Goal: Transaction & Acquisition: Purchase product/service

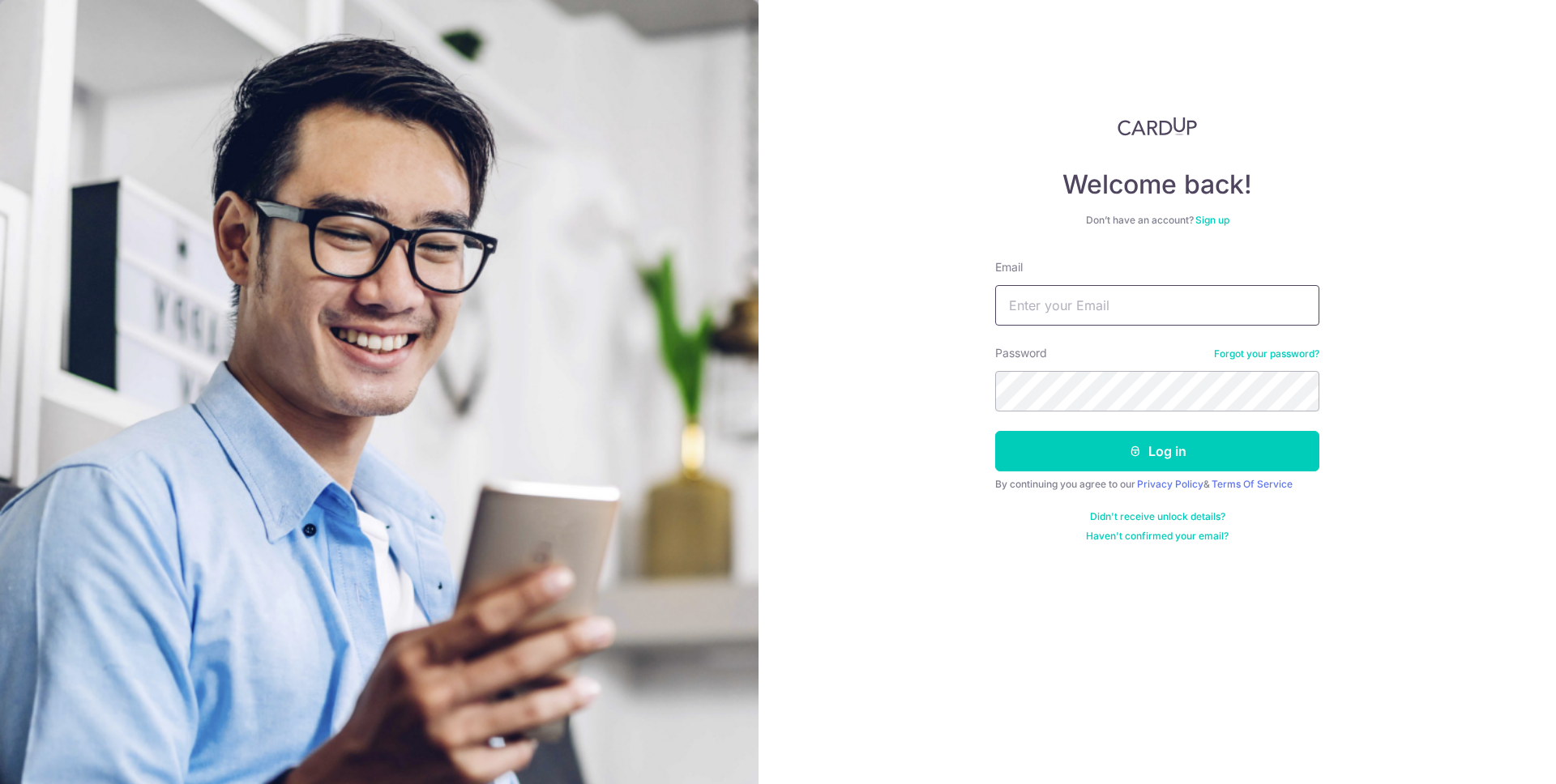
click at [1070, 317] on input "Email" at bounding box center [1157, 305] width 325 height 40
type input "bintangpamungkas93@gmail.com"
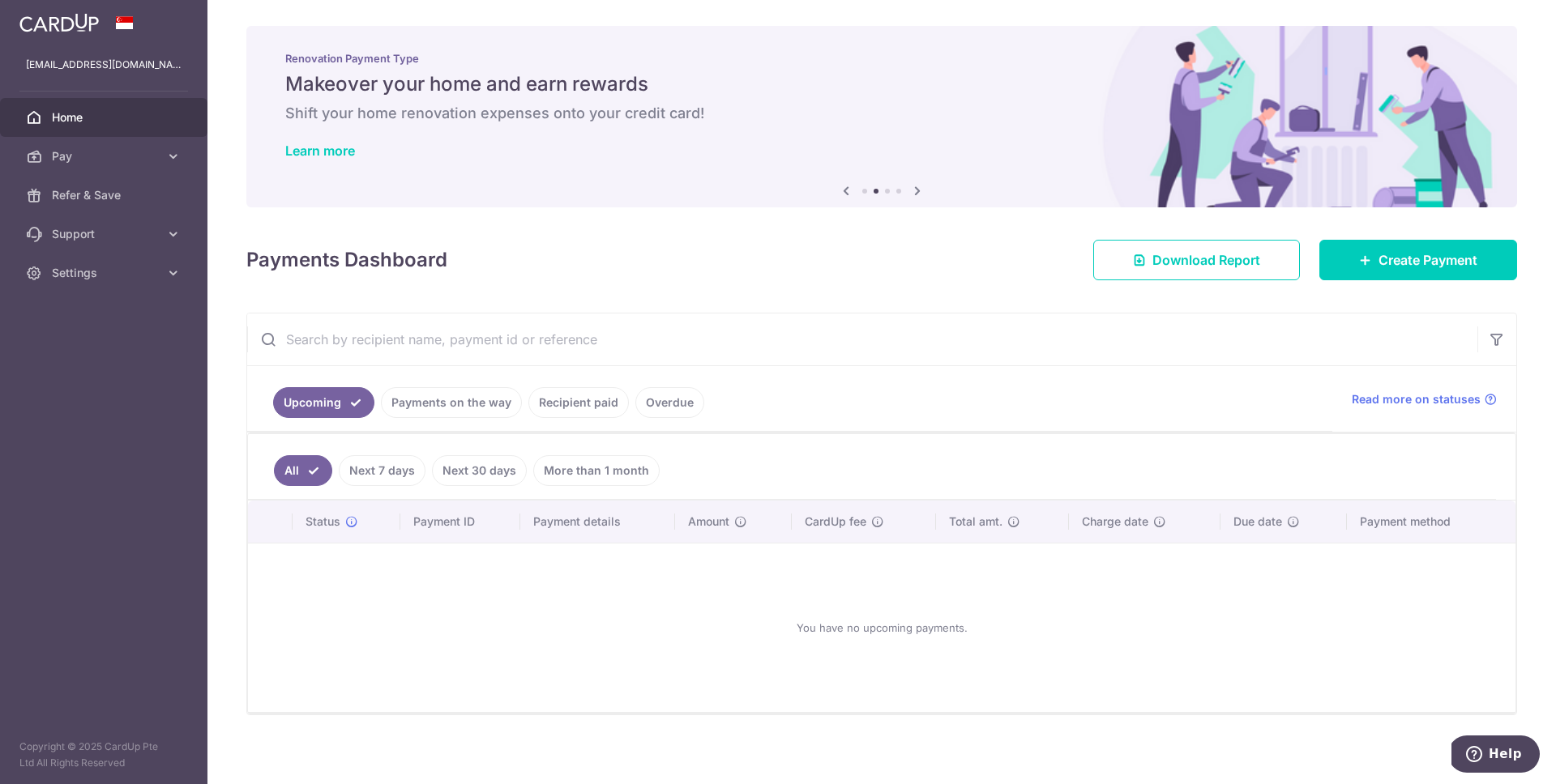
click at [765, 261] on div "Payments Dashboard Download Report Create Payment" at bounding box center [882, 256] width 1271 height 47
click at [1386, 268] on span "Create Payment" at bounding box center [1428, 259] width 99 height 19
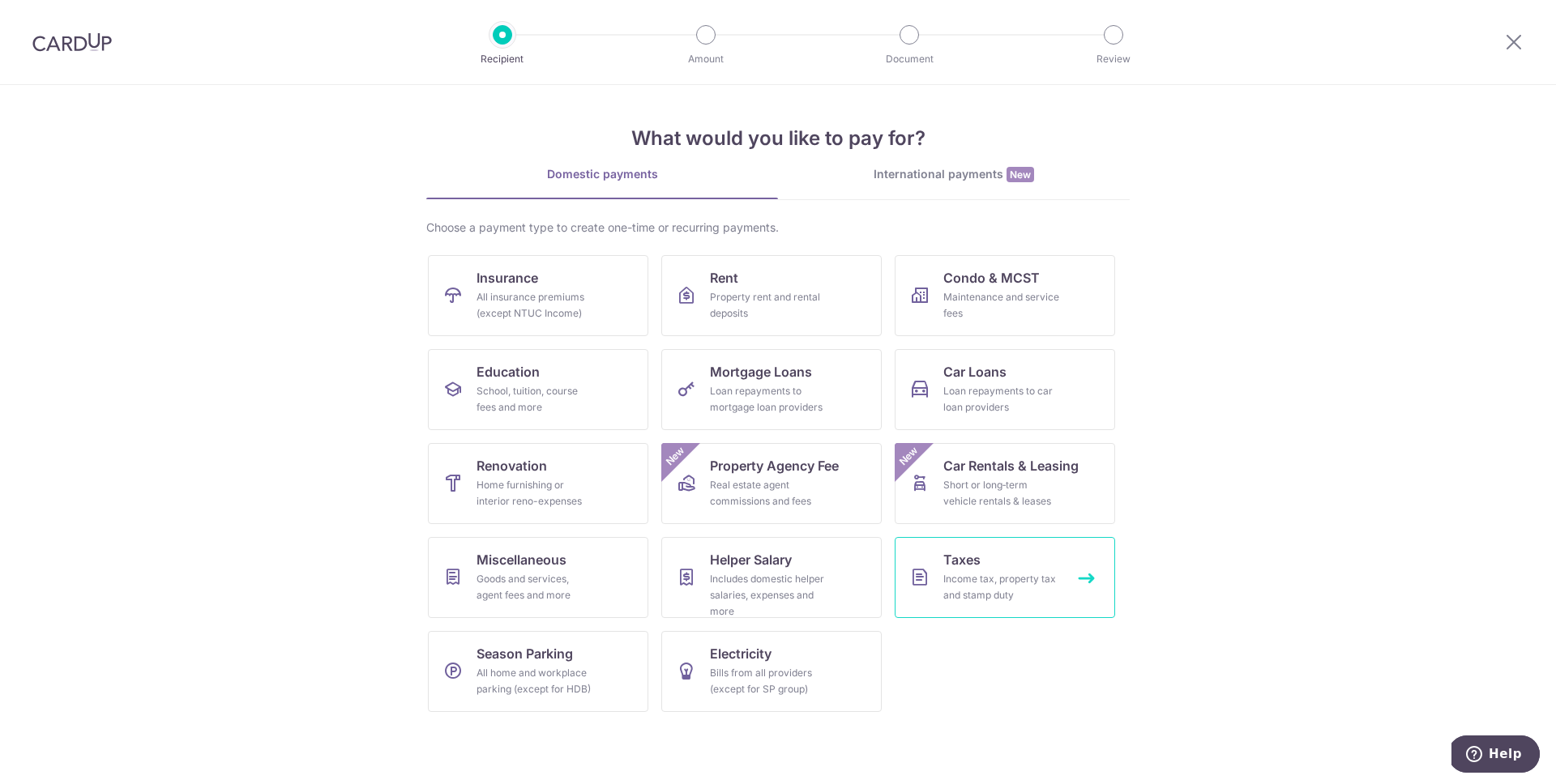
click at [959, 584] on div "Income tax, property tax and stamp duty" at bounding box center [1001, 586] width 117 height 32
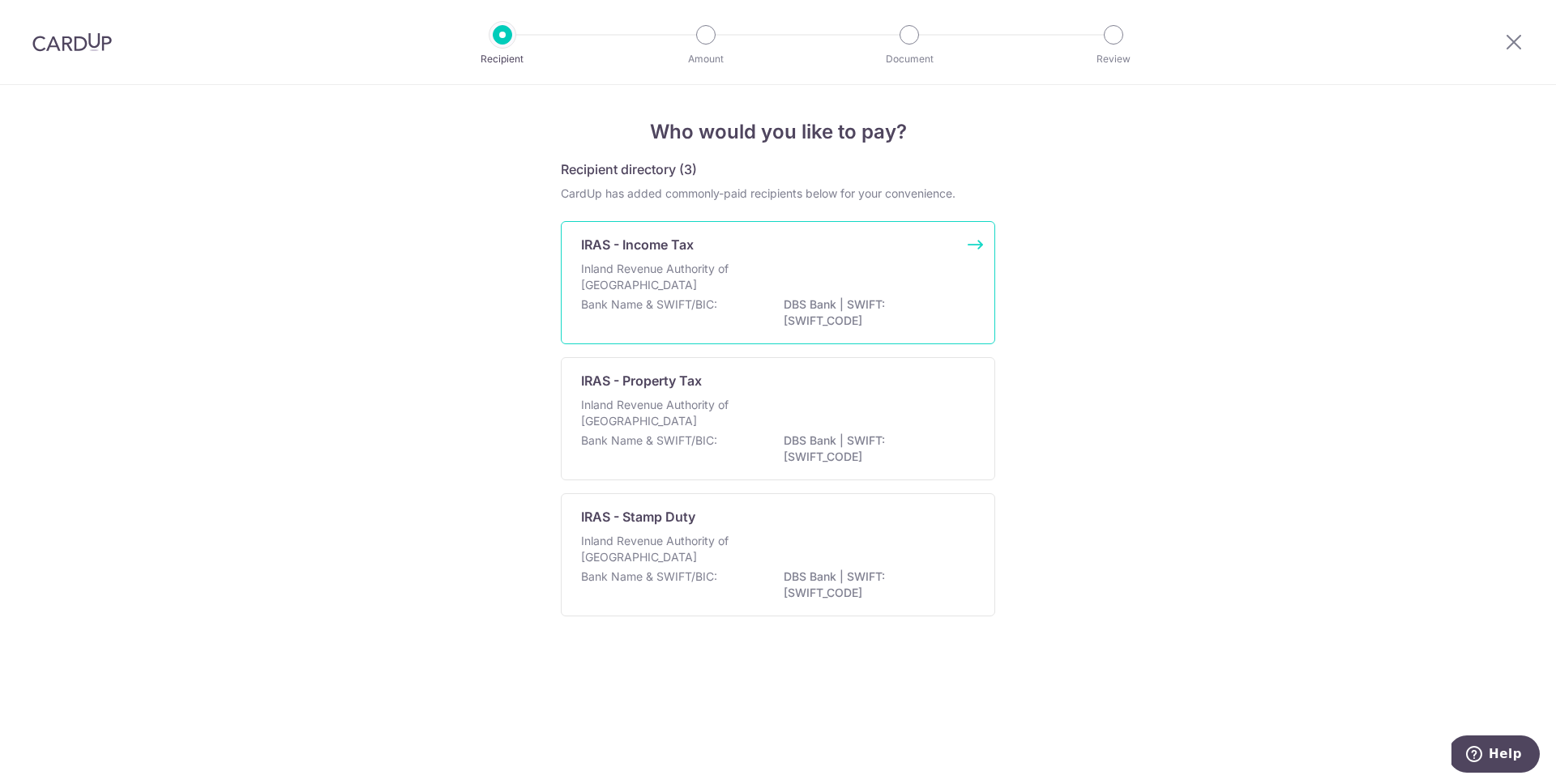
click at [759, 317] on div "Bank Name & SWIFT/BIC: DBS Bank | SWIFT: DBSSSGSGXXX" at bounding box center [778, 313] width 394 height 34
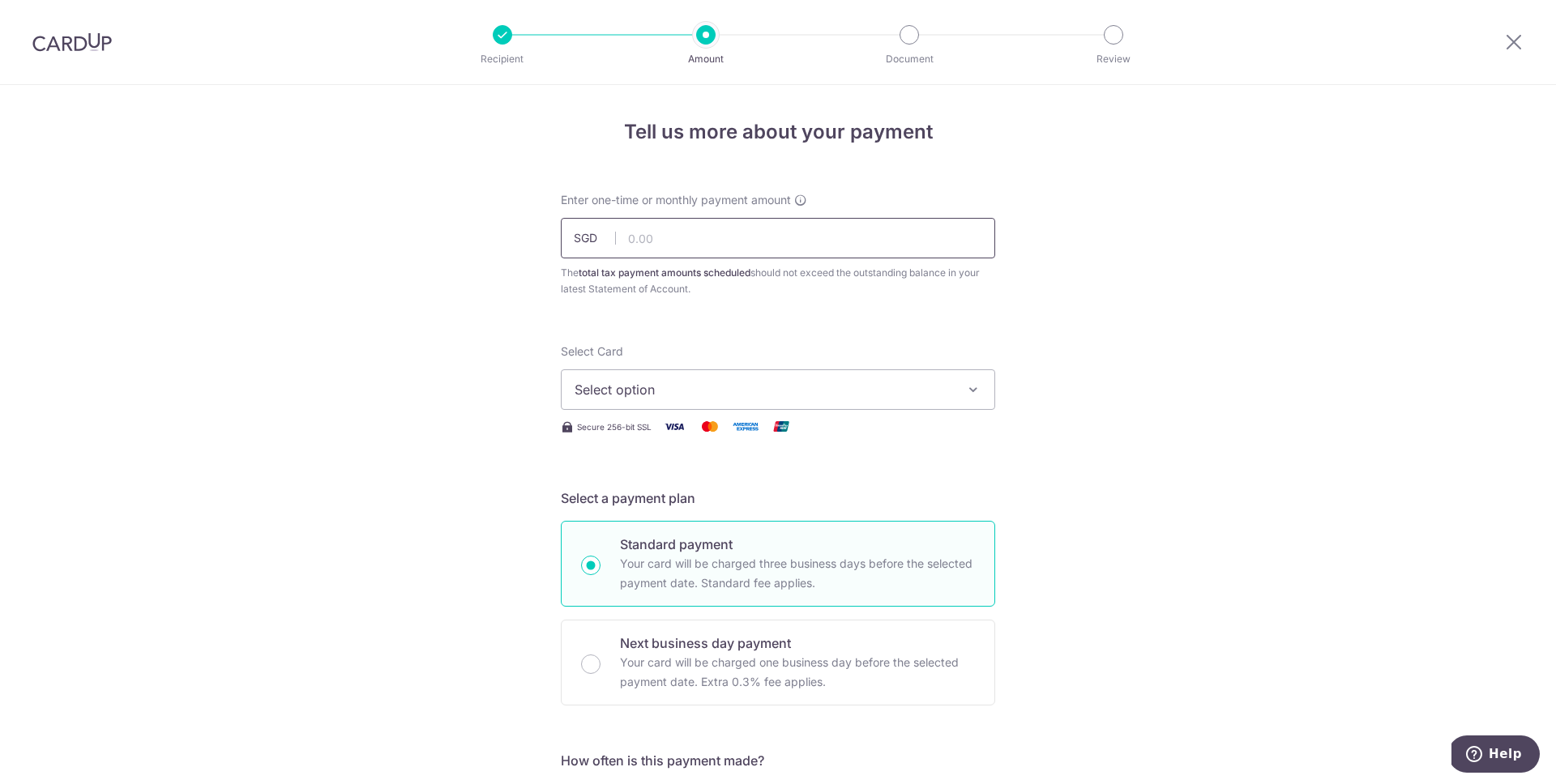
click at [710, 253] on input "text" at bounding box center [778, 238] width 434 height 40
type input "1,052.96"
click at [663, 402] on button "Select option" at bounding box center [778, 390] width 434 height 40
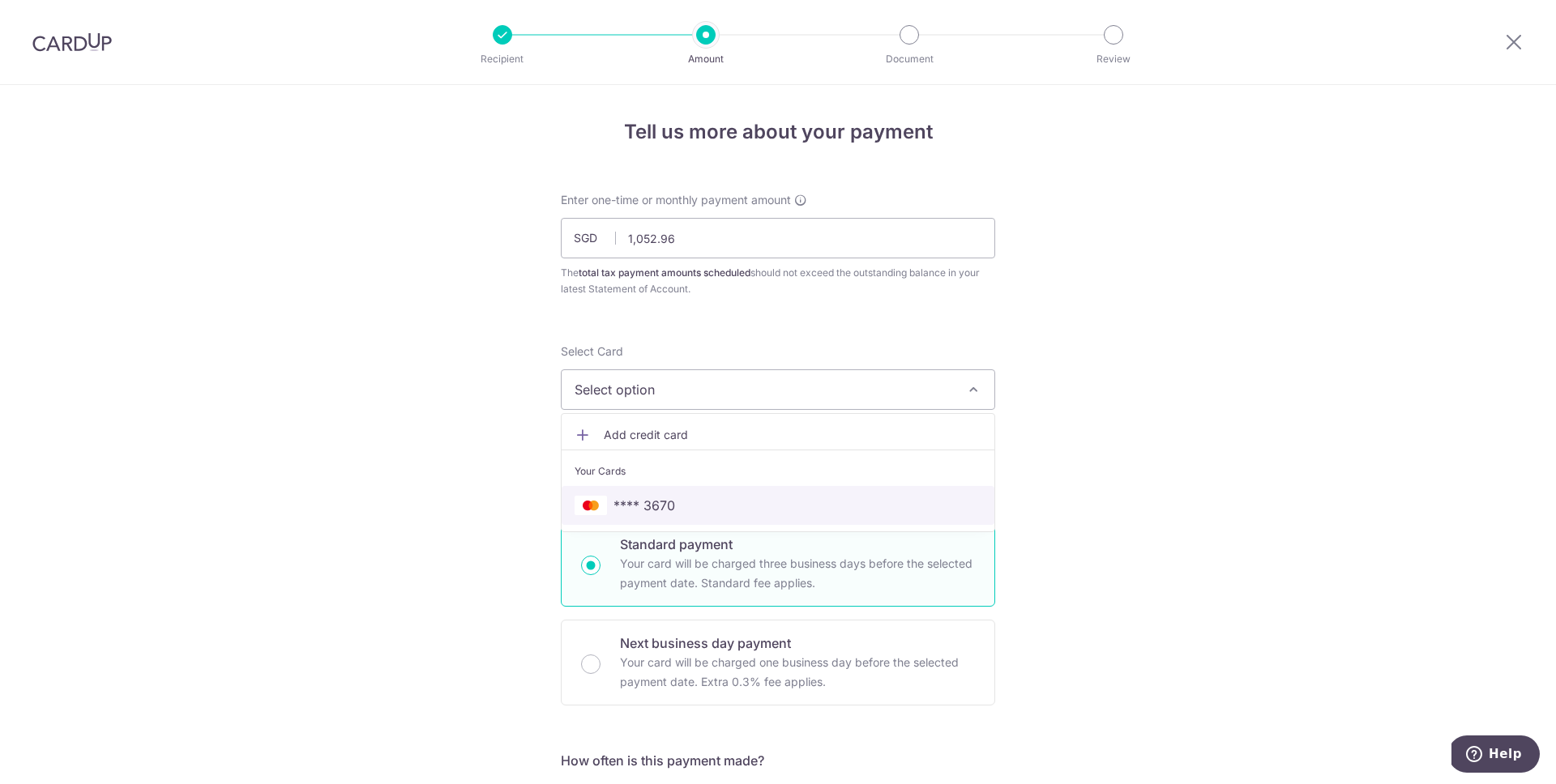
click at [660, 503] on span "**** 3670" at bounding box center [644, 505] width 62 height 19
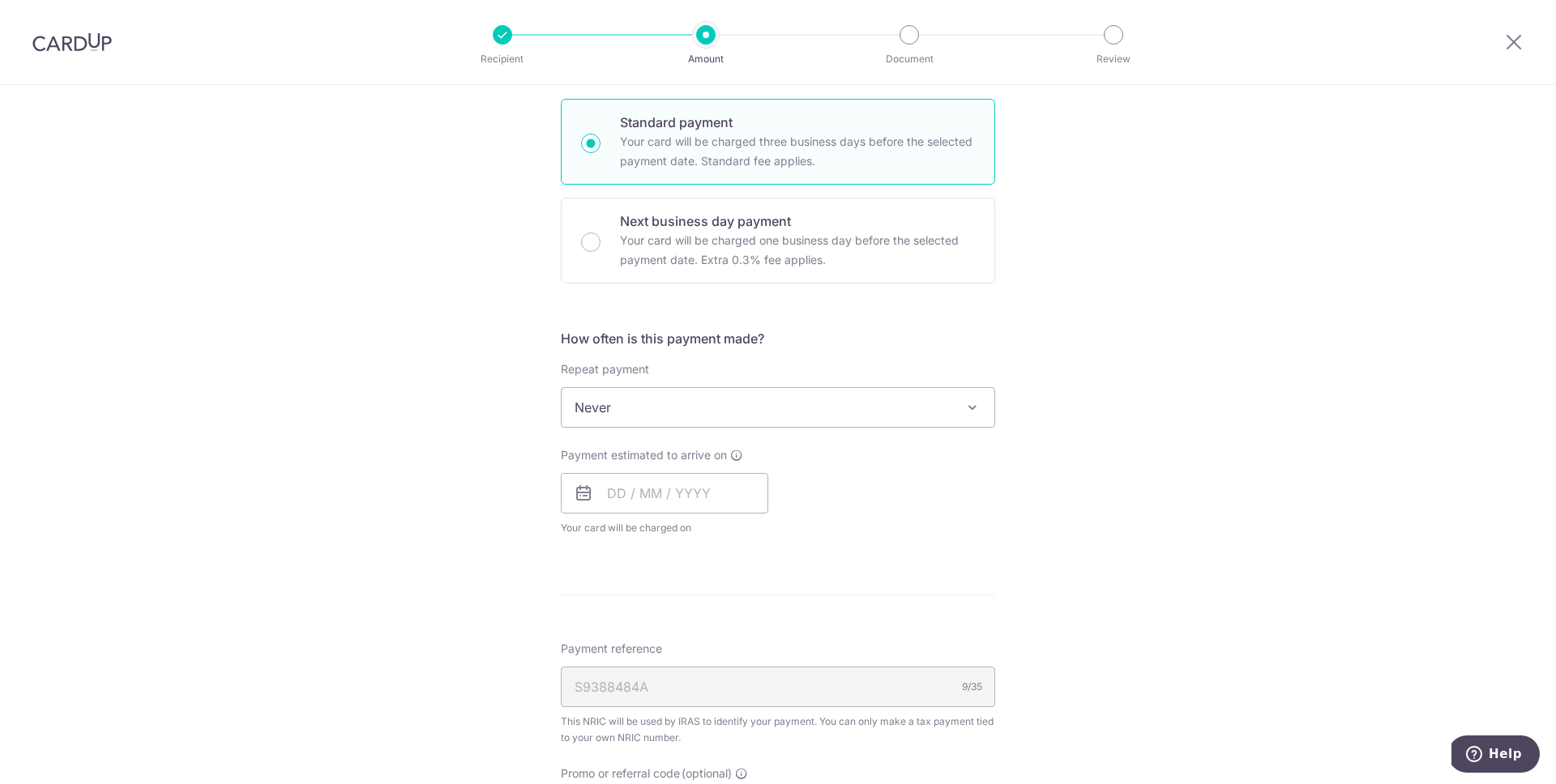
scroll to position [423, 0]
click at [636, 506] on input "text" at bounding box center [665, 493] width 208 height 40
click at [688, 699] on link "24" at bounding box center [692, 705] width 26 height 26
type input "24/09/2025"
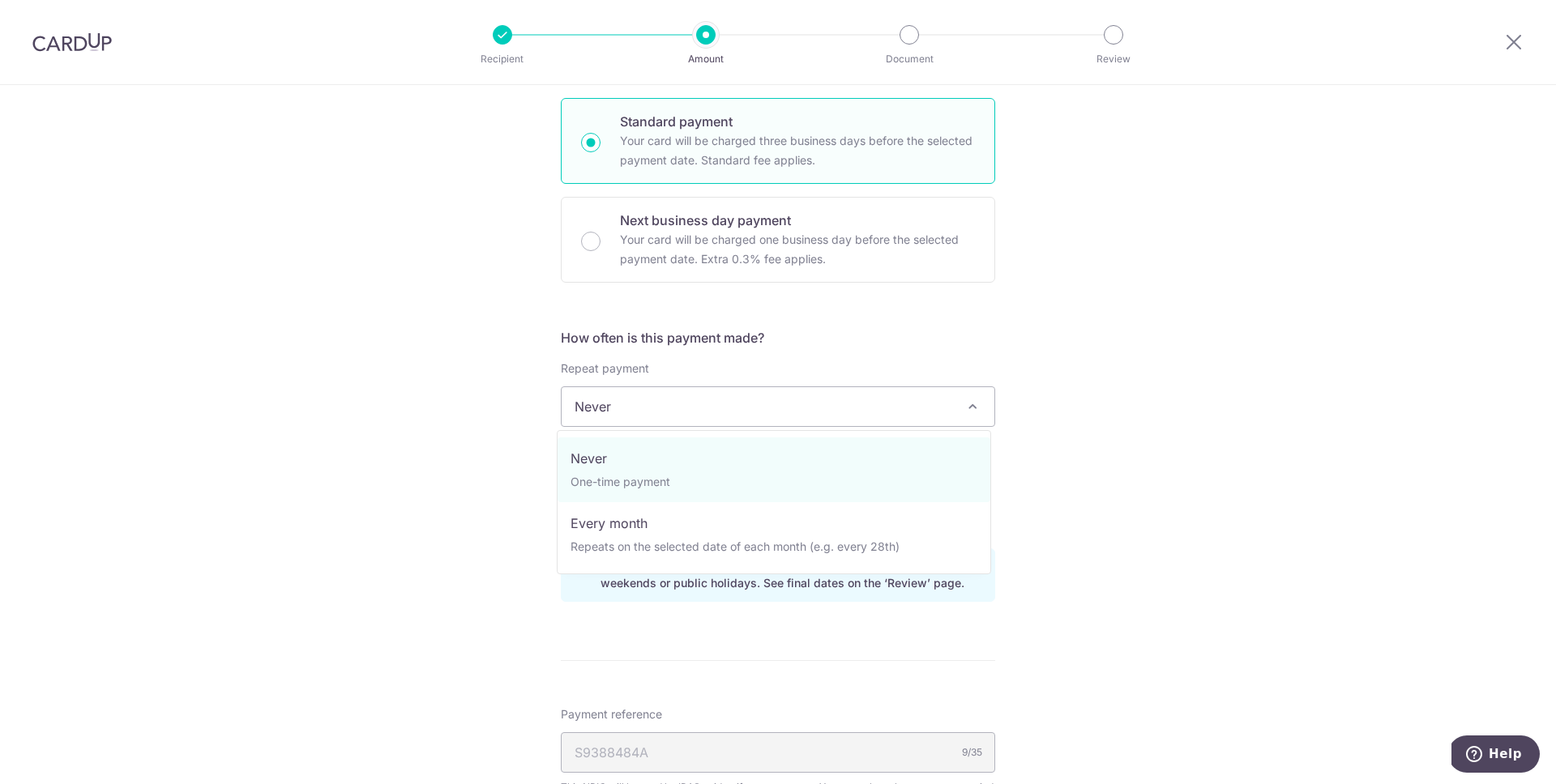
click at [824, 418] on span "Never" at bounding box center [778, 406] width 433 height 39
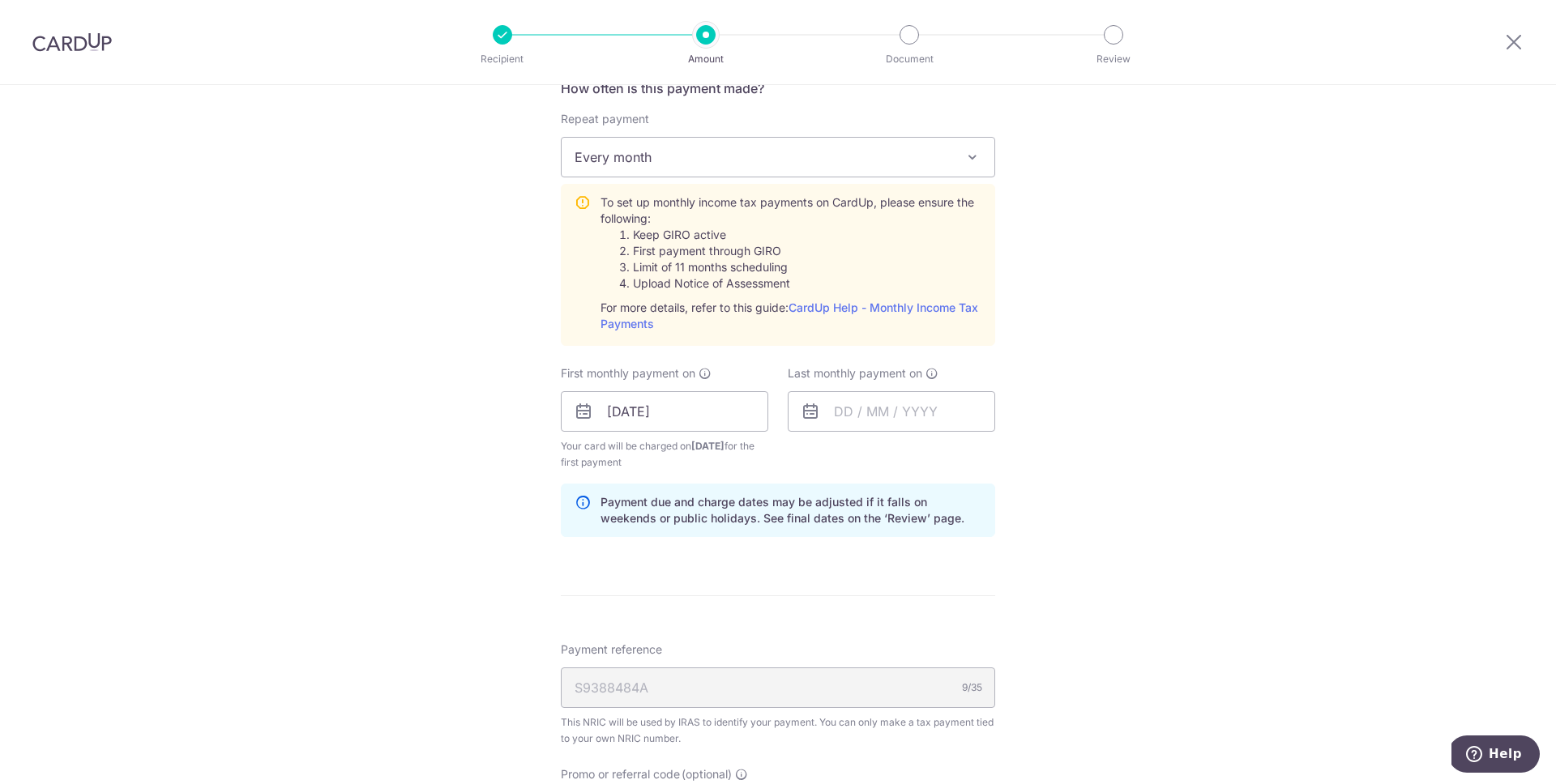
scroll to position [702, 0]
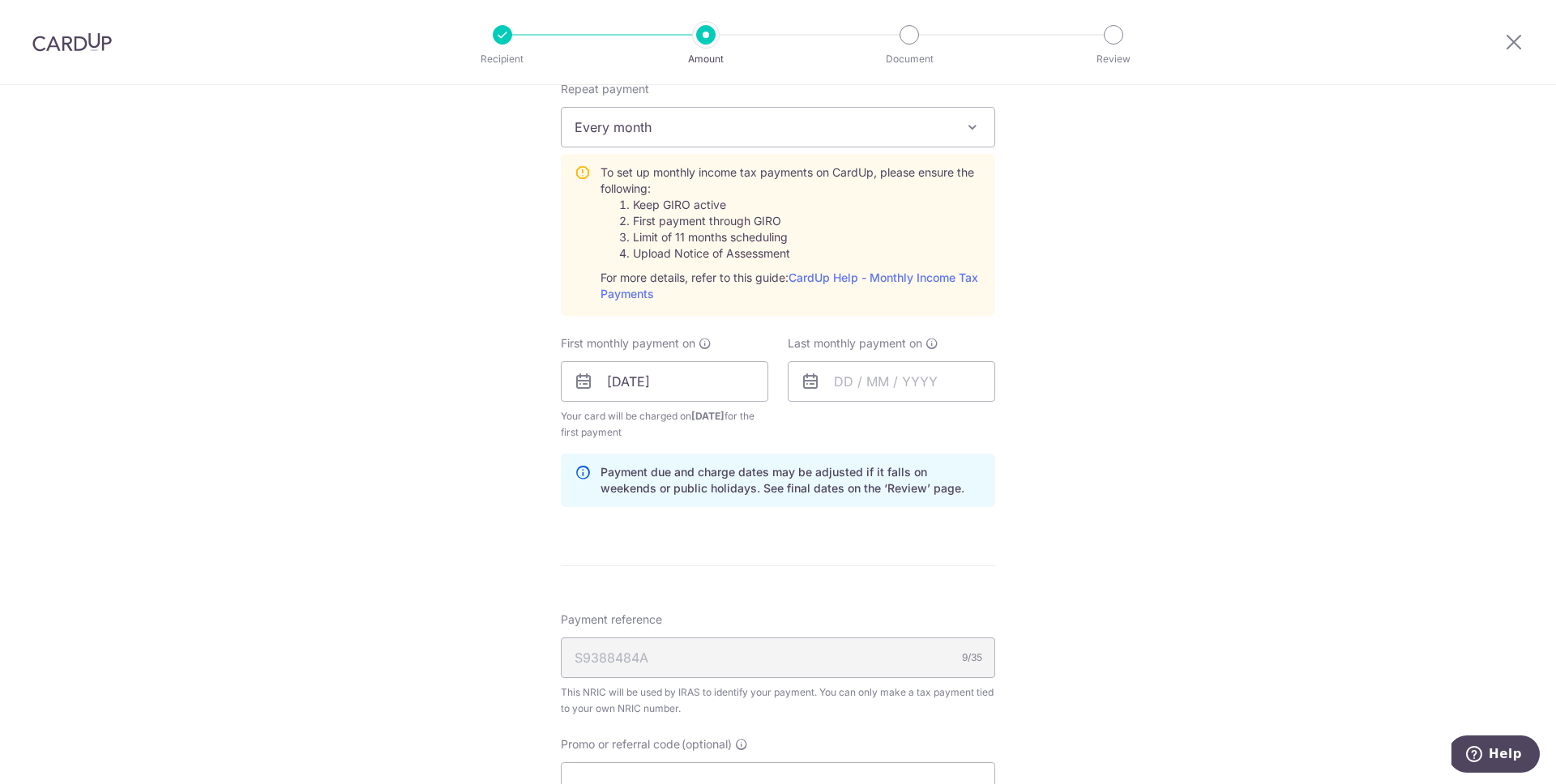
click at [841, 131] on span "Every month" at bounding box center [778, 127] width 433 height 39
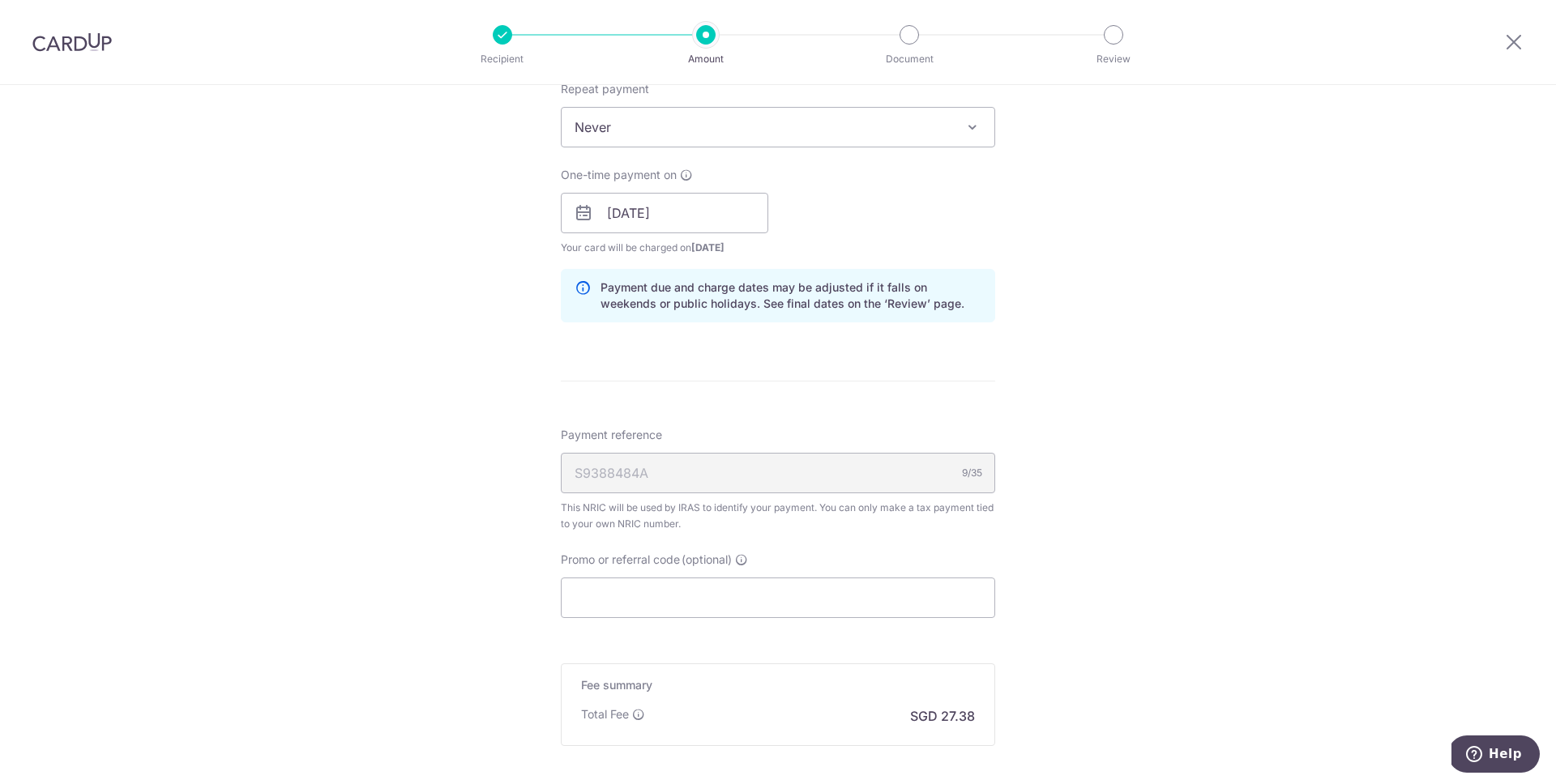
click at [467, 263] on div "Tell us more about your payment Enter one-time or monthly payment amount SGD 1,…" at bounding box center [778, 167] width 1556 height 1571
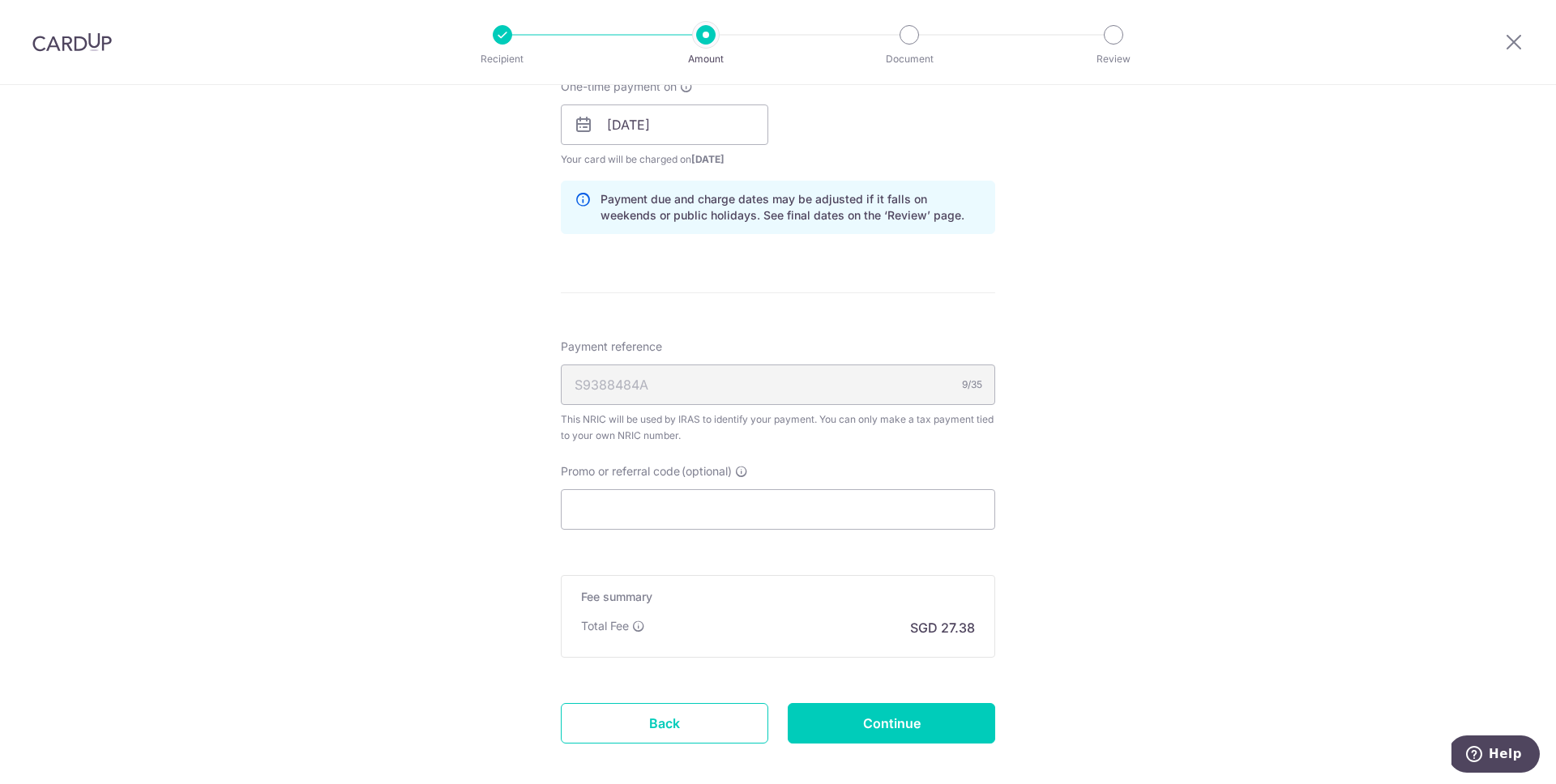
scroll to position [871, 0]
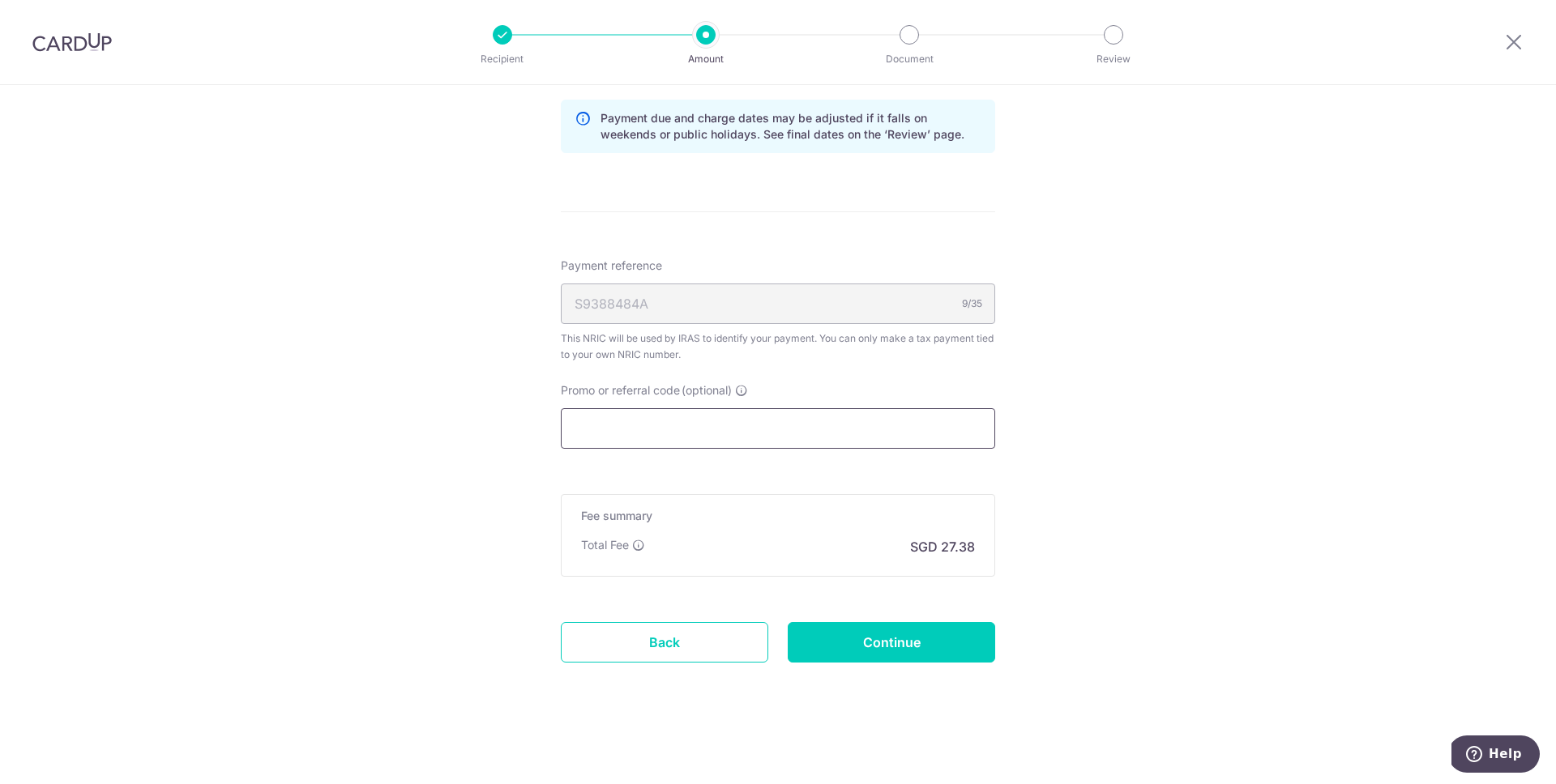
click at [656, 435] on input "Promo or referral code (optional)" at bounding box center [778, 428] width 434 height 40
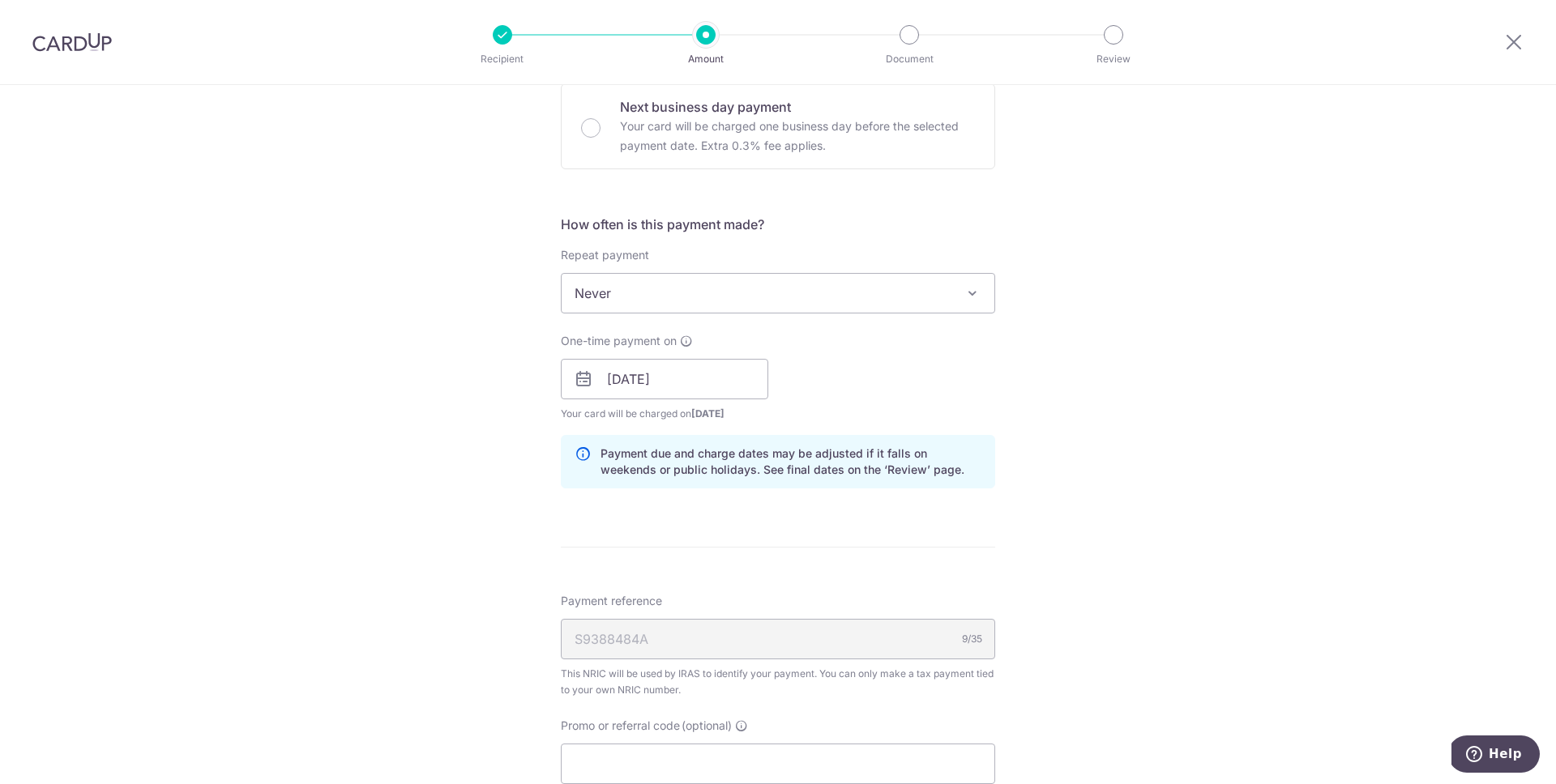
click at [668, 291] on span "Never" at bounding box center [778, 293] width 433 height 39
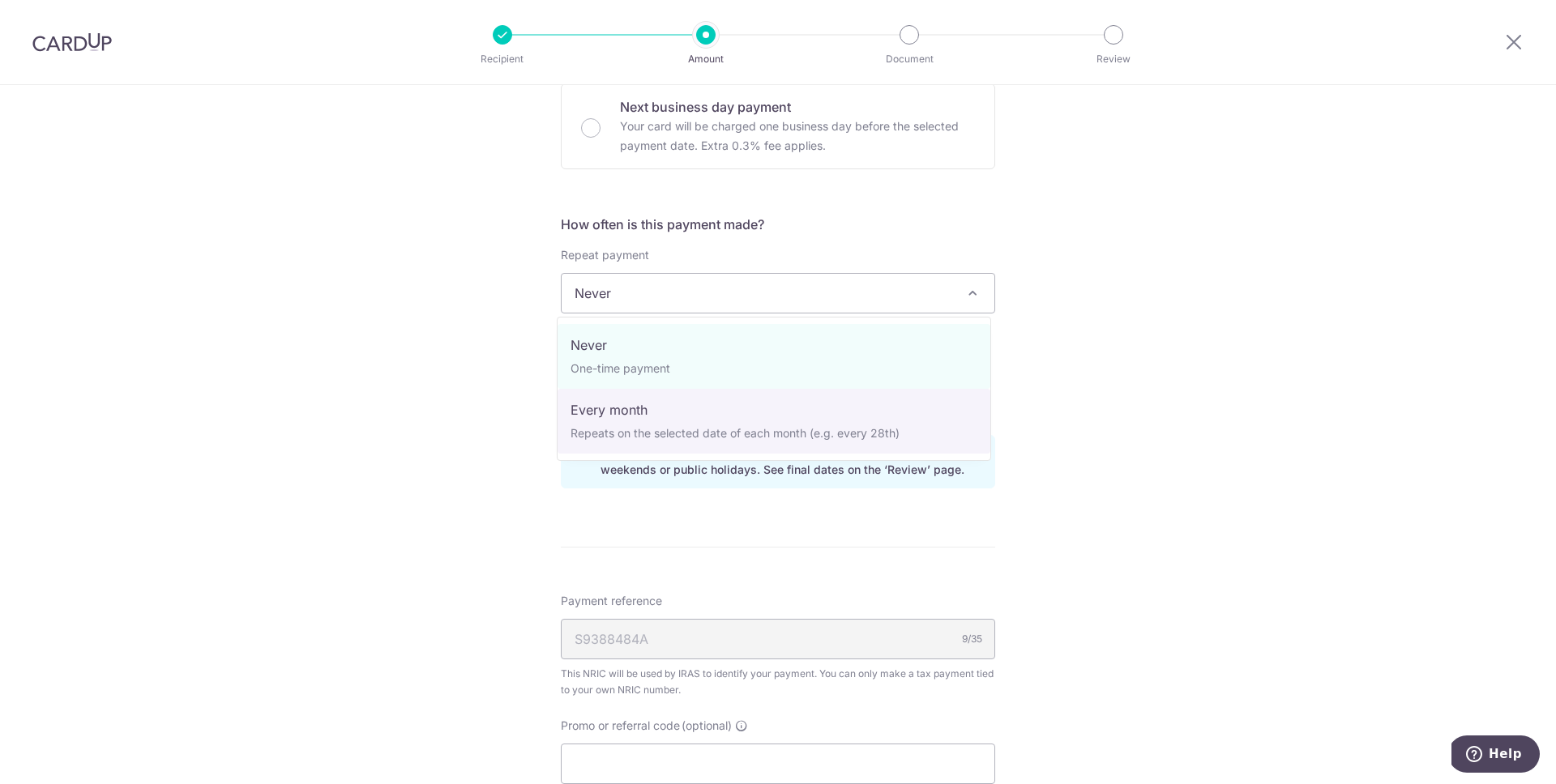
select select "3"
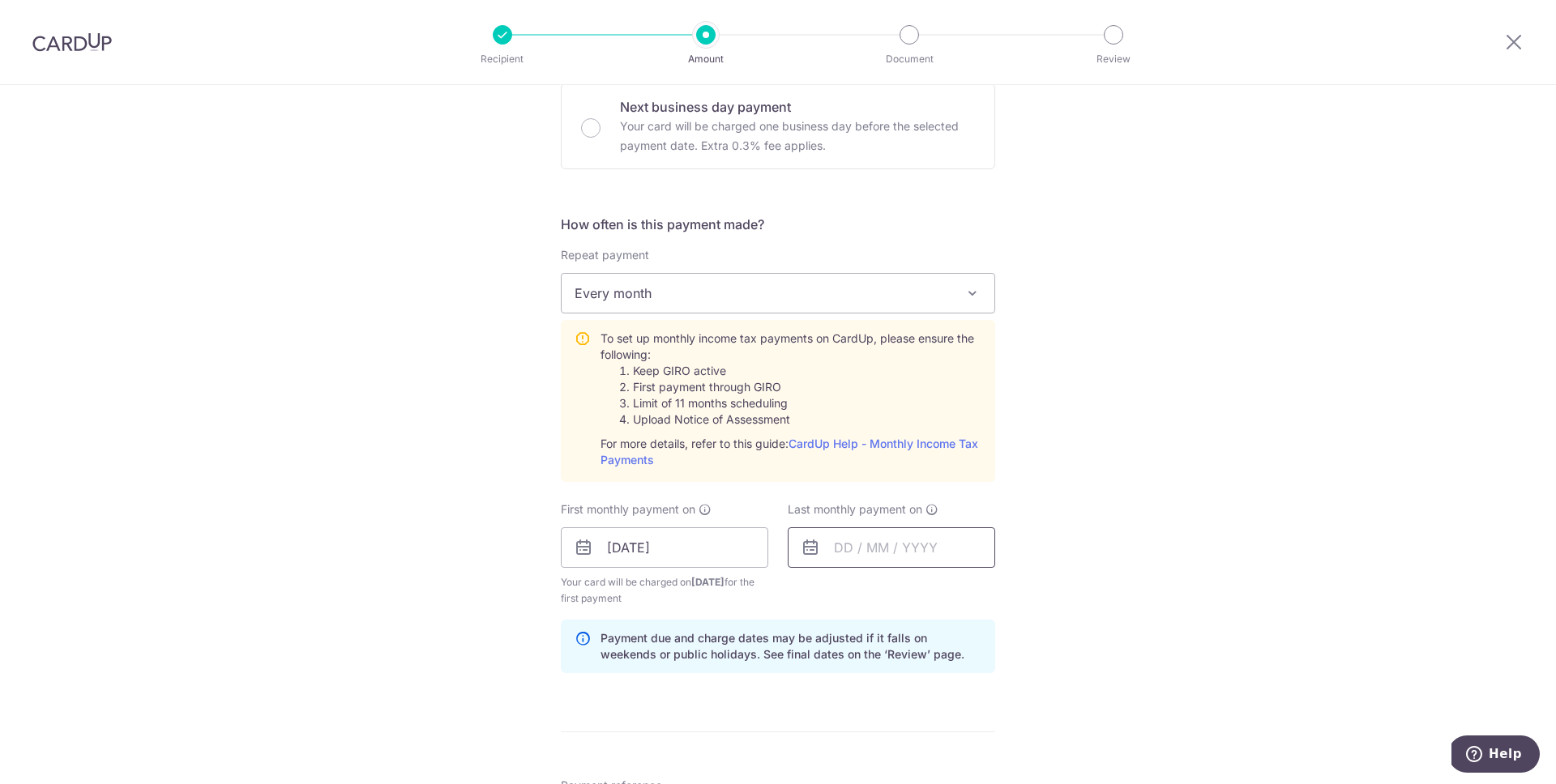
click at [883, 543] on input "text" at bounding box center [892, 548] width 208 height 40
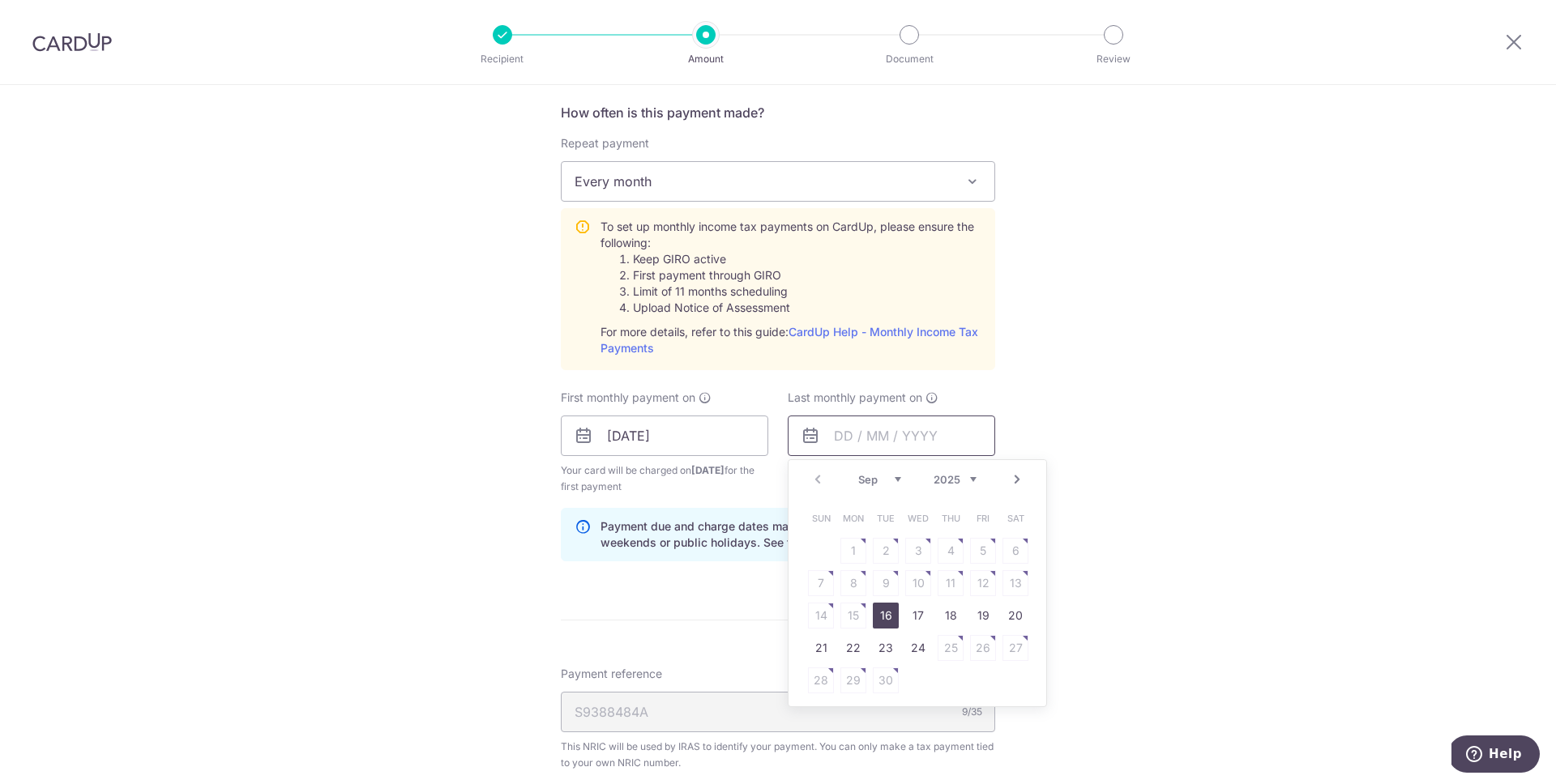
scroll to position [659, 0]
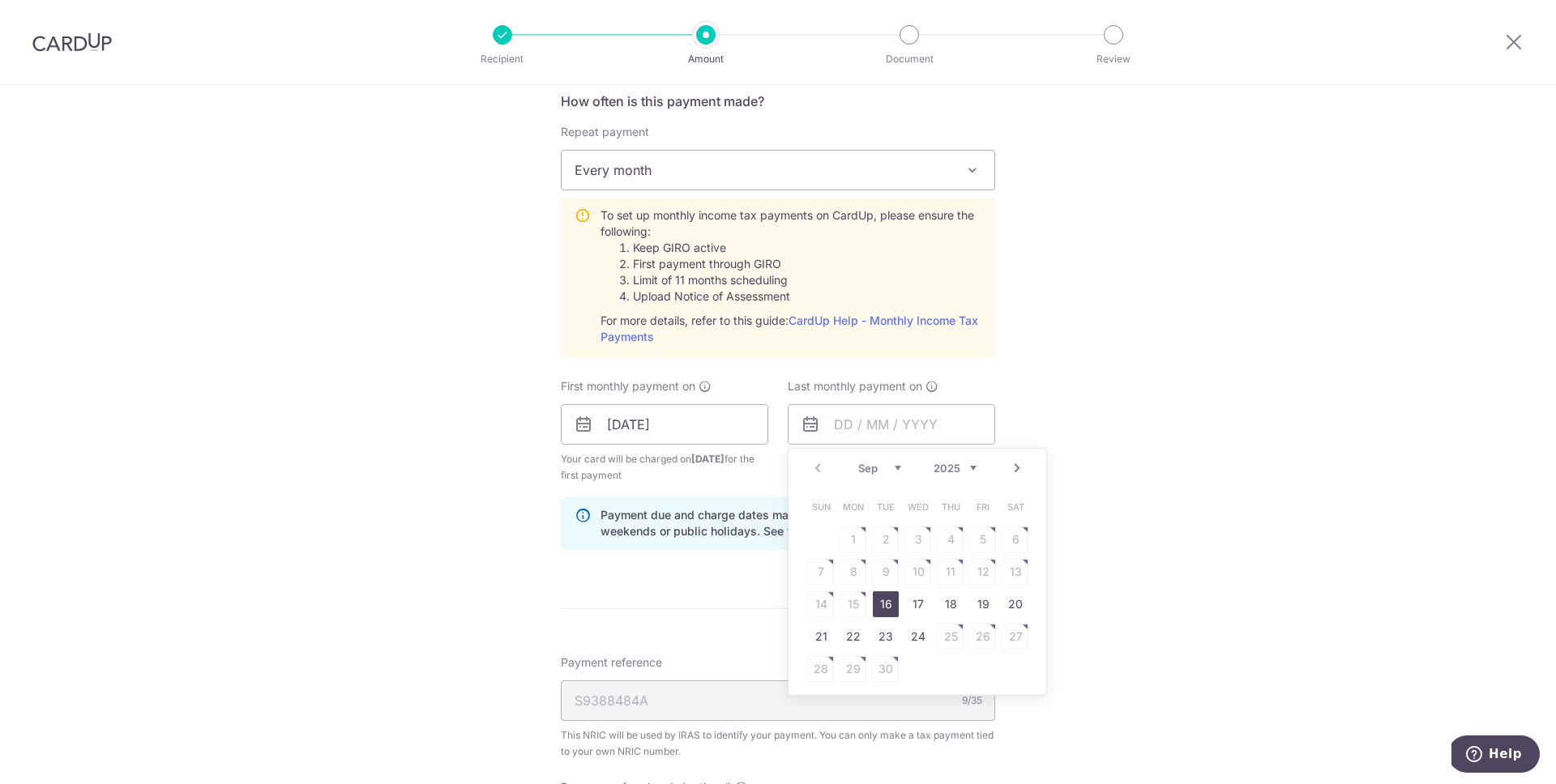
click at [1015, 470] on link "Next" at bounding box center [1017, 468] width 19 height 19
click at [985, 639] on link "23" at bounding box center [983, 637] width 26 height 26
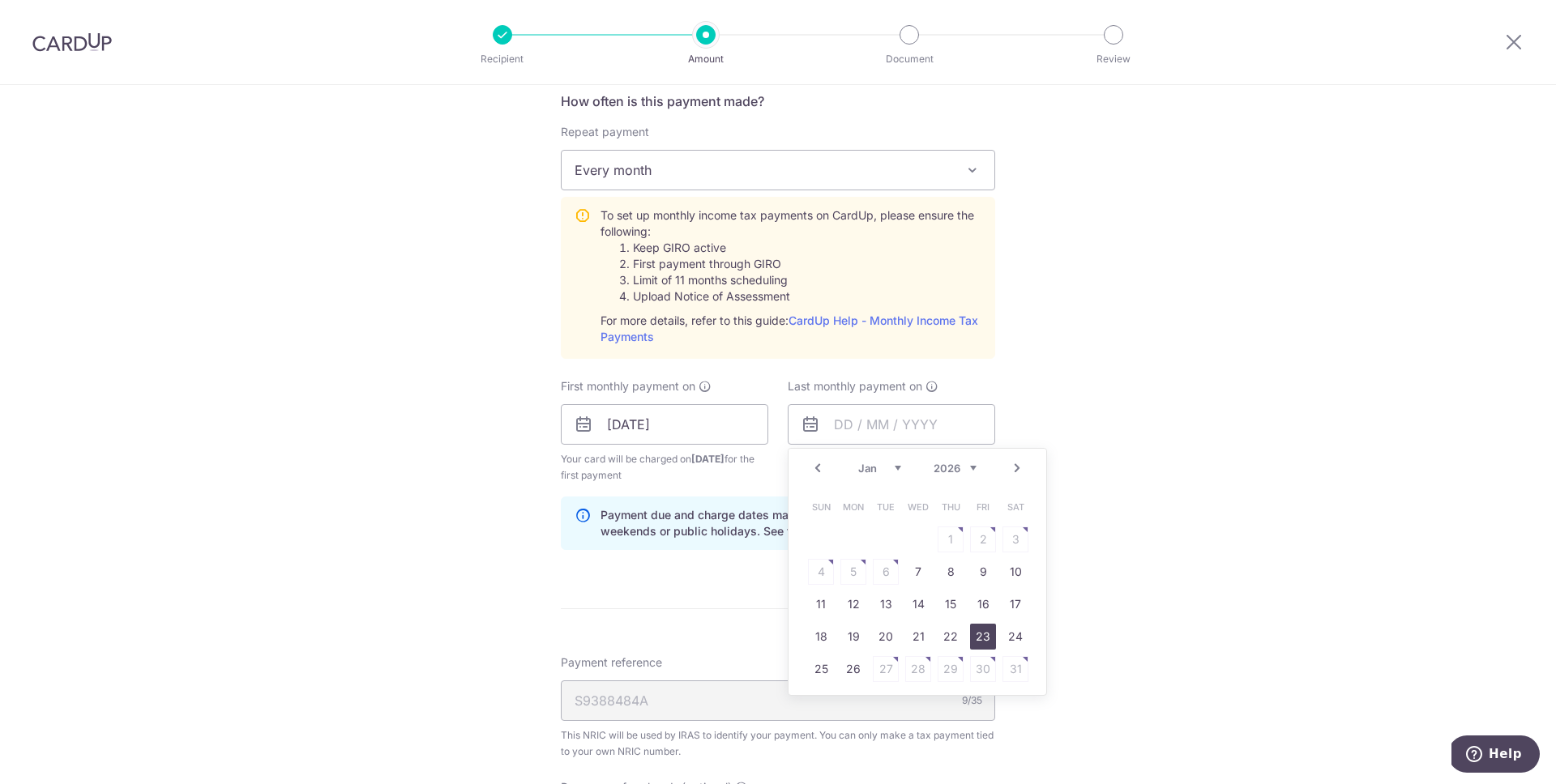
type input "23/01/2026"
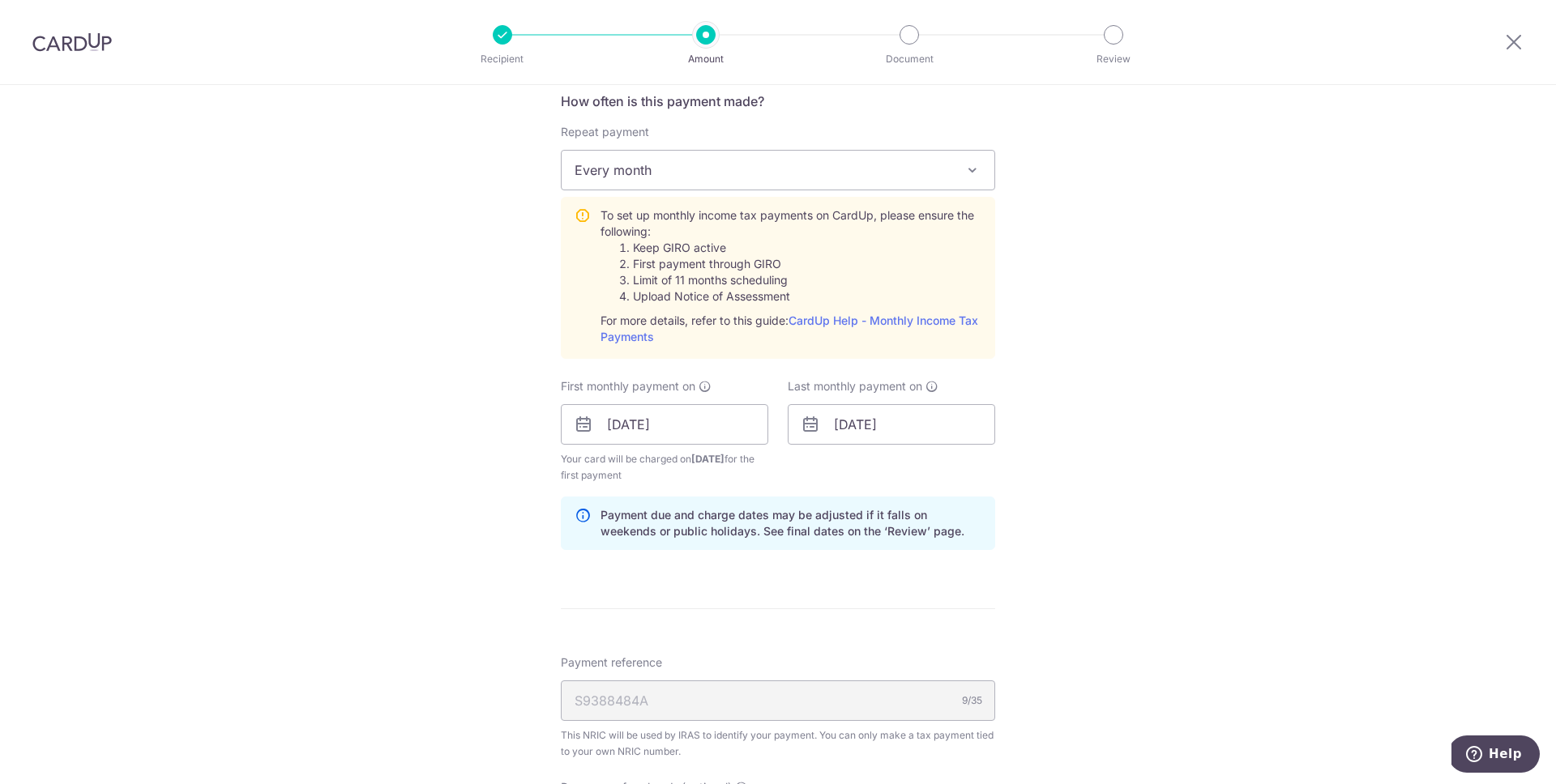
click at [1053, 550] on div "Tell us more about your payment Enter one-time or monthly payment amount SGD 1,…" at bounding box center [778, 303] width 1556 height 1755
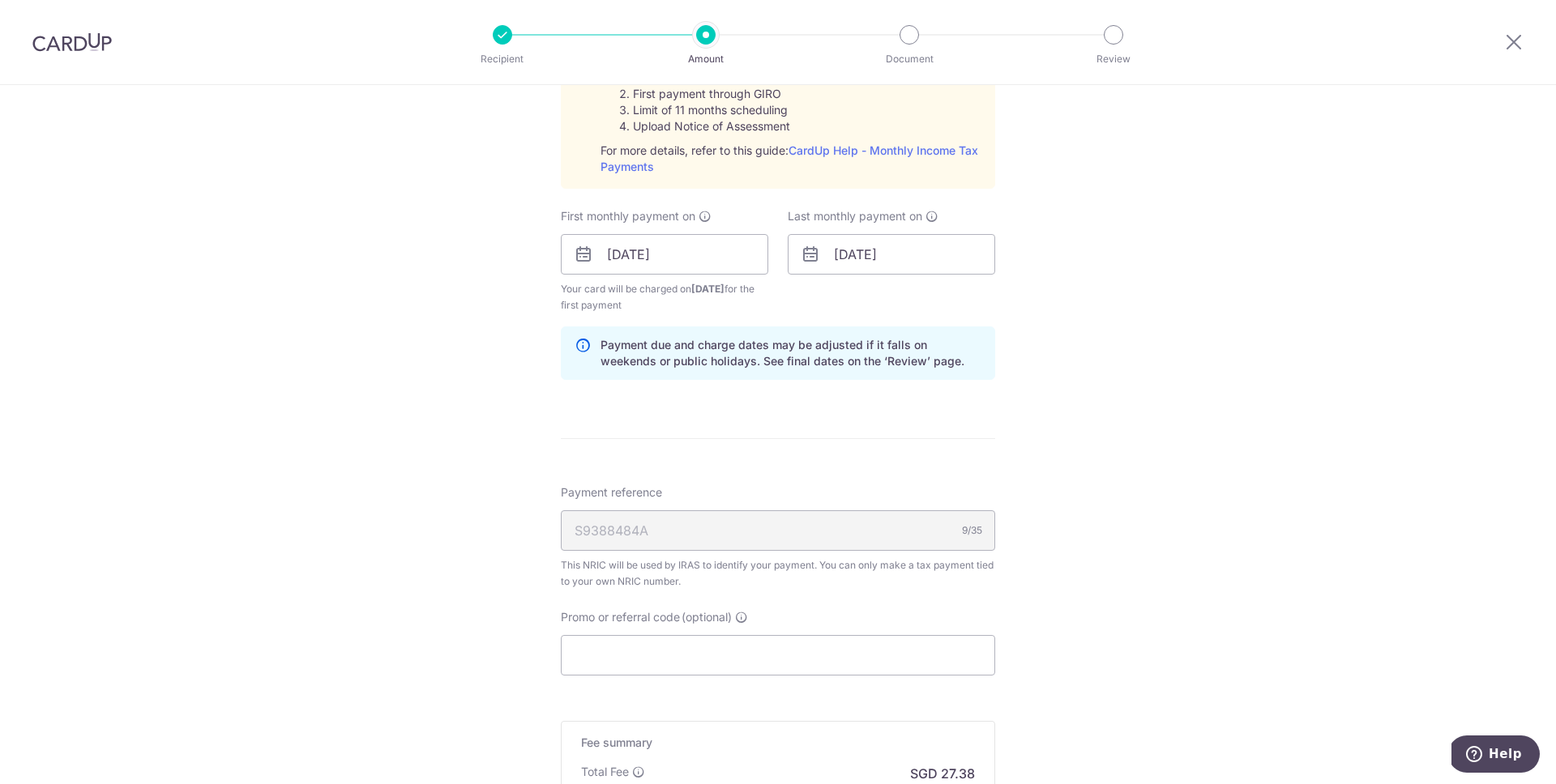
scroll to position [859, 0]
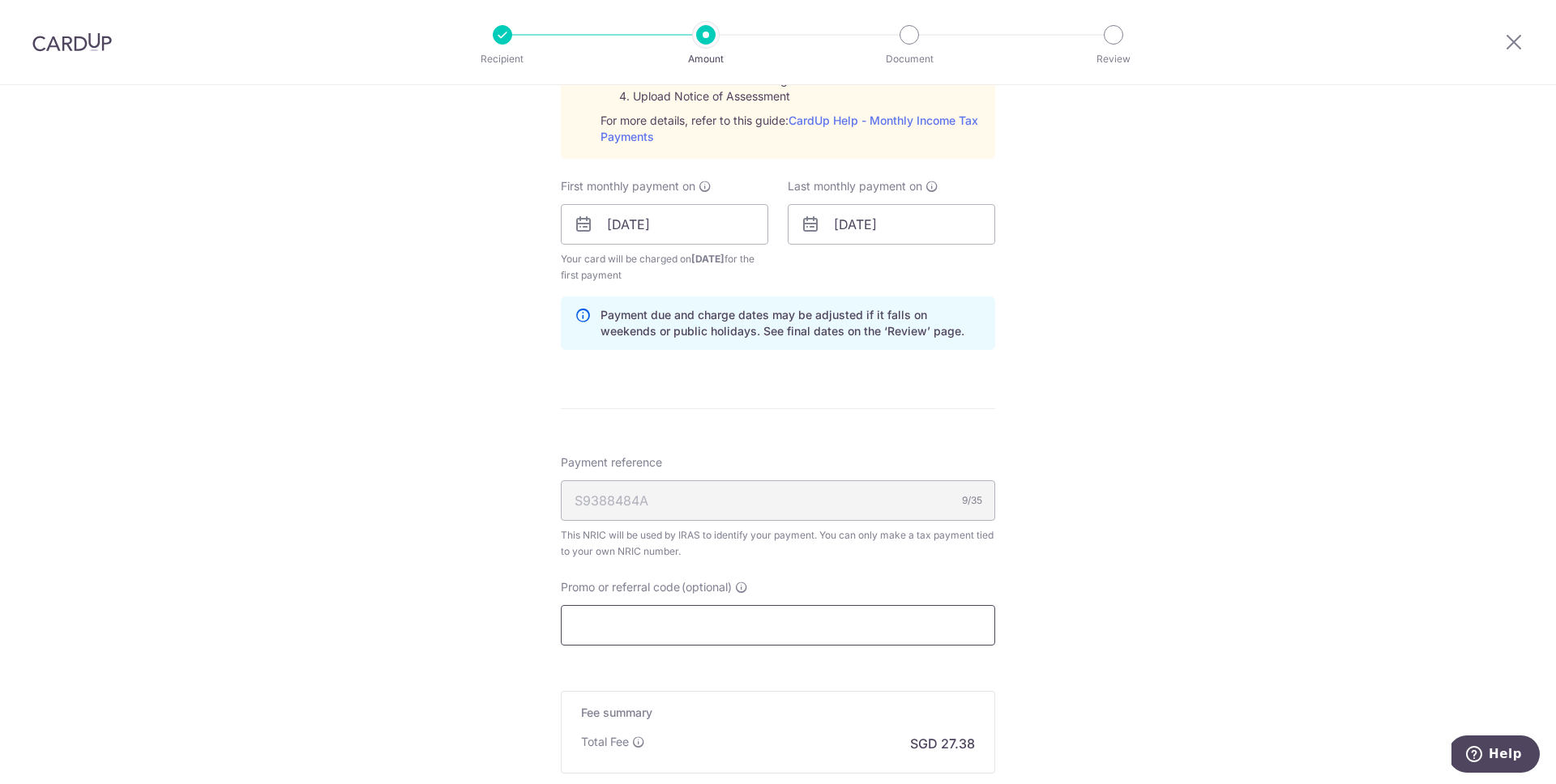
click at [788, 624] on input "Promo or referral code (optional)" at bounding box center [778, 625] width 434 height 40
paste input "REC185"
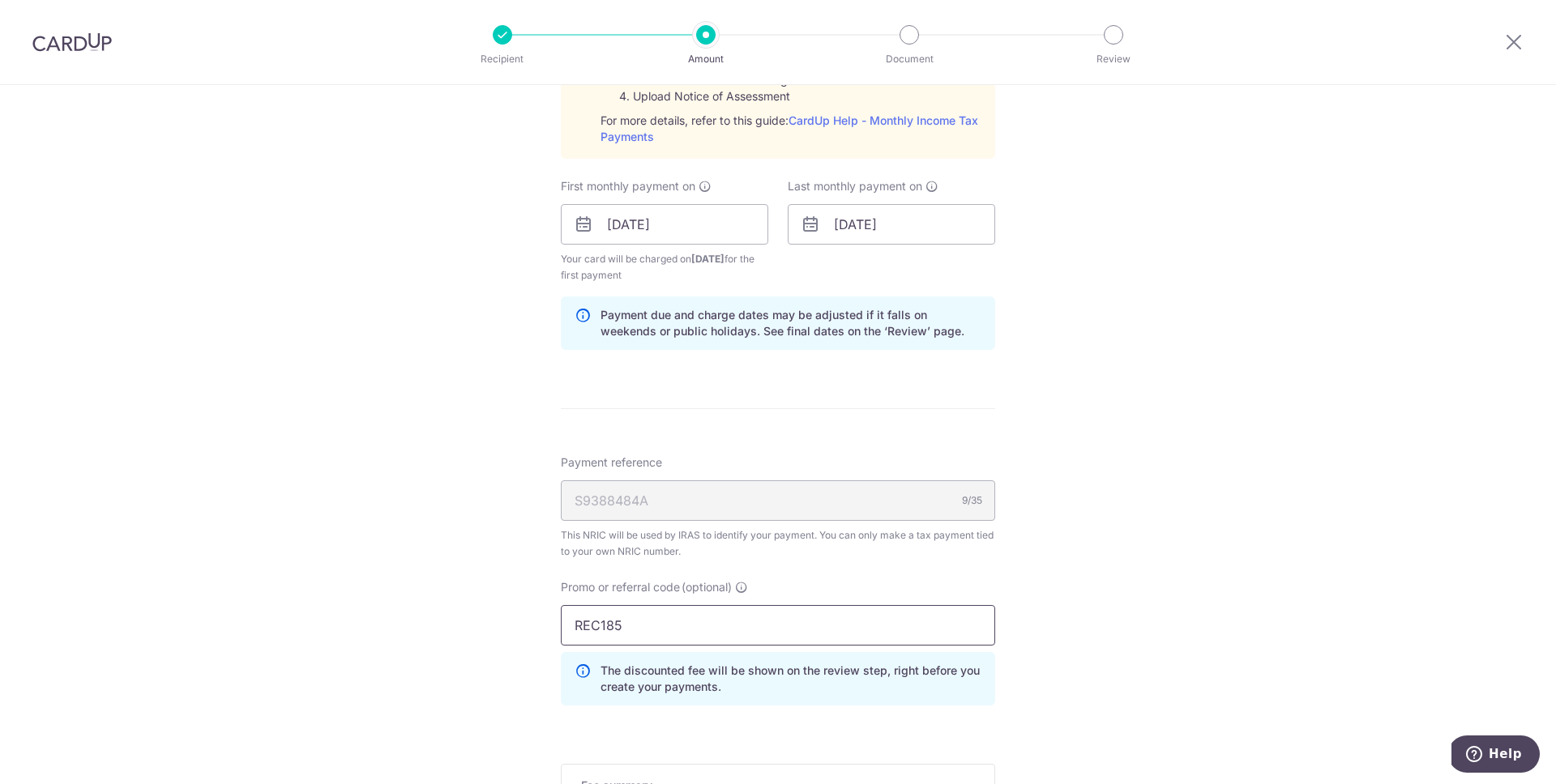
type input "REC185"
click at [1042, 561] on div "Tell us more about your payment Enter one-time or monthly payment amount SGD 1,…" at bounding box center [778, 139] width 1556 height 1828
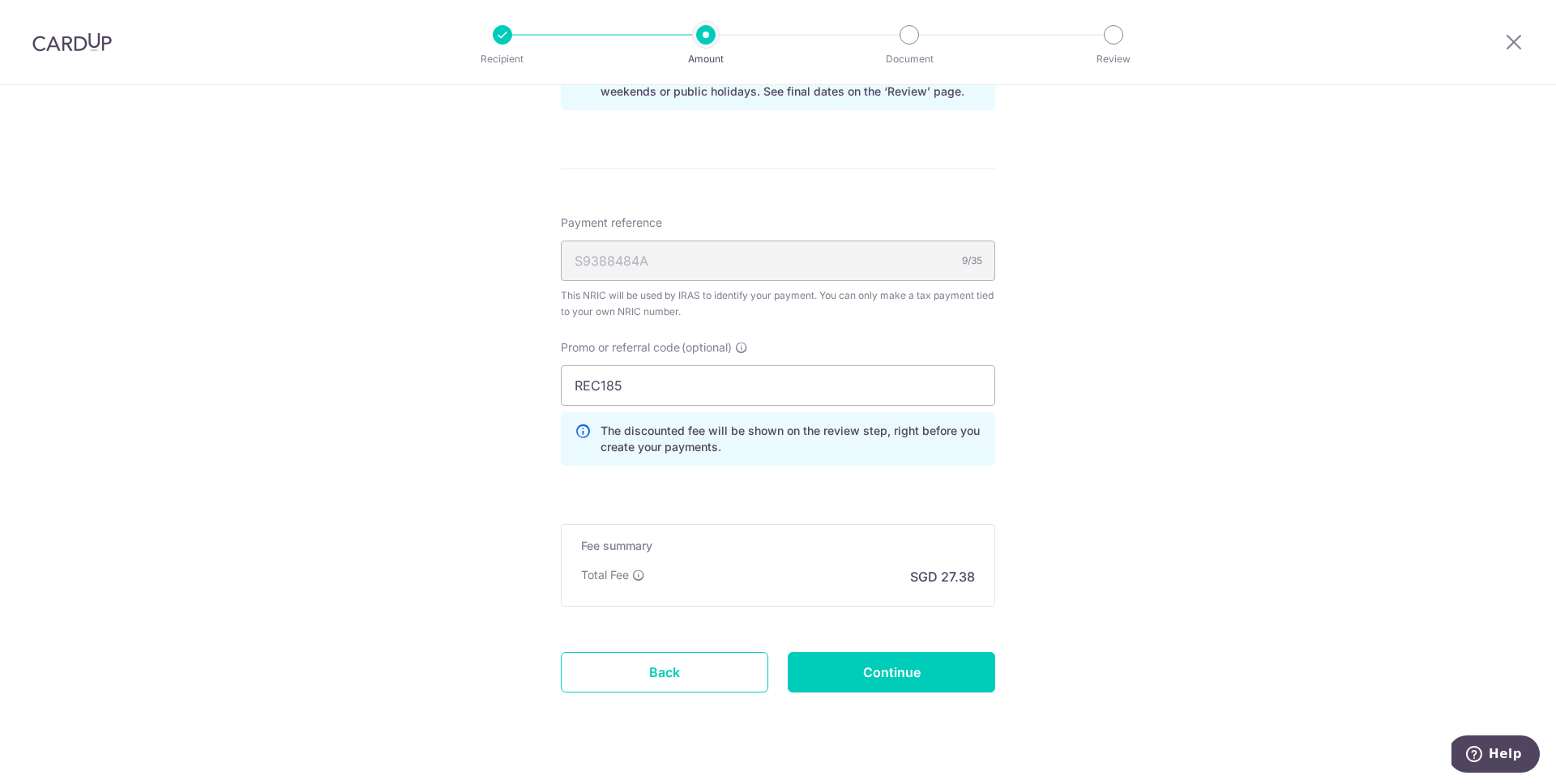
scroll to position [1130, 0]
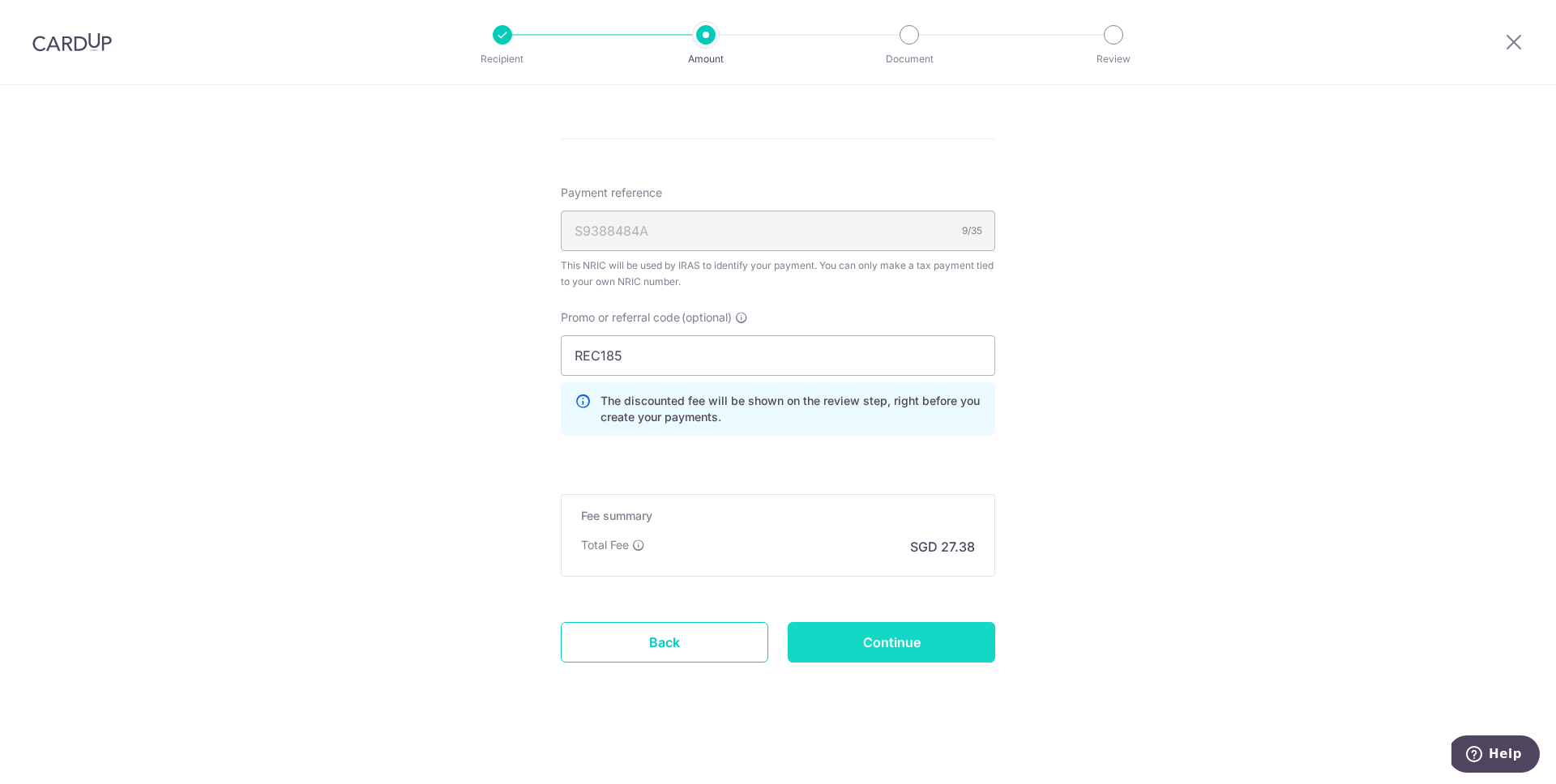
click at [912, 637] on input "Continue" at bounding box center [892, 642] width 208 height 40
type input "Create Schedule"
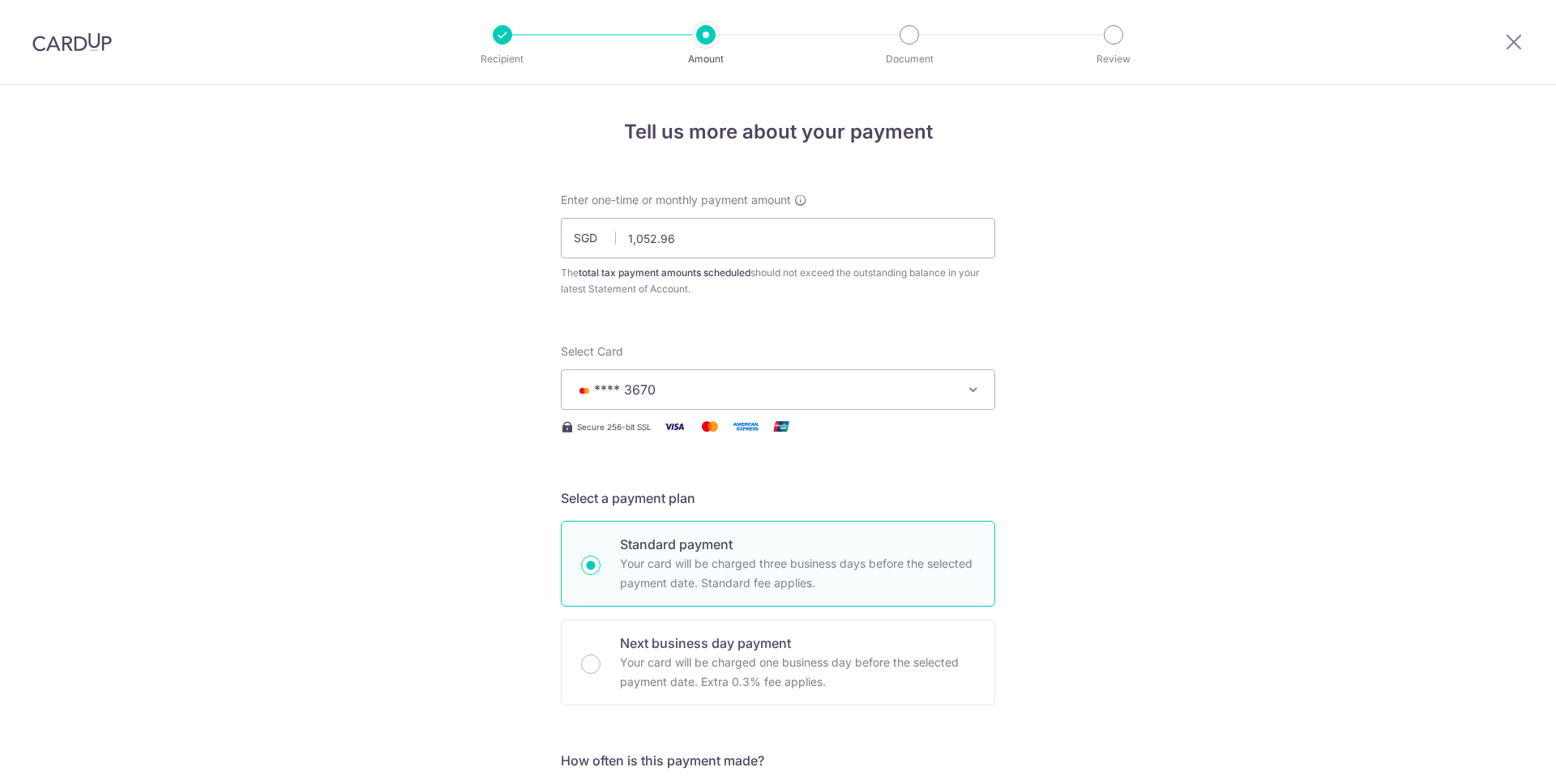
scroll to position [901, 0]
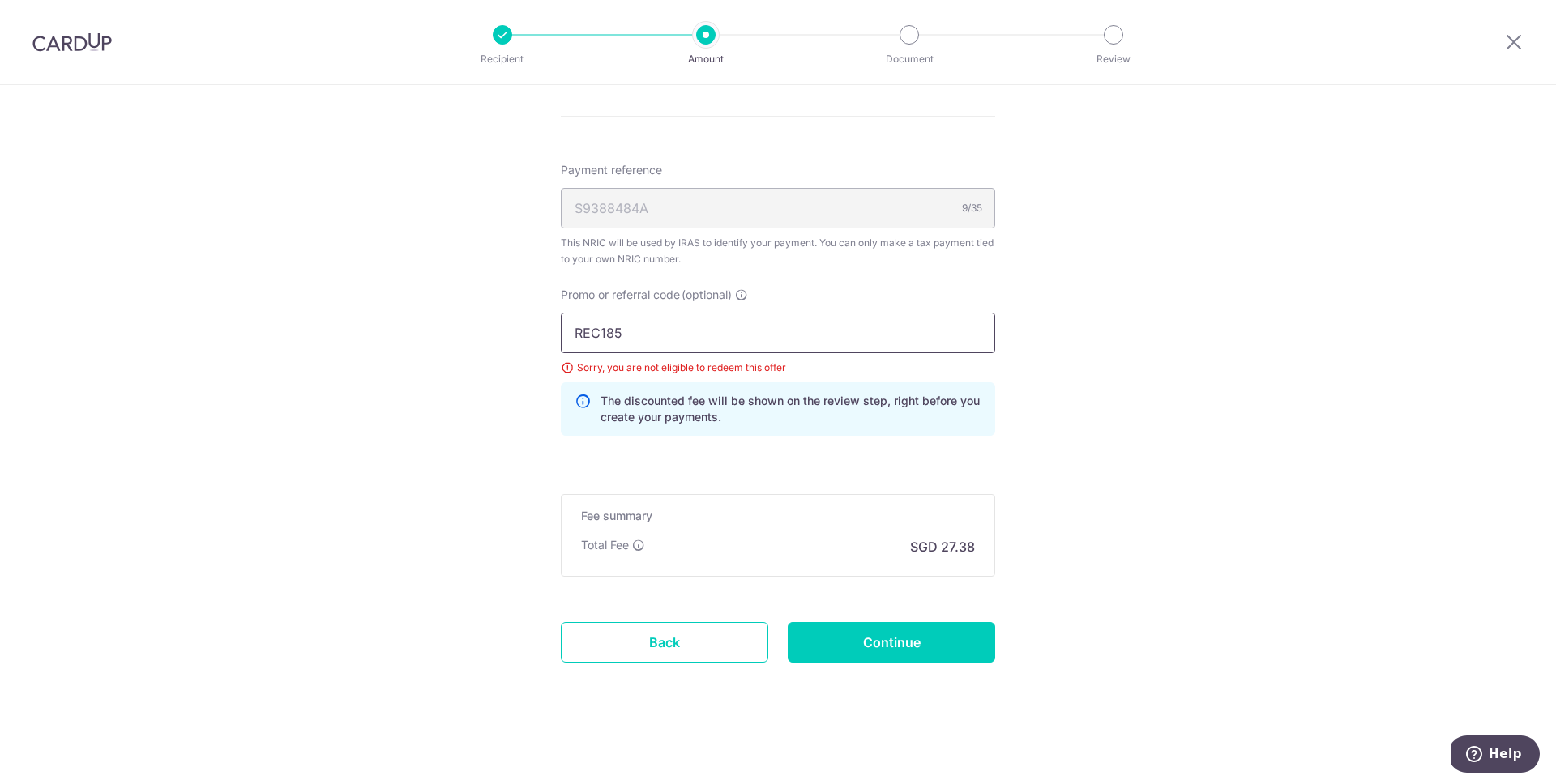
click at [700, 332] on input "REC185" at bounding box center [778, 333] width 434 height 40
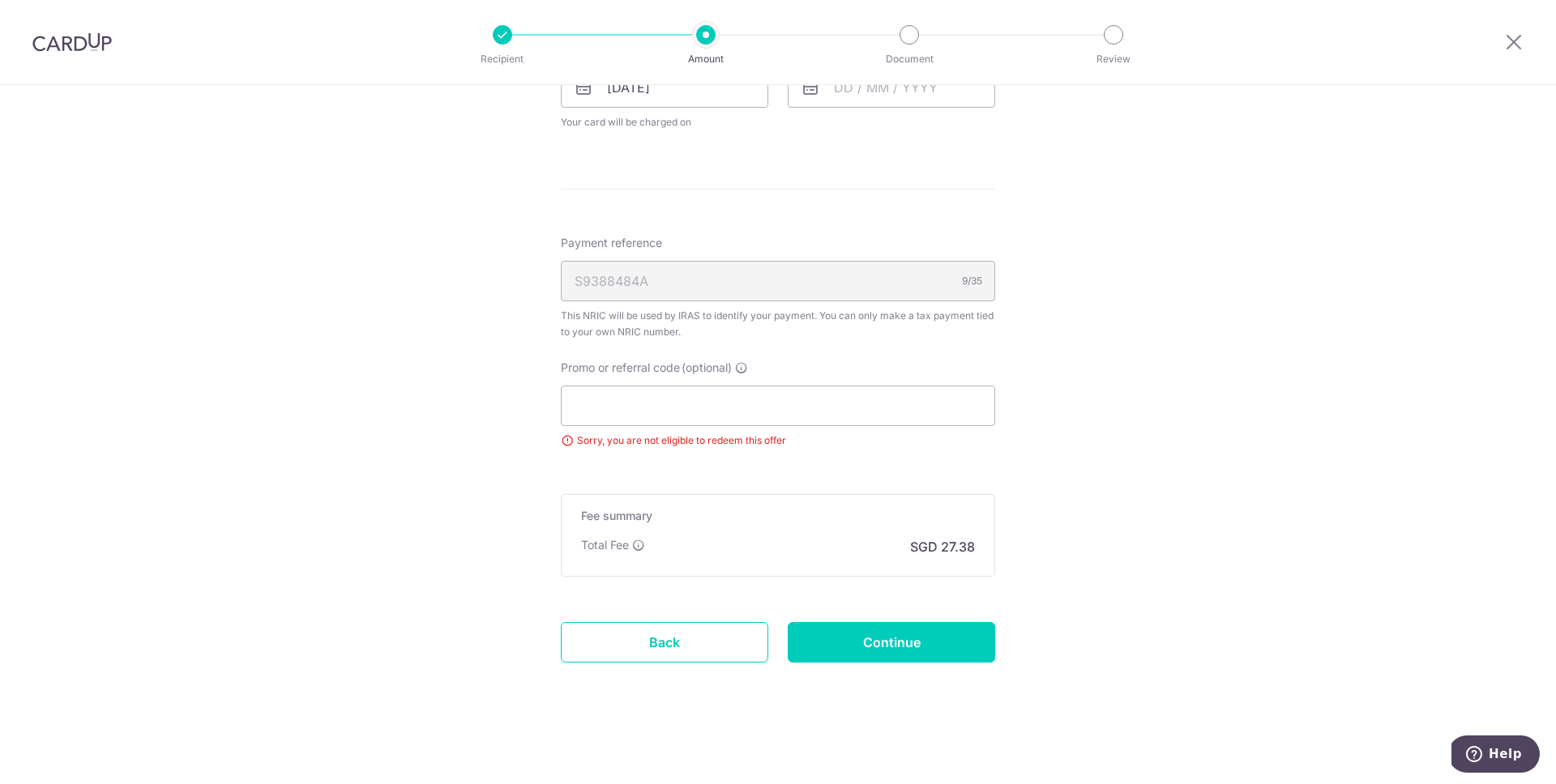
click at [1042, 312] on div "Tell us more about your payment Enter one-time or monthly payment amount SGD 1,…" at bounding box center [778, 20] width 1556 height 1527
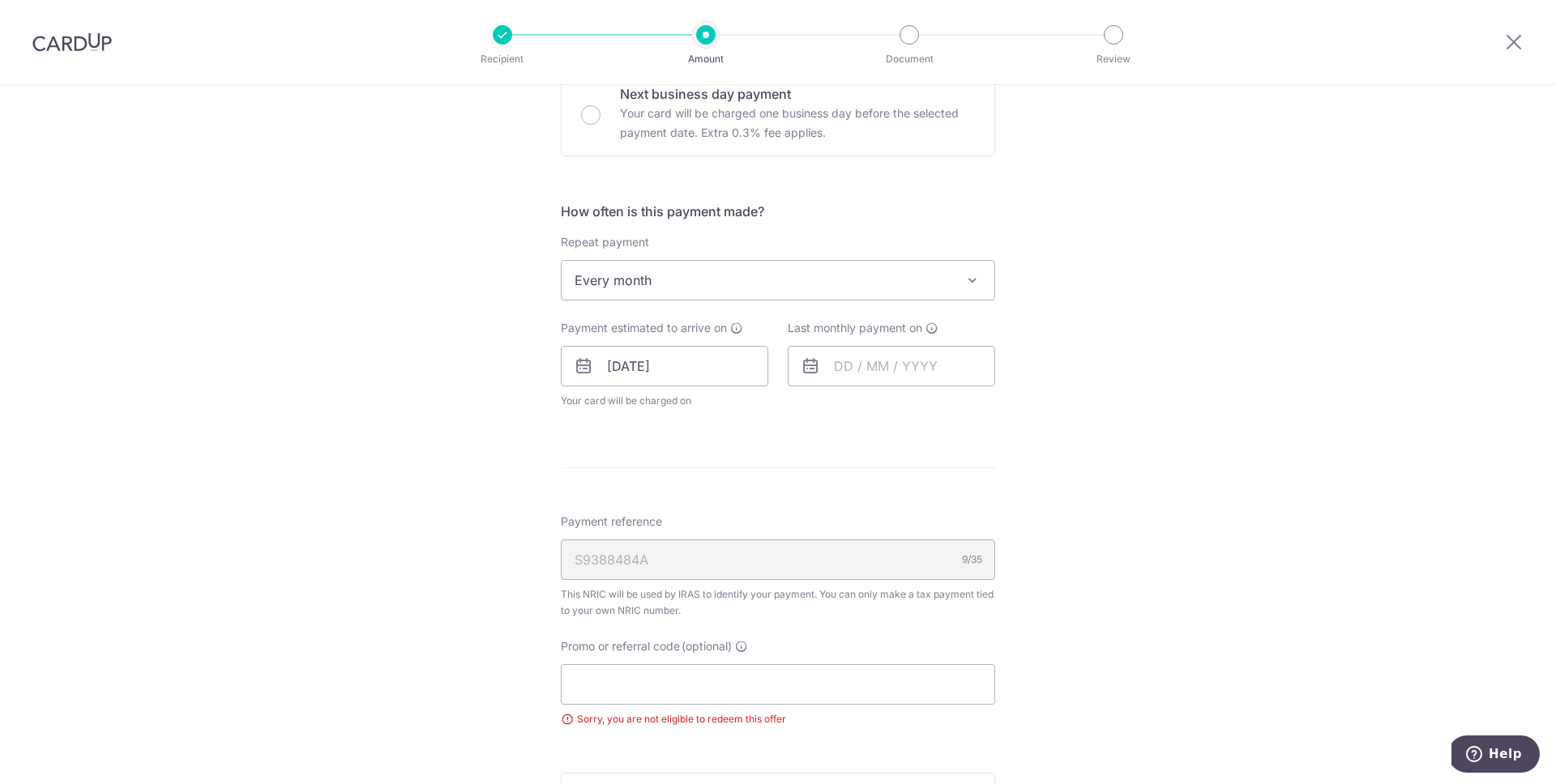
scroll to position [513, 0]
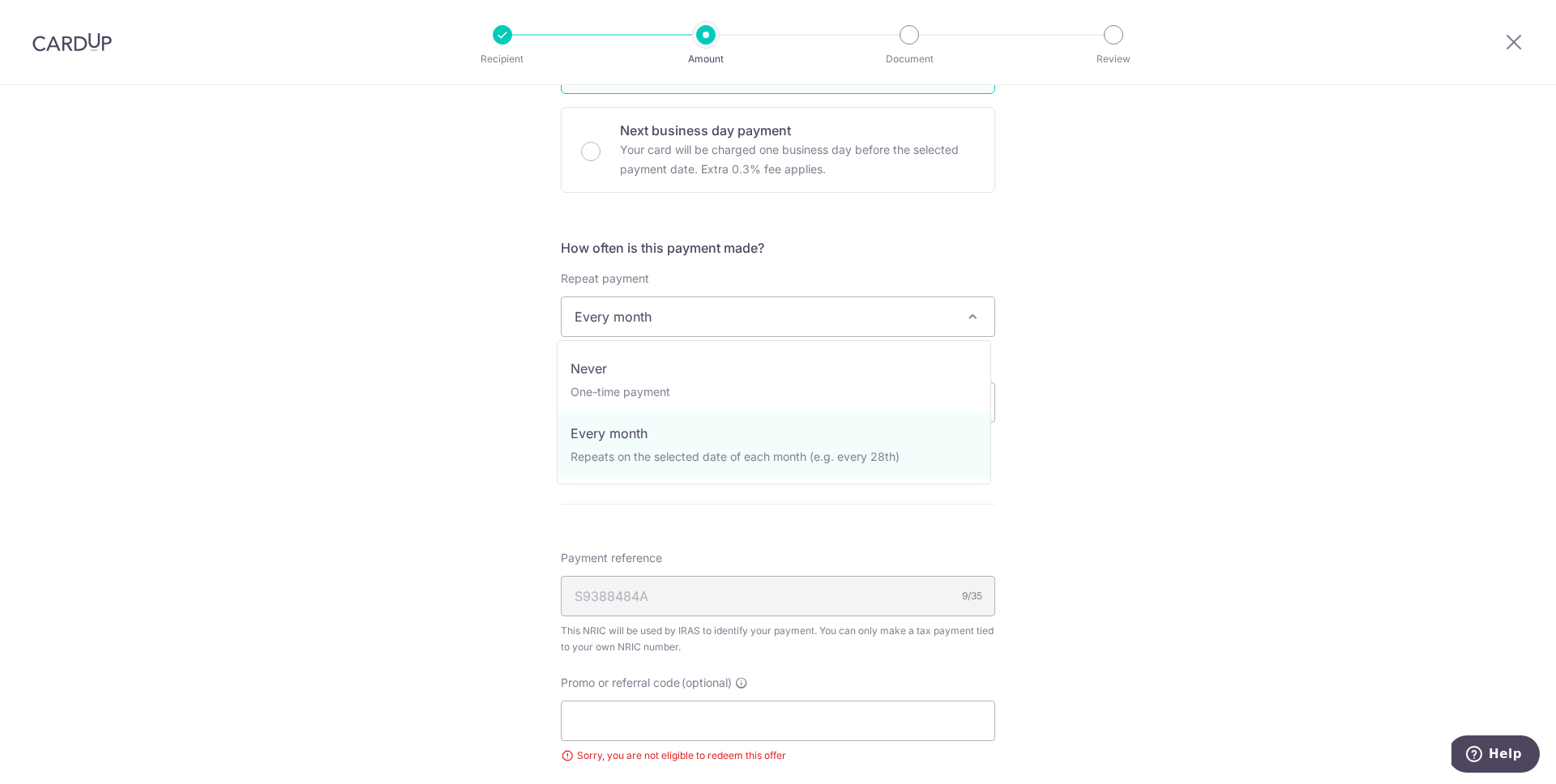
click at [658, 321] on span "Every month" at bounding box center [778, 316] width 433 height 39
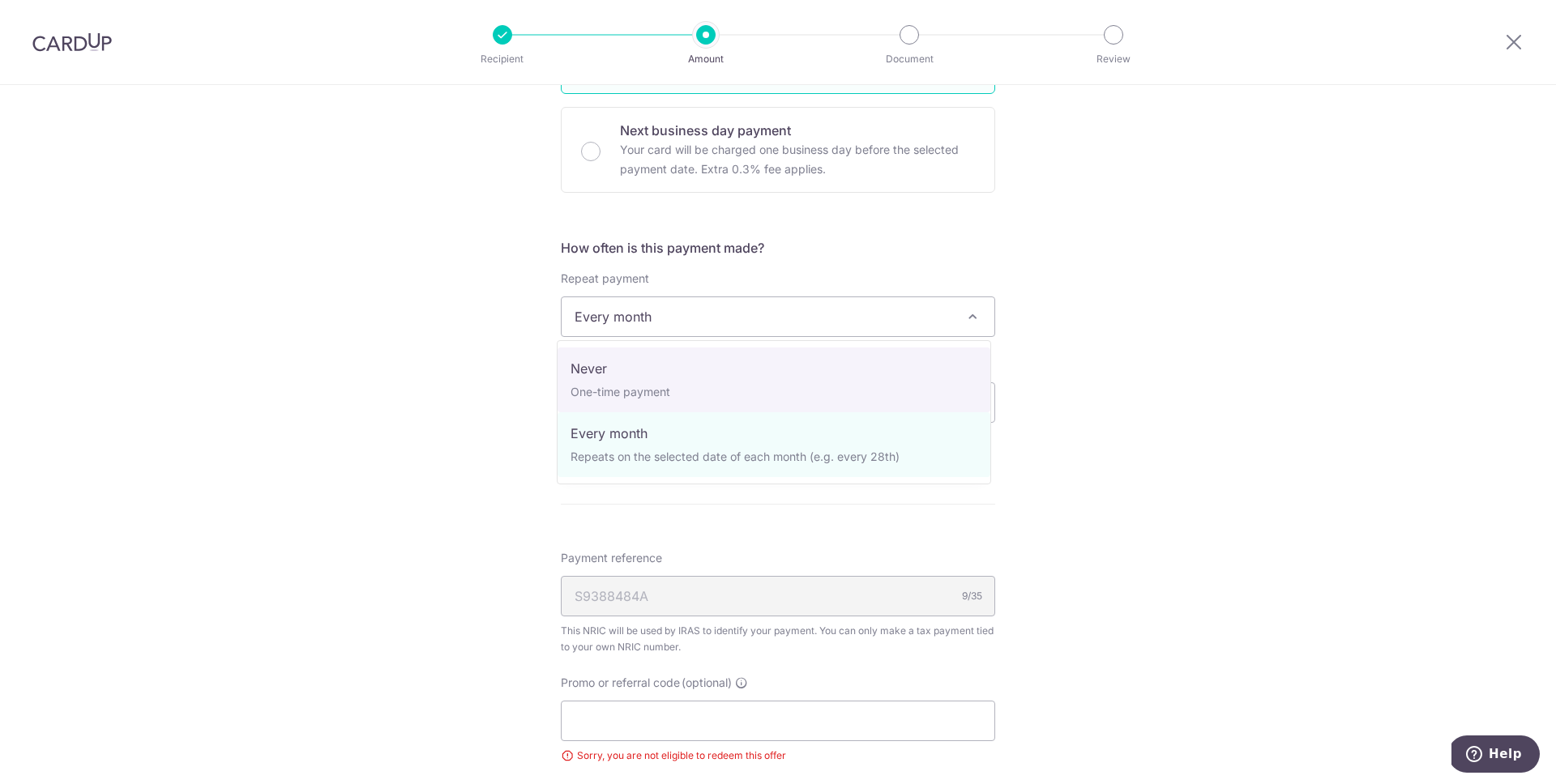
select select "1"
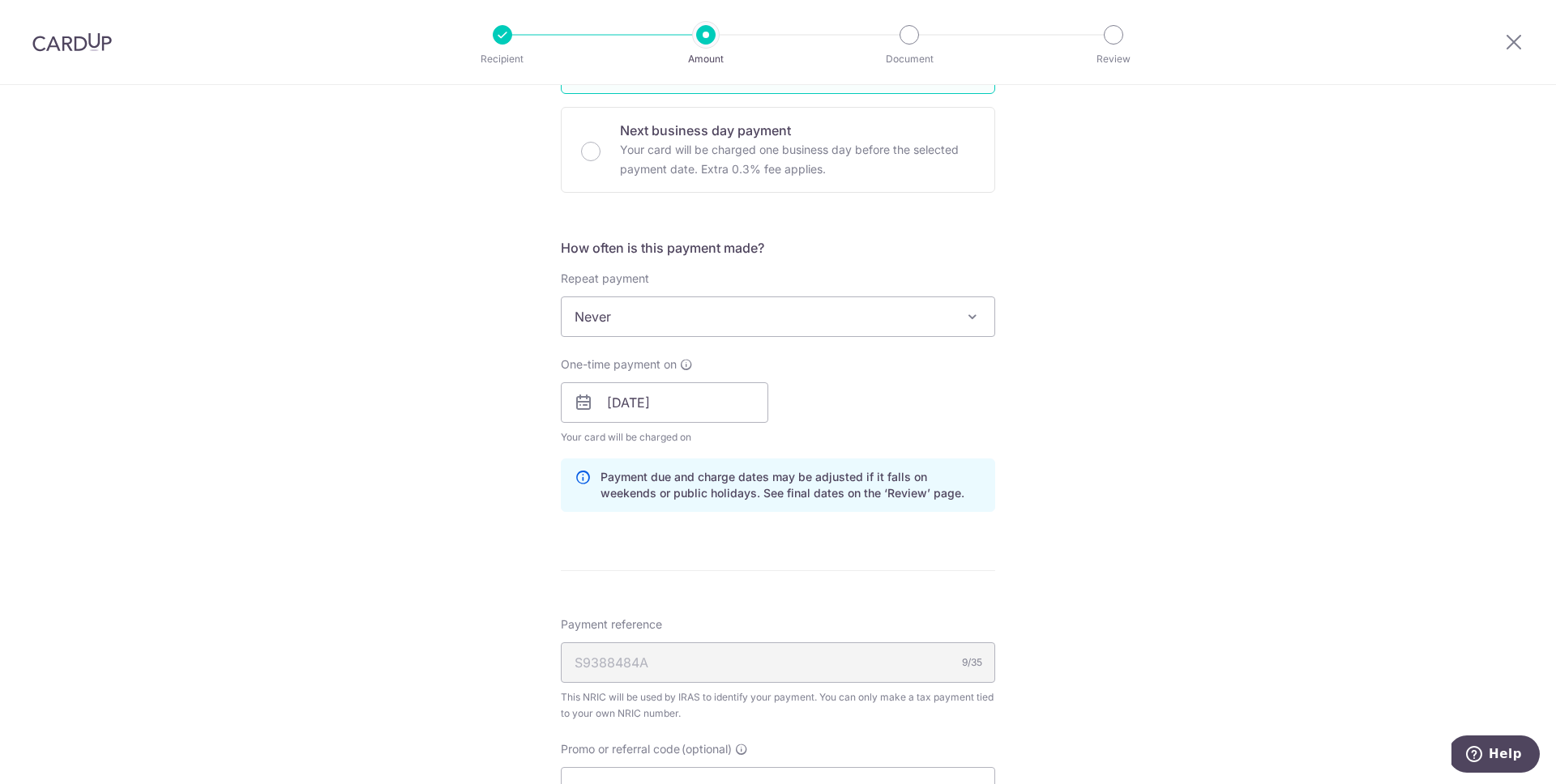
click at [508, 380] on div "Tell us more about your payment Enter one-time or monthly payment amount SGD 1,…" at bounding box center [778, 369] width 1556 height 1594
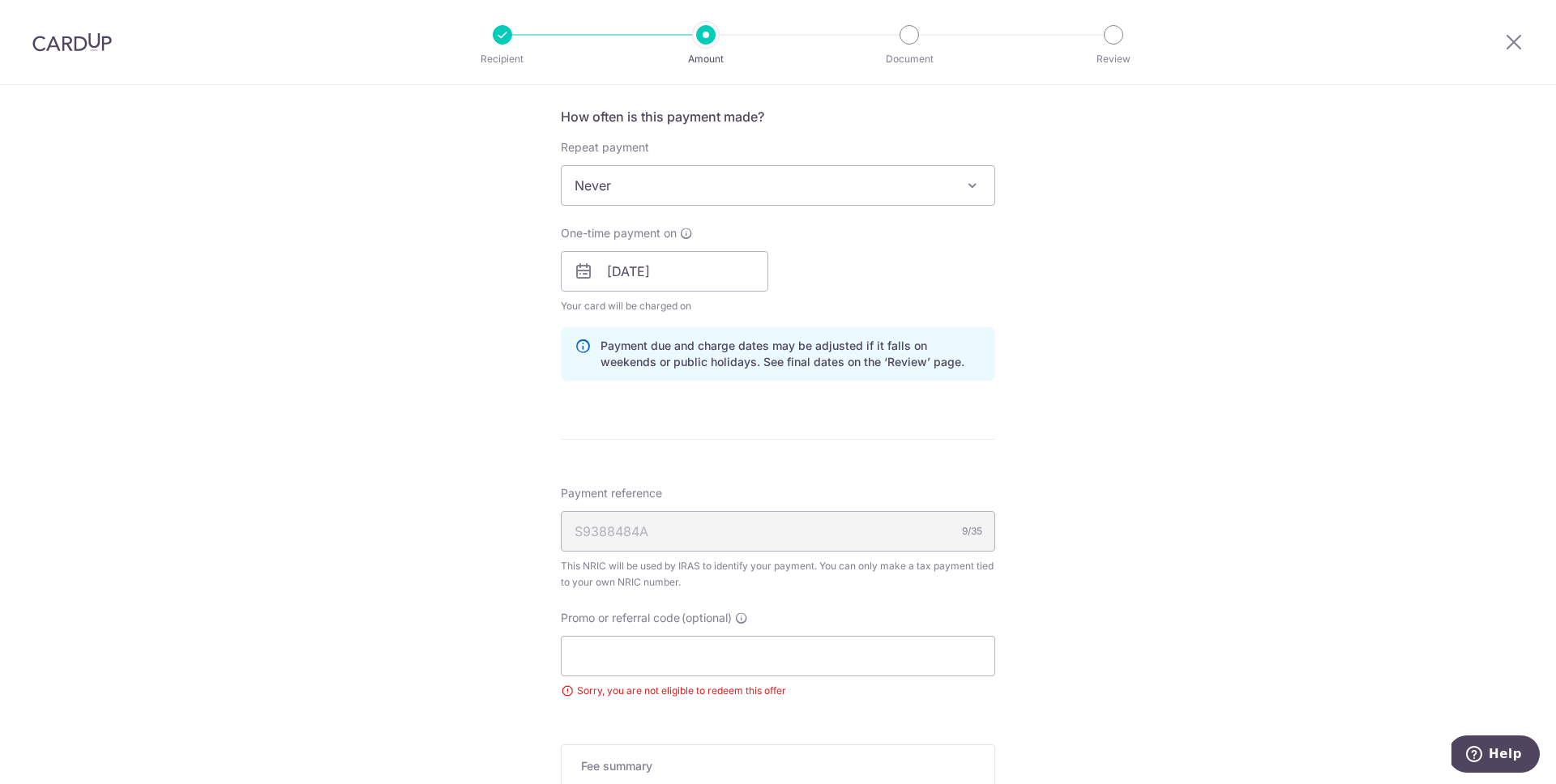
scroll to position [894, 0]
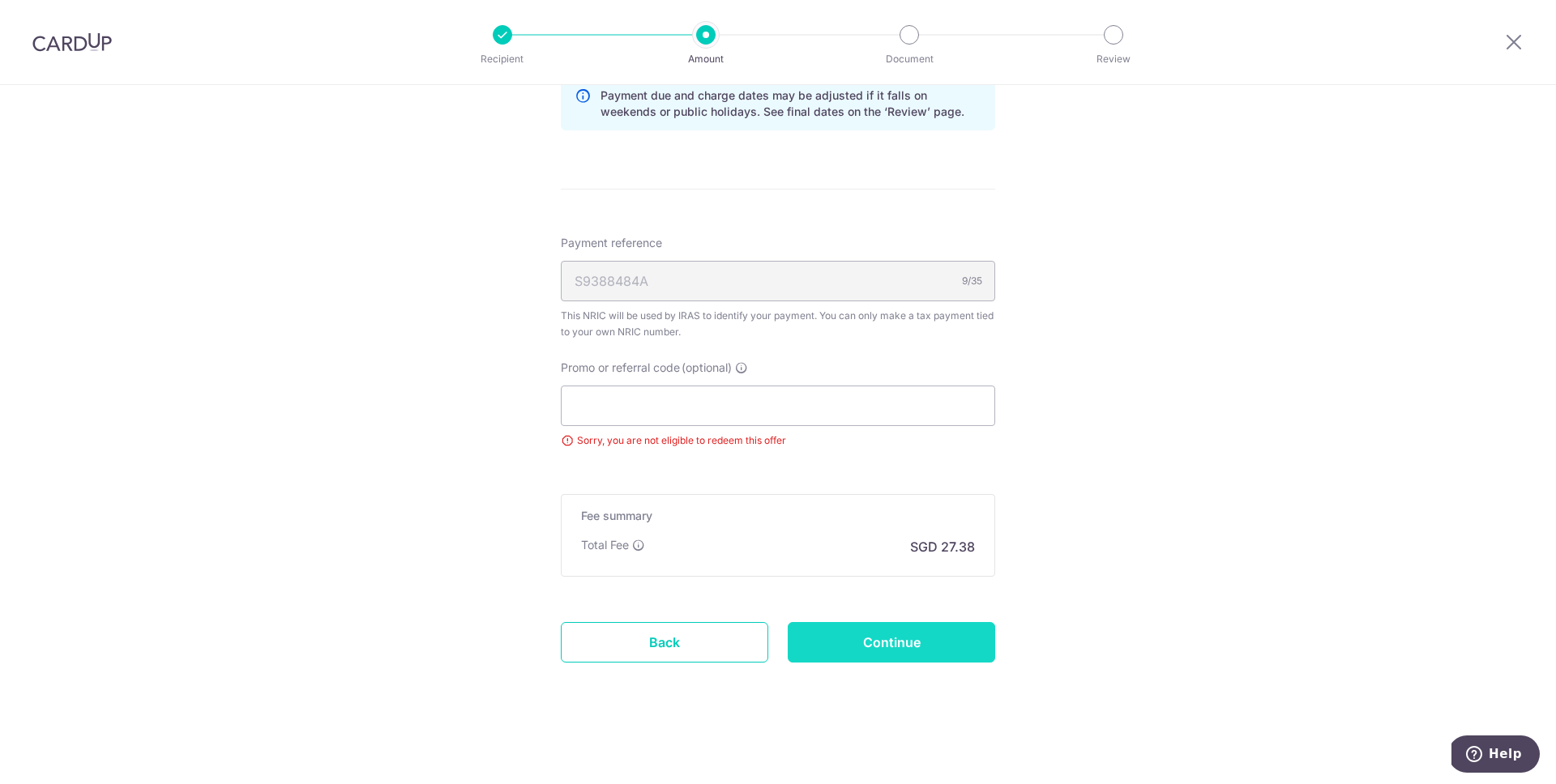
click at [858, 635] on input "Continue" at bounding box center [892, 642] width 208 height 40
type input "Update Schedule"
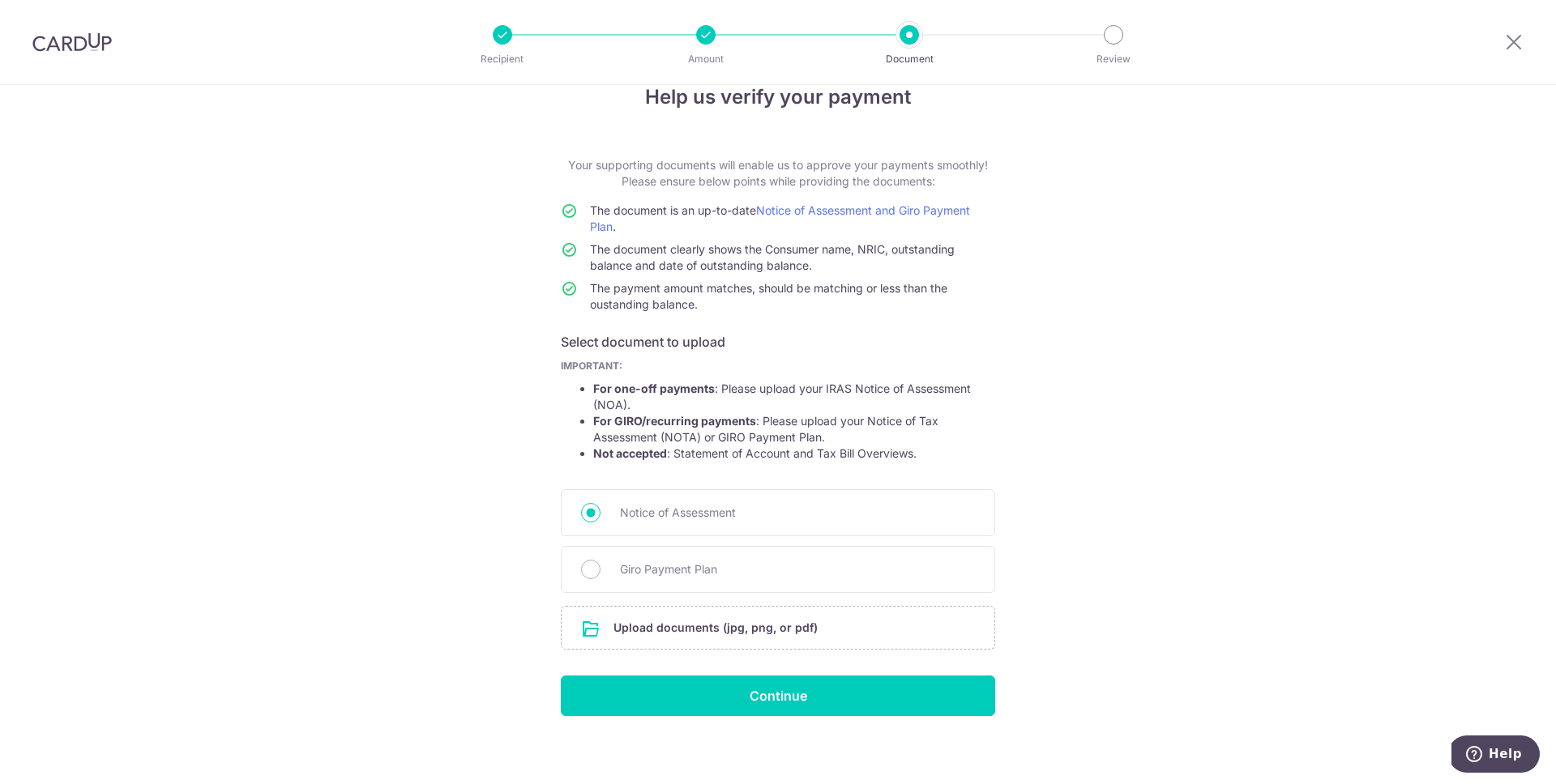
scroll to position [43, 0]
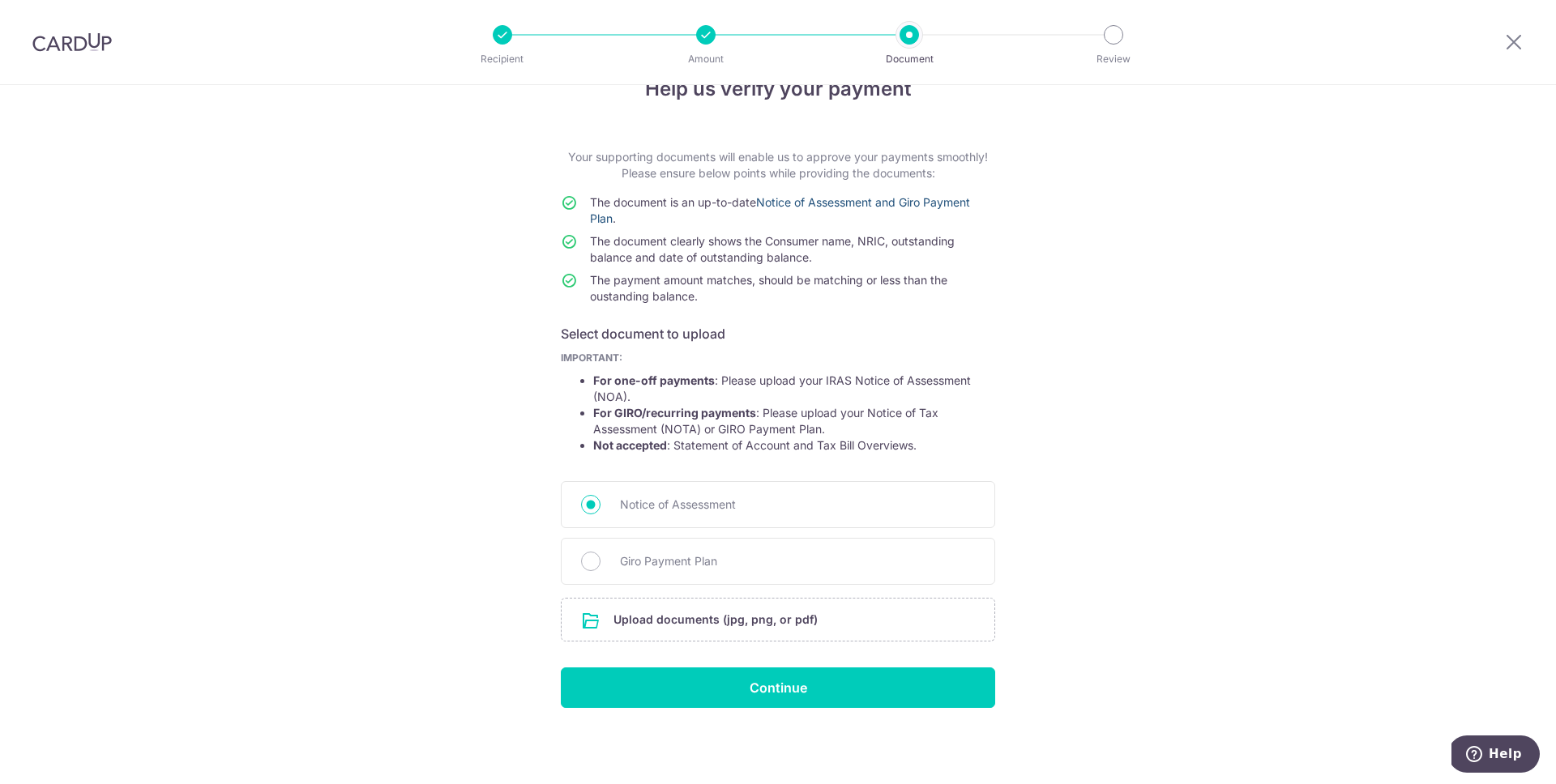
click at [828, 199] on link "Notice of Assessment and Giro Payment Plan" at bounding box center [780, 210] width 380 height 30
click at [752, 618] on input "file" at bounding box center [778, 619] width 433 height 42
click at [669, 571] on div "Giro Payment Plan" at bounding box center [778, 561] width 434 height 47
click at [608, 558] on div "Giro Payment Plan" at bounding box center [778, 561] width 434 height 47
click at [586, 564] on input "Giro Payment Plan" at bounding box center [590, 561] width 19 height 19
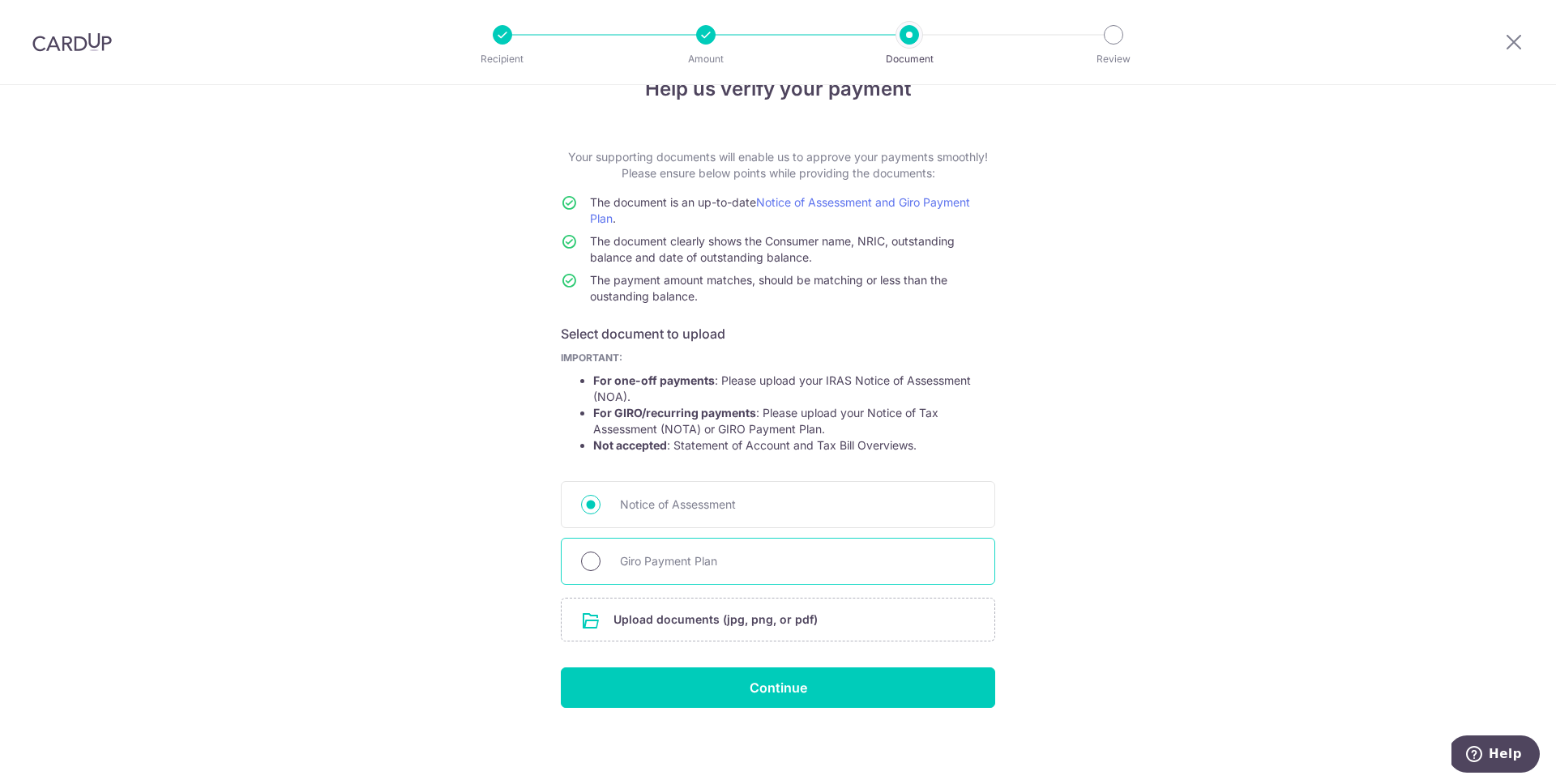
radio input "true"
click at [646, 624] on input "file" at bounding box center [778, 619] width 433 height 42
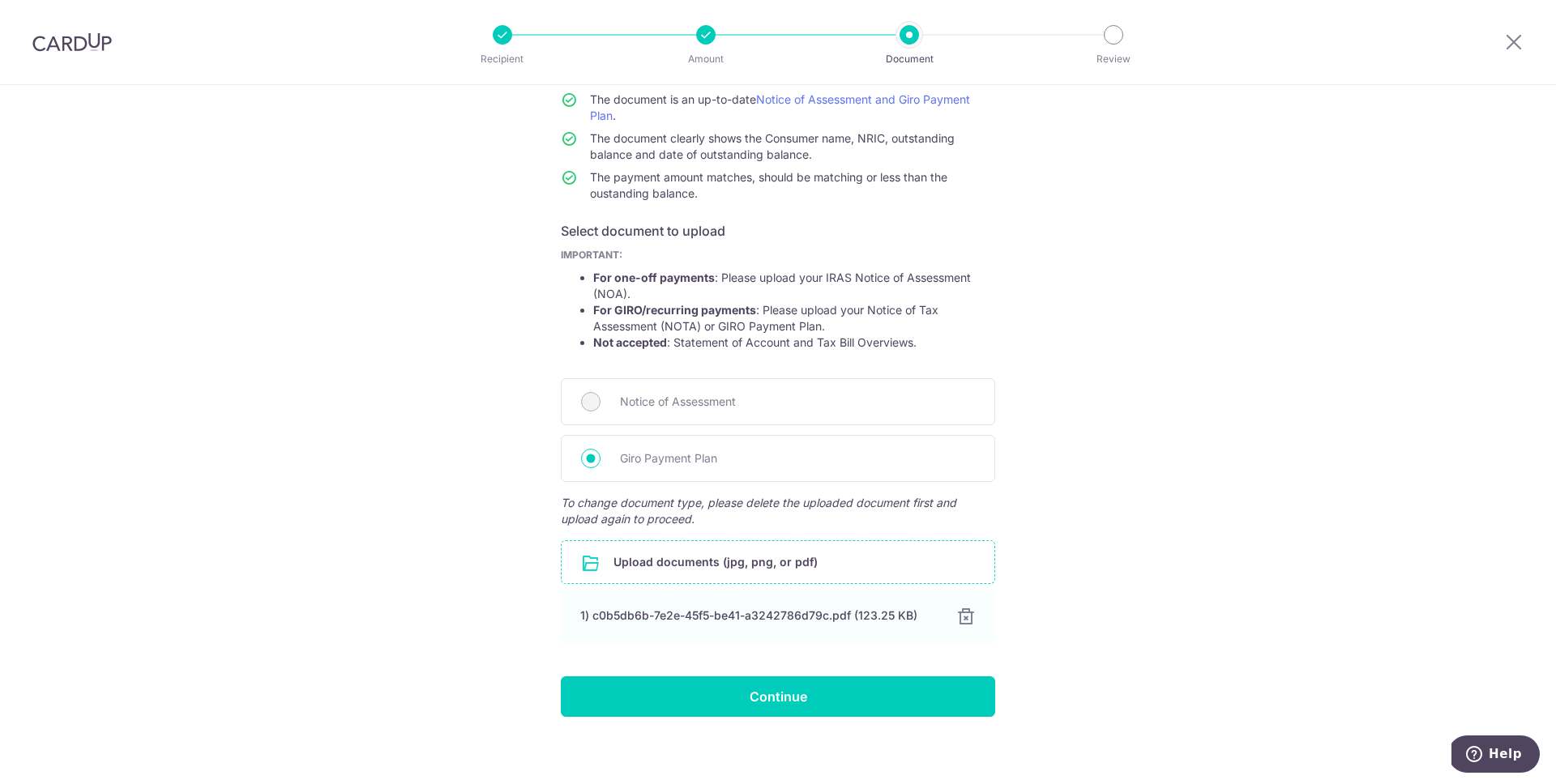
scroll to position [154, 0]
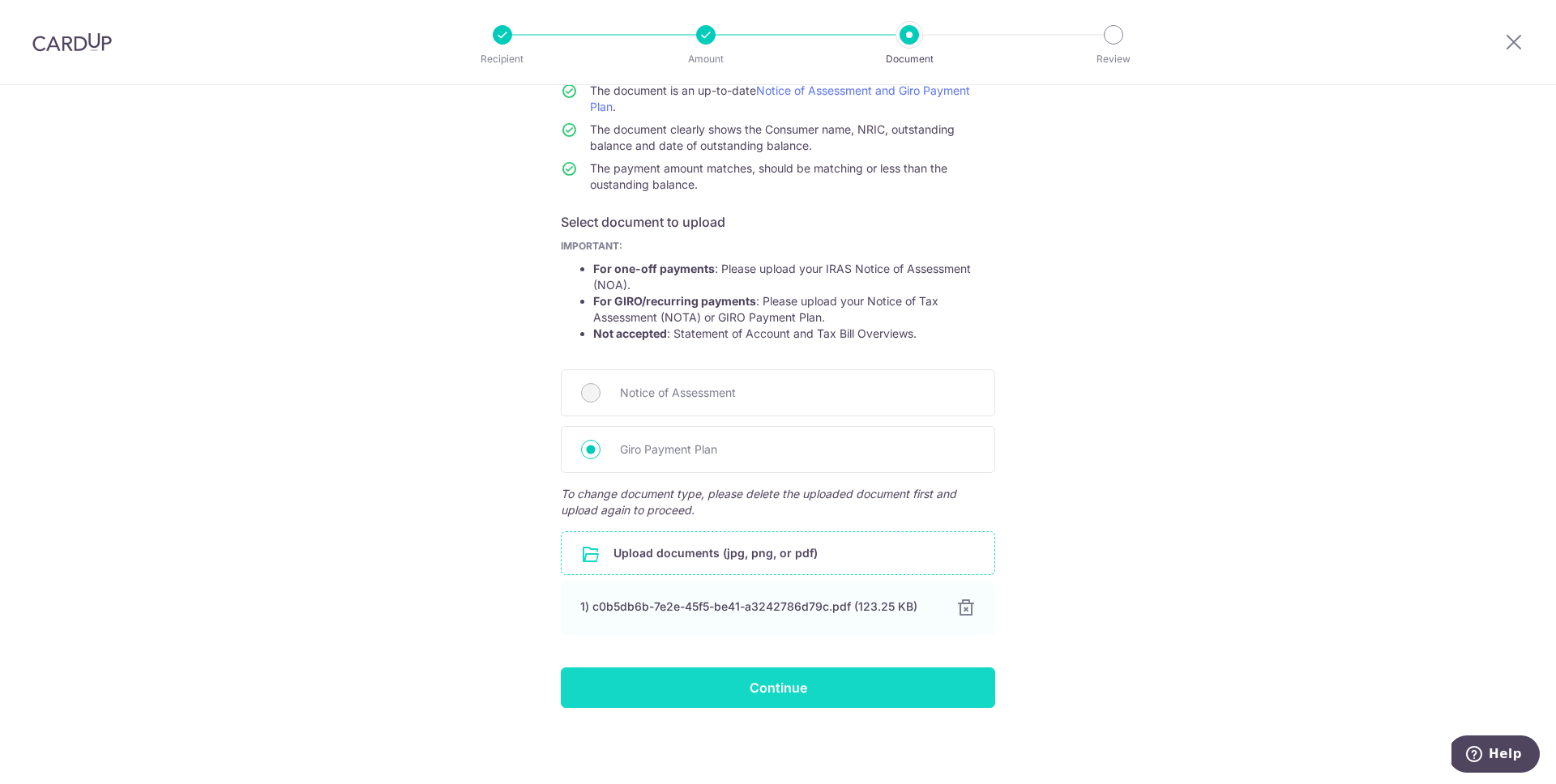
click at [820, 685] on input "Continue" at bounding box center [778, 687] width 434 height 40
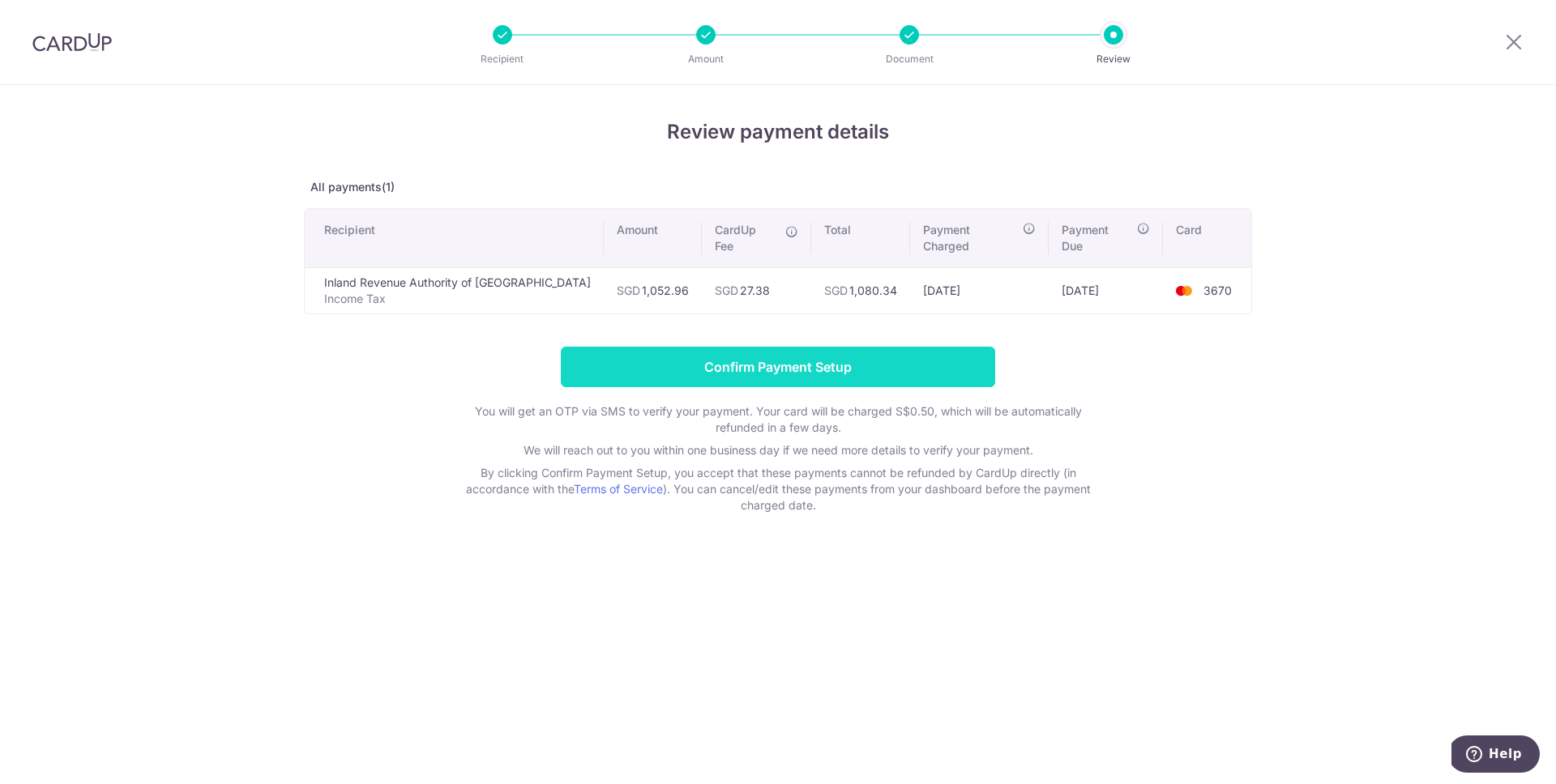
click at [707, 347] on input "Confirm Payment Setup" at bounding box center [778, 367] width 434 height 40
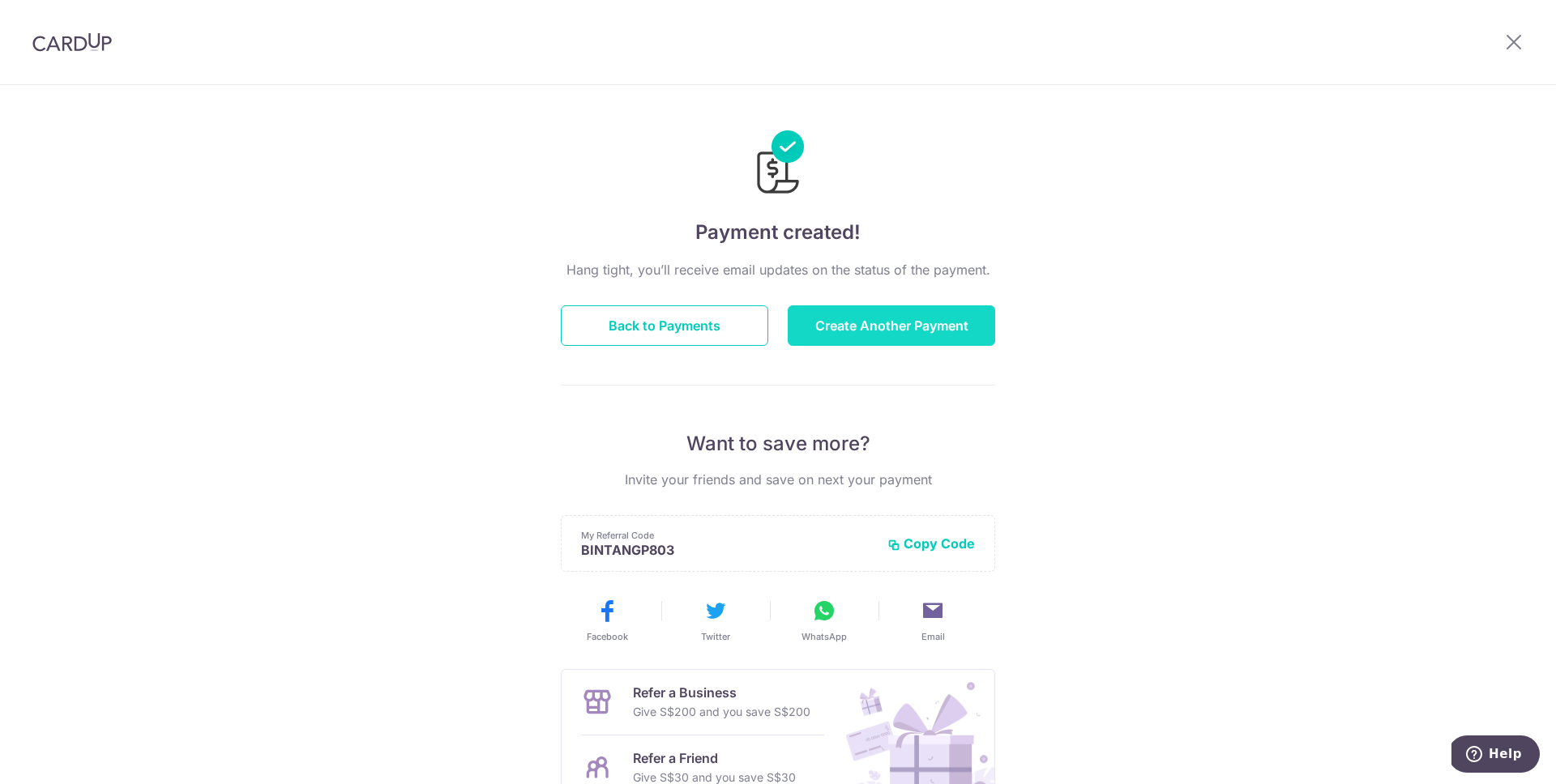
click at [858, 320] on button "Create Another Payment" at bounding box center [892, 325] width 208 height 40
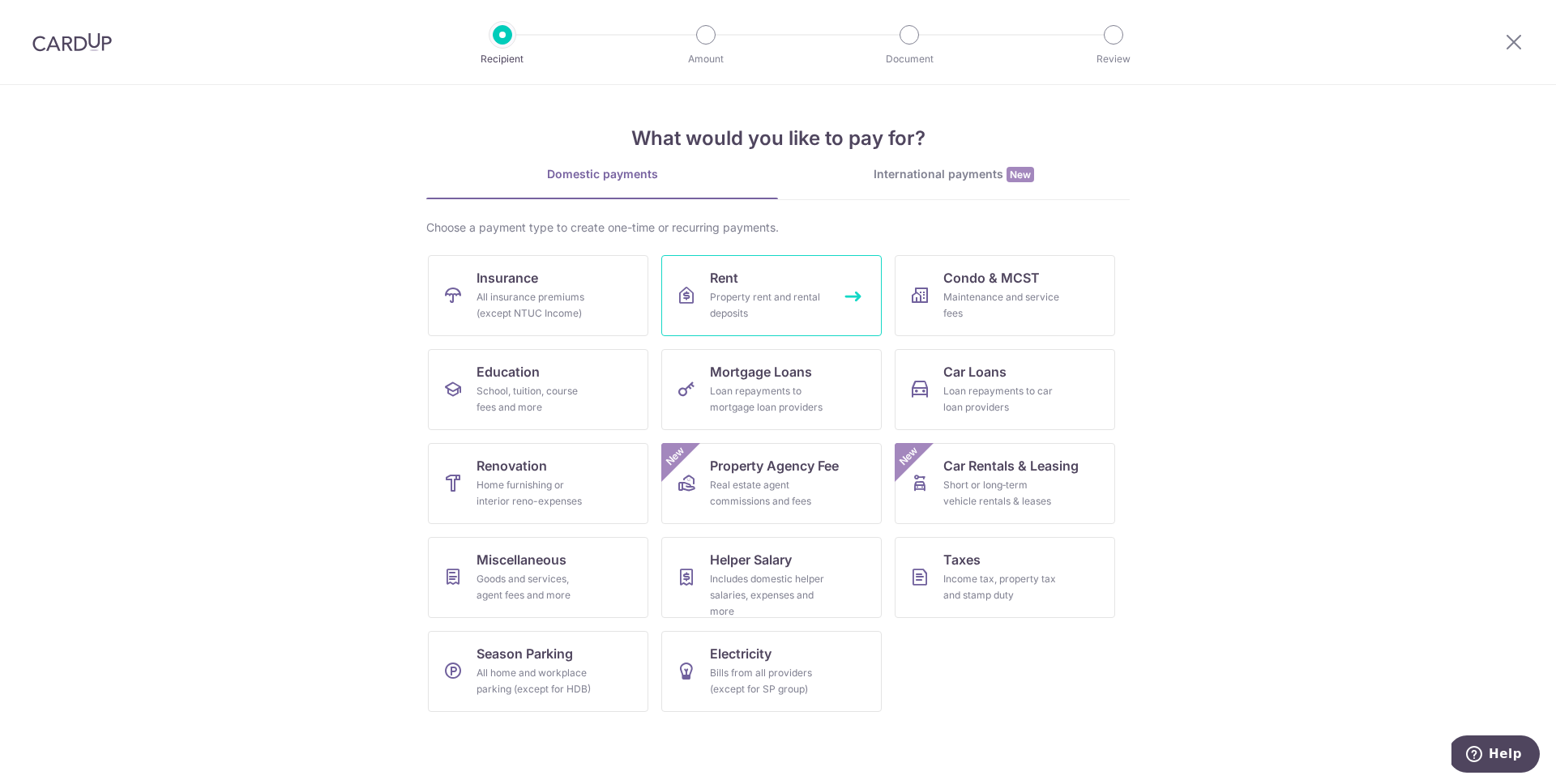
click at [791, 305] on div "Property rent and rental deposits" at bounding box center [768, 305] width 117 height 32
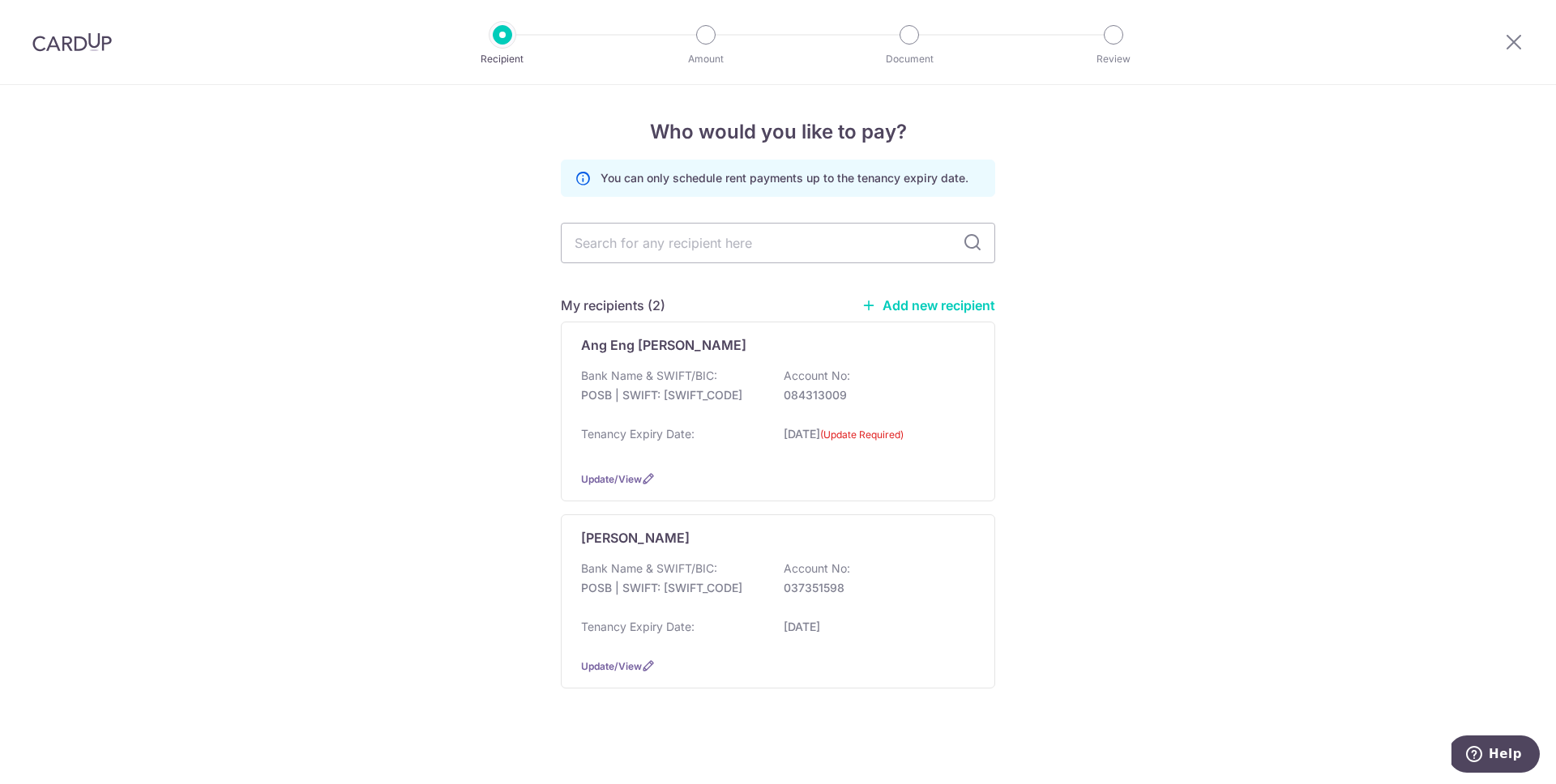
scroll to position [6, 0]
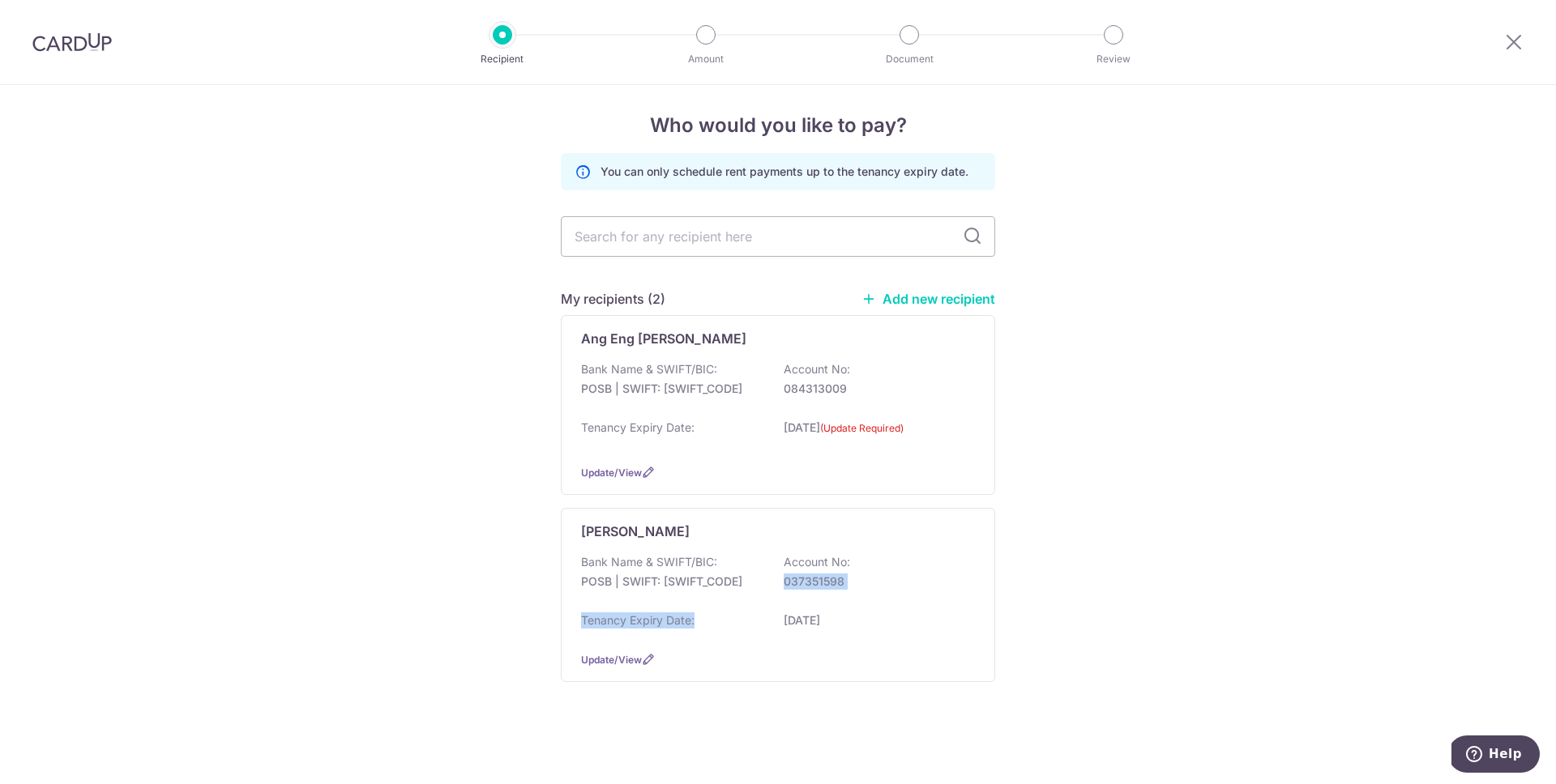
drag, startPoint x: 758, startPoint y: 617, endPoint x: 1138, endPoint y: 567, distance: 383.3
click at [1138, 567] on div "Who would you like to pay? You can only schedule rent payments up to the tenanc…" at bounding box center [778, 431] width 1556 height 706
click at [1133, 563] on div "Who would you like to pay? You can only schedule rent payments up to the tenanc…" at bounding box center [778, 431] width 1556 height 706
click at [56, 42] on img at bounding box center [72, 41] width 79 height 19
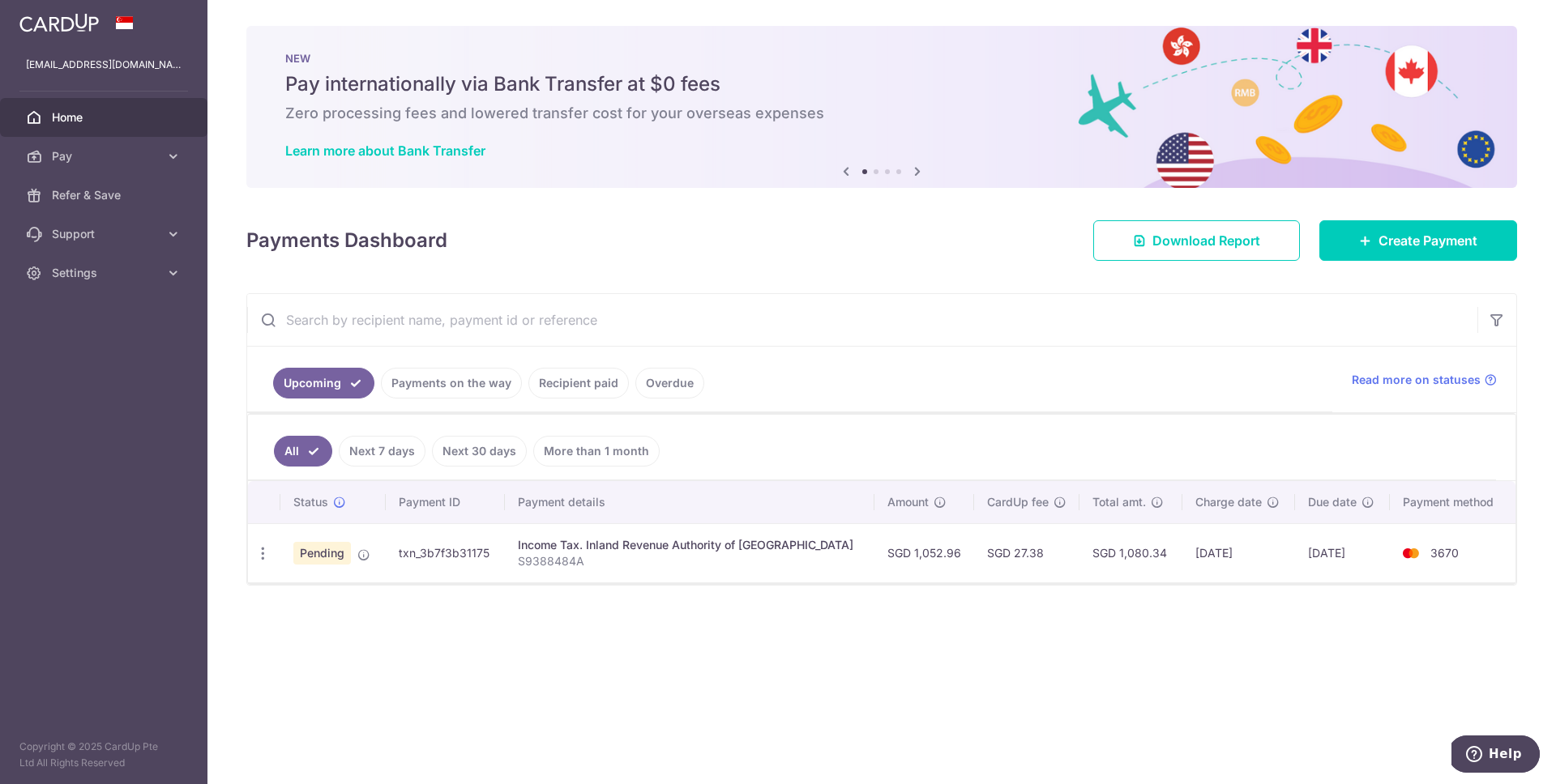
click at [592, 387] on link "Recipient paid" at bounding box center [578, 382] width 100 height 30
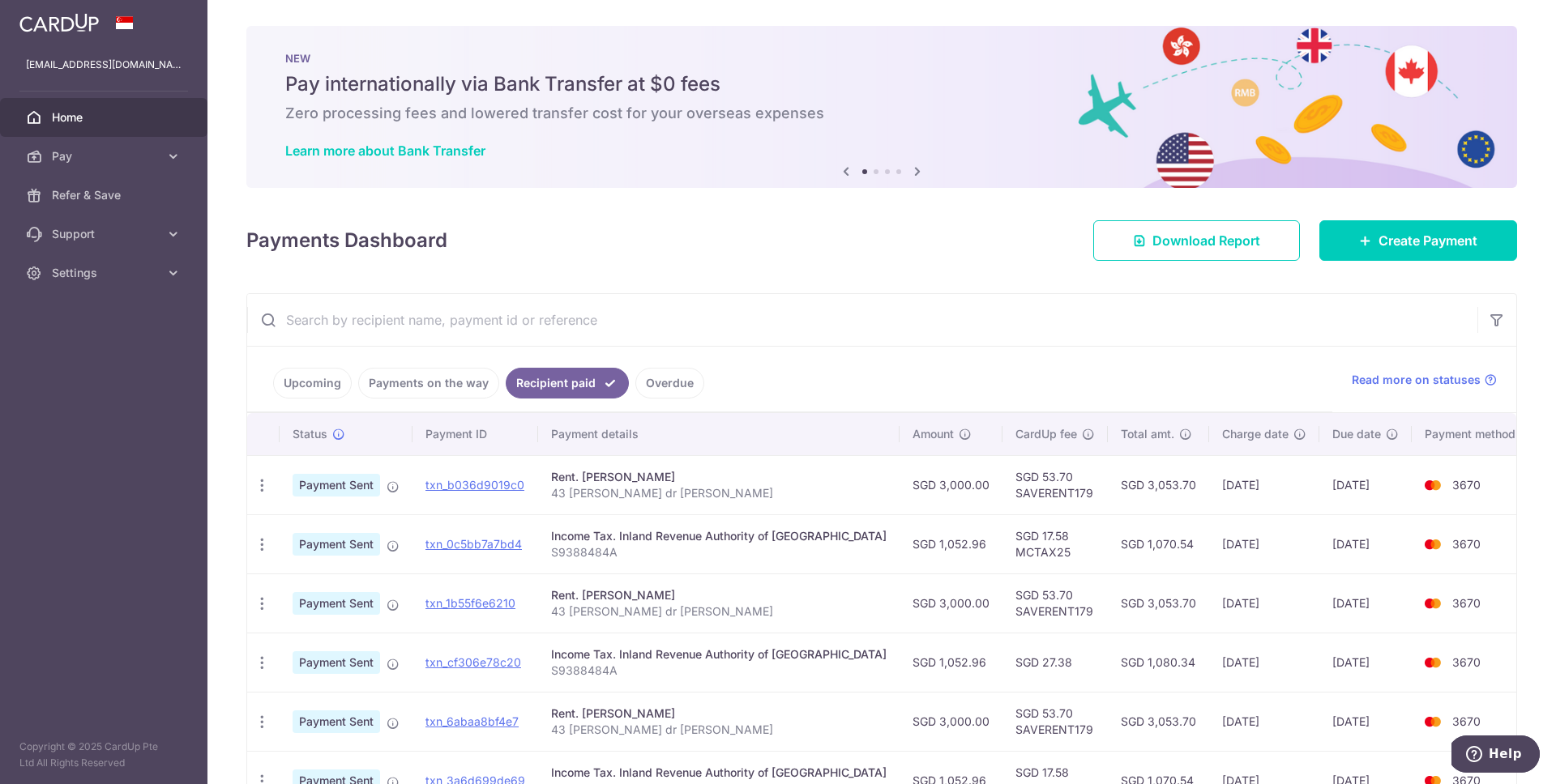
drag, startPoint x: 591, startPoint y: 596, endPoint x: 733, endPoint y: 593, distance: 142.0
click at [733, 593] on div "Rent. [PERSON_NAME]" at bounding box center [718, 596] width 336 height 17
click at [730, 605] on p "43 [PERSON_NAME] dr [PERSON_NAME]" at bounding box center [718, 612] width 336 height 17
click at [1027, 492] on td "SGD 53.70 SAVERENT179" at bounding box center [1055, 484] width 106 height 59
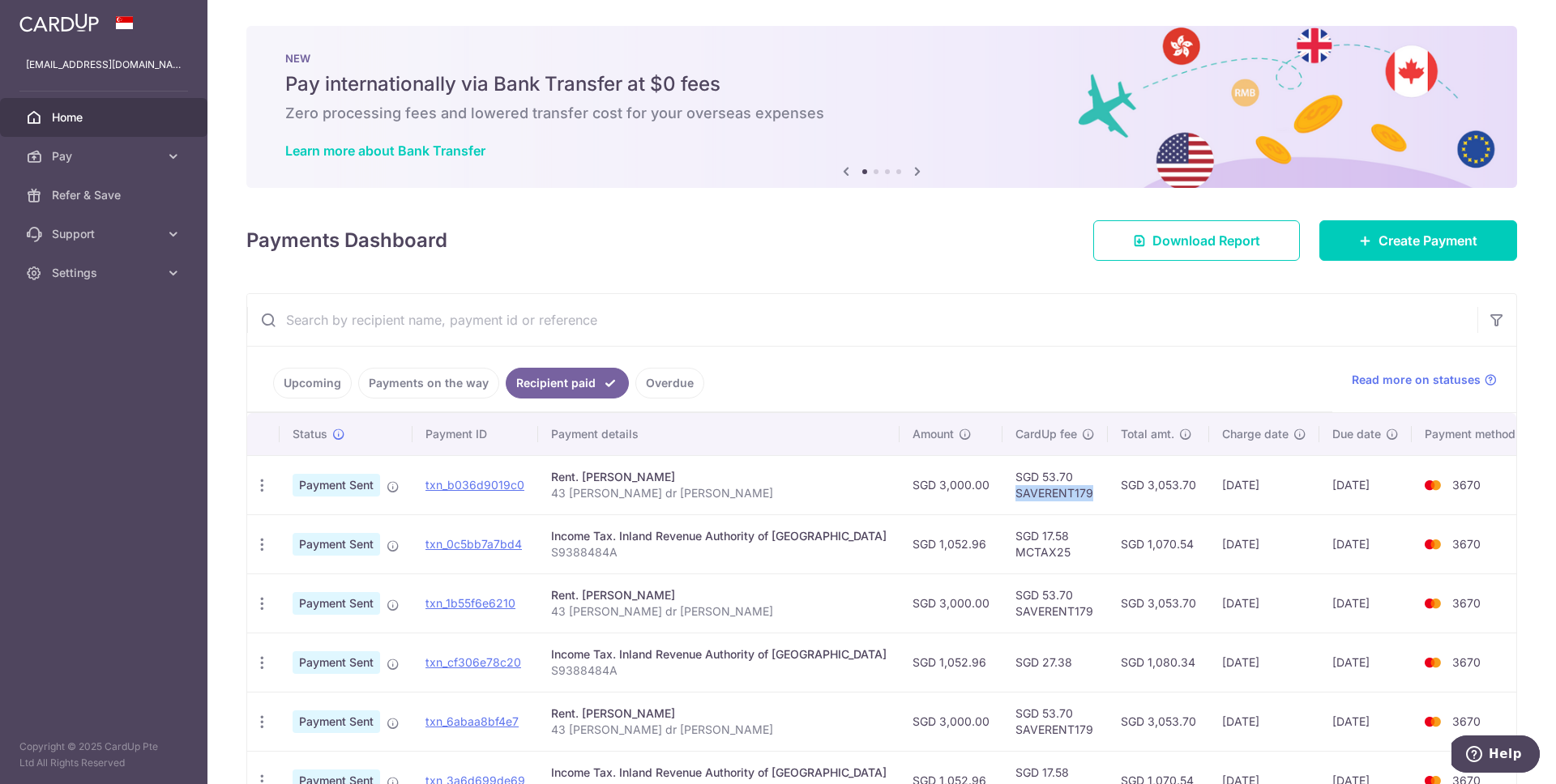
copy td "SAVERENT179"
click at [1093, 304] on input "text" at bounding box center [863, 320] width 1230 height 51
click at [1390, 235] on span "Create Payment" at bounding box center [1428, 240] width 99 height 19
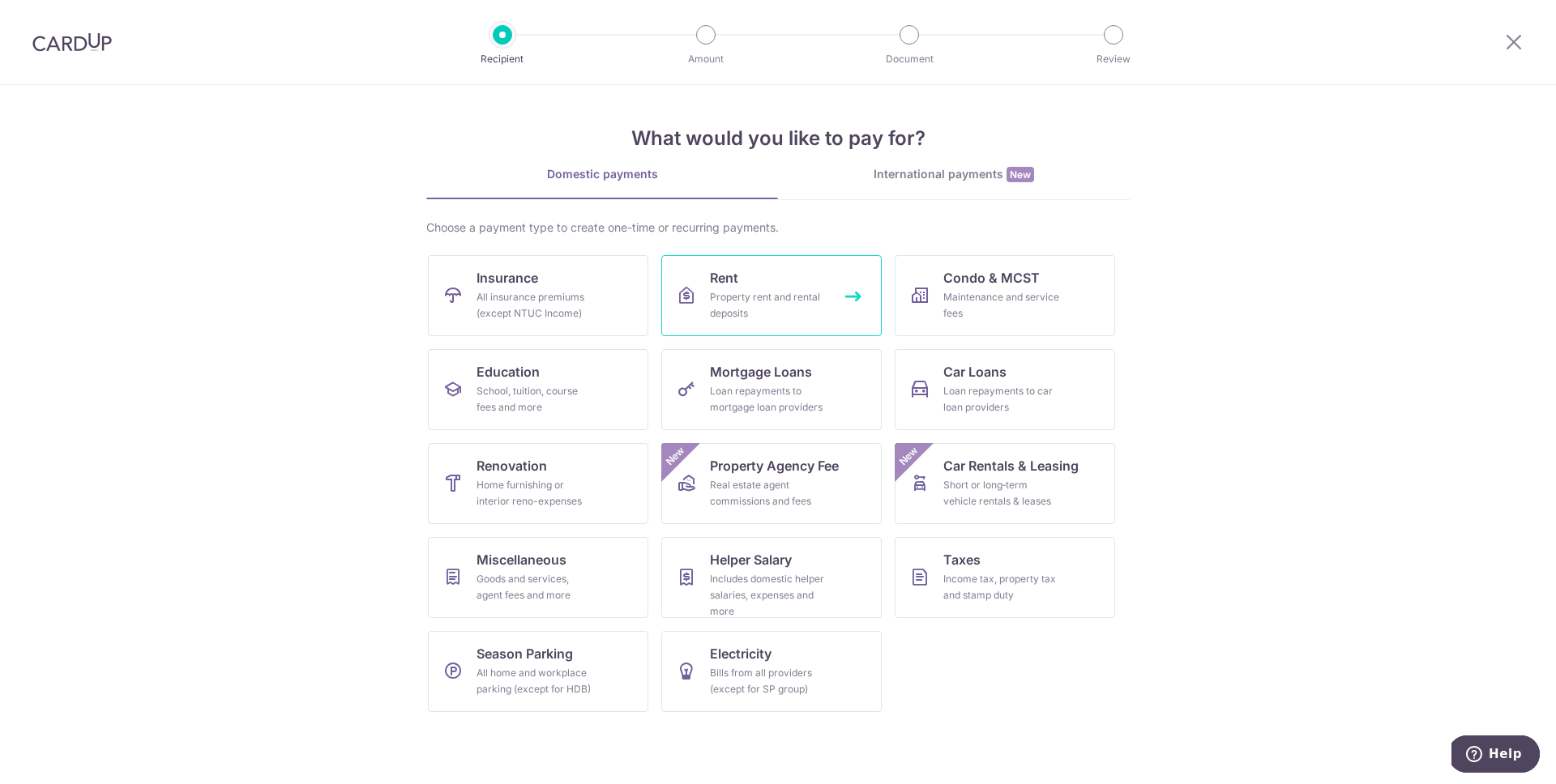
click at [753, 298] on div "Property rent and rental deposits" at bounding box center [768, 305] width 117 height 32
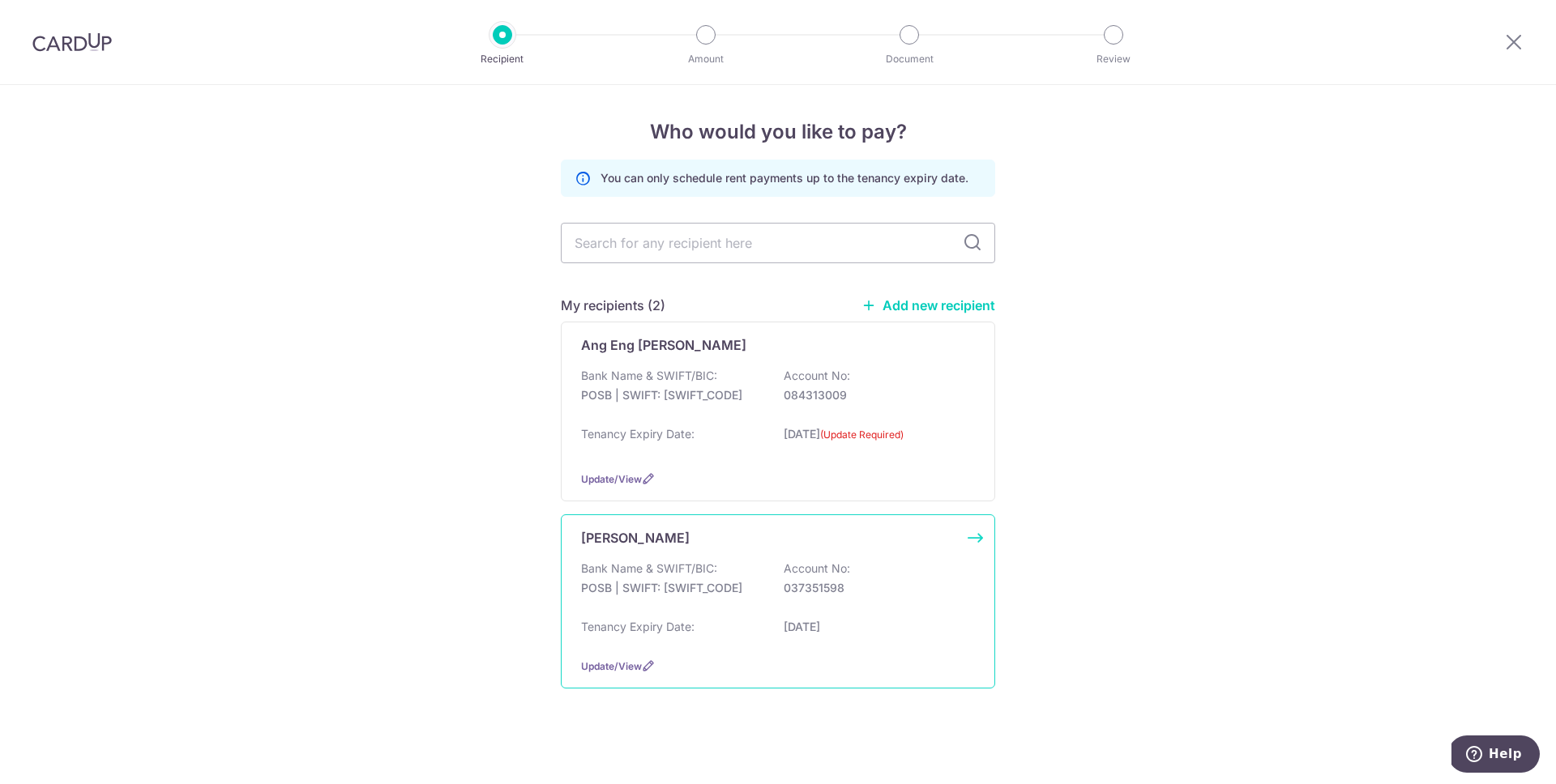
click at [693, 600] on div "Bank Name & SWIFT/BIC: POSB | SWIFT: [SWIFT_CODE] Account No: 037351598" at bounding box center [778, 586] width 394 height 51
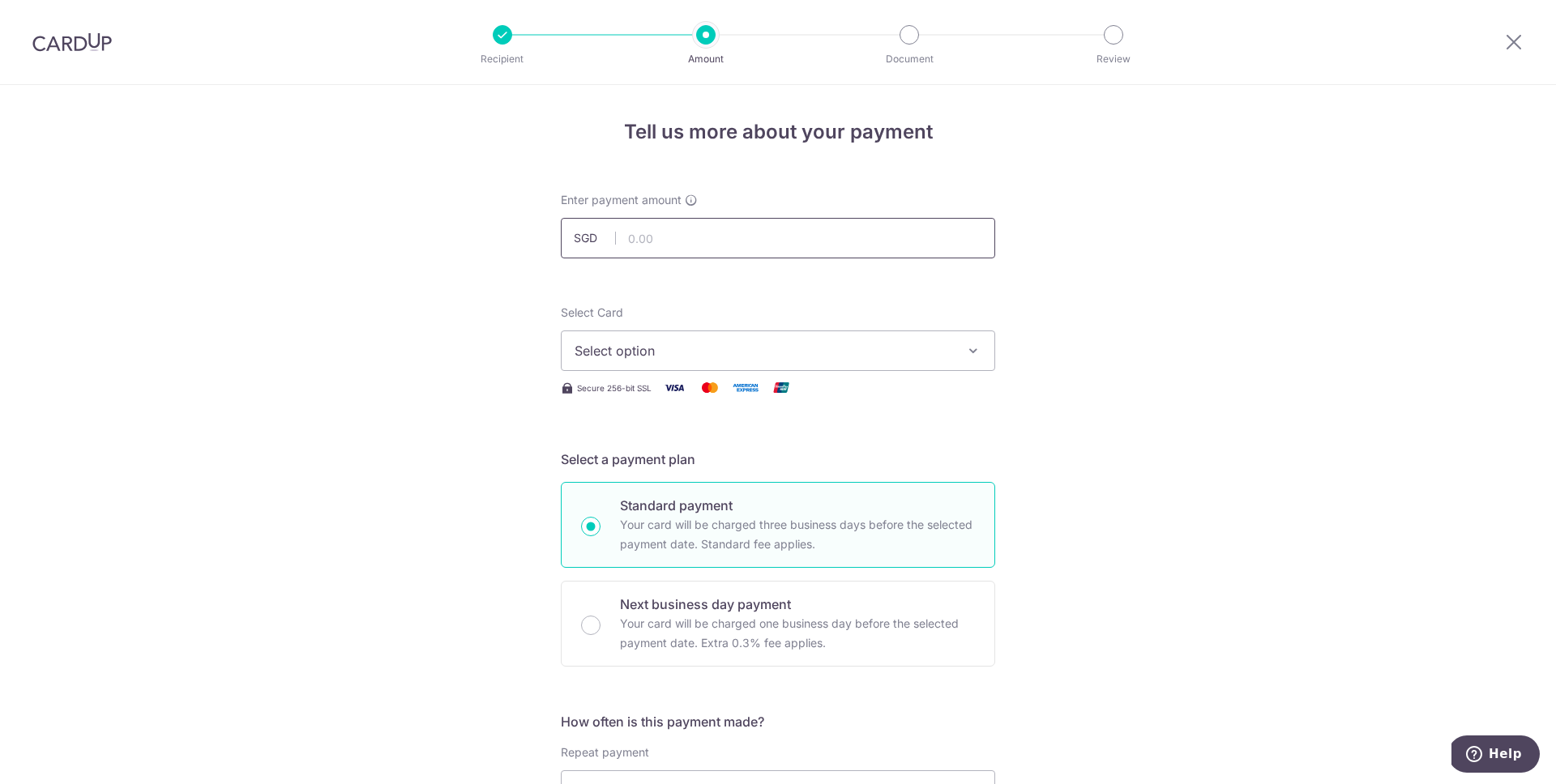
click at [648, 244] on input "text" at bounding box center [778, 238] width 434 height 40
type input "3,000.00"
drag, startPoint x: 529, startPoint y: 352, endPoint x: 625, endPoint y: 335, distance: 97.5
click at [635, 336] on button "Select option" at bounding box center [778, 351] width 434 height 40
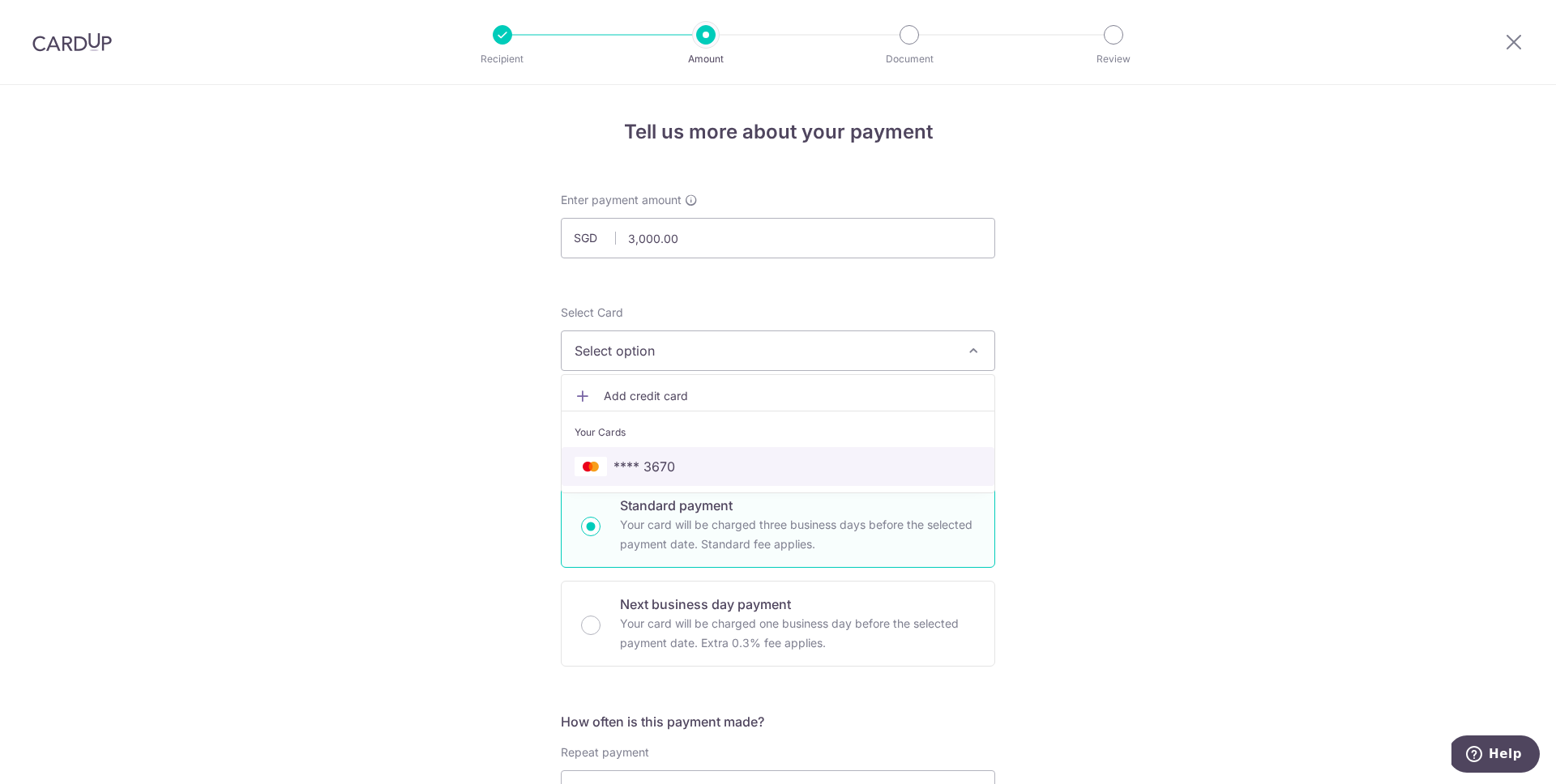
click at [627, 465] on span "**** 3670" at bounding box center [644, 466] width 62 height 19
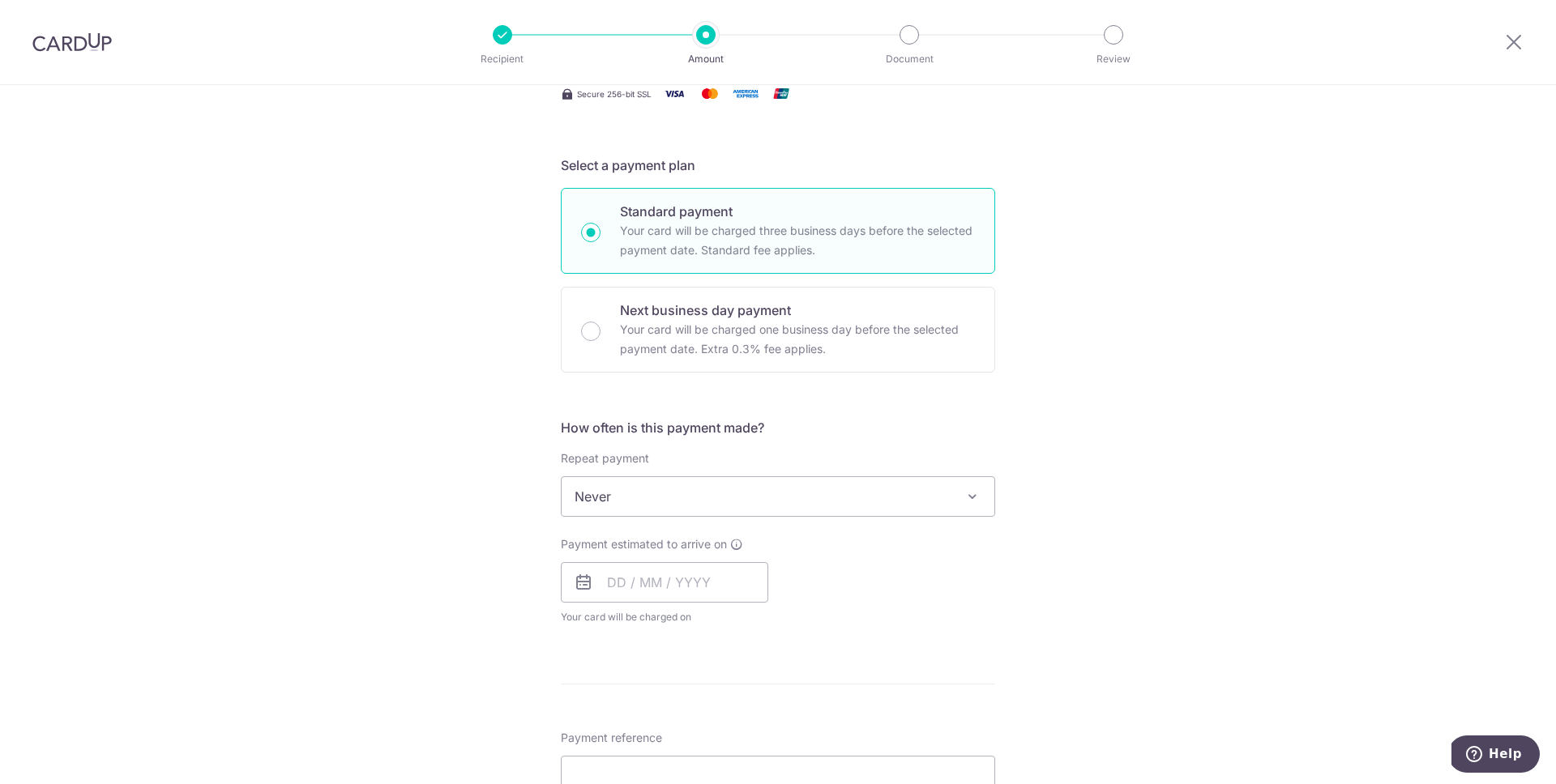
scroll to position [299, 0]
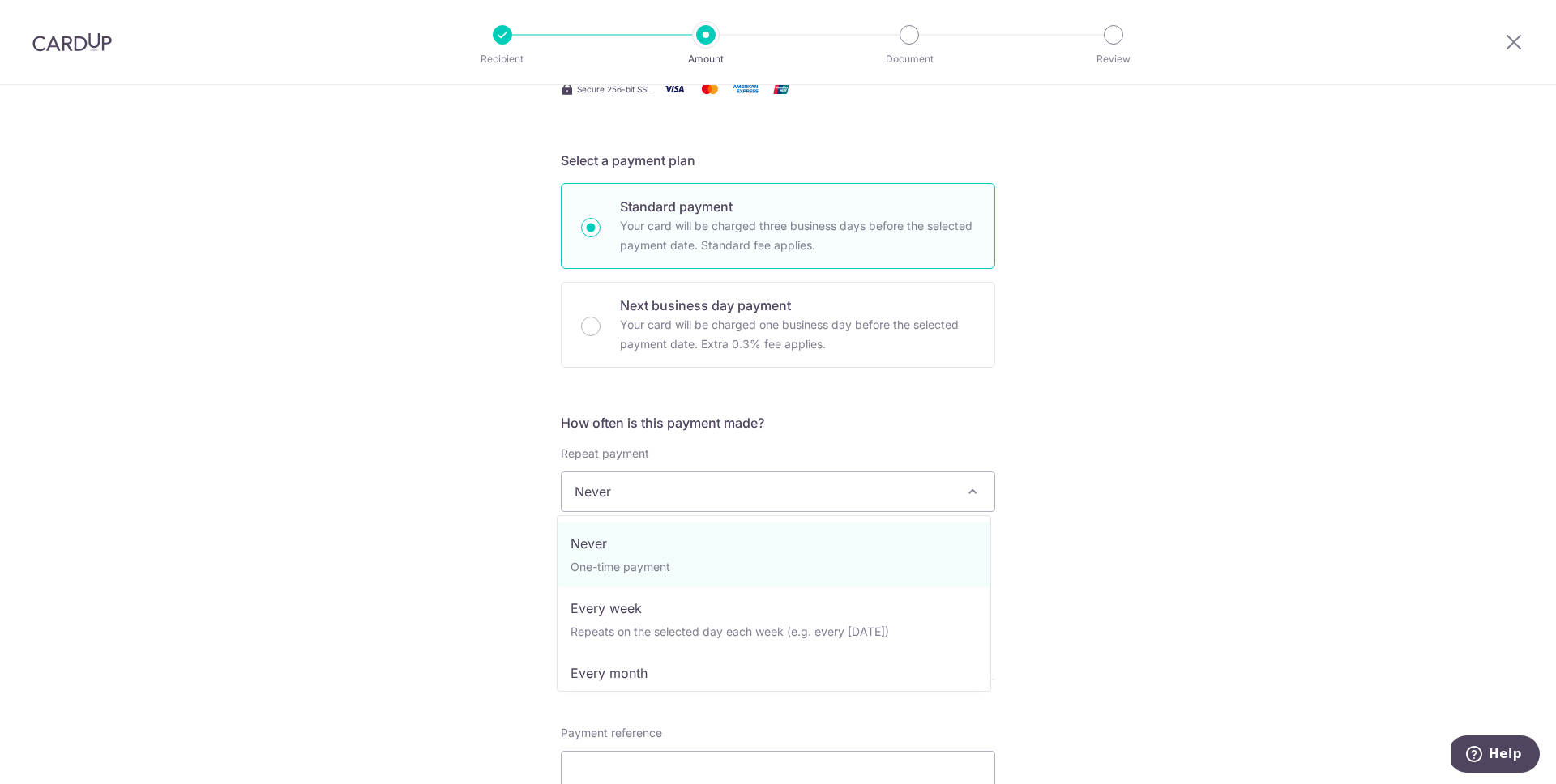
click at [637, 494] on span "Never" at bounding box center [778, 492] width 433 height 39
select select "3"
type input "06/09/2026"
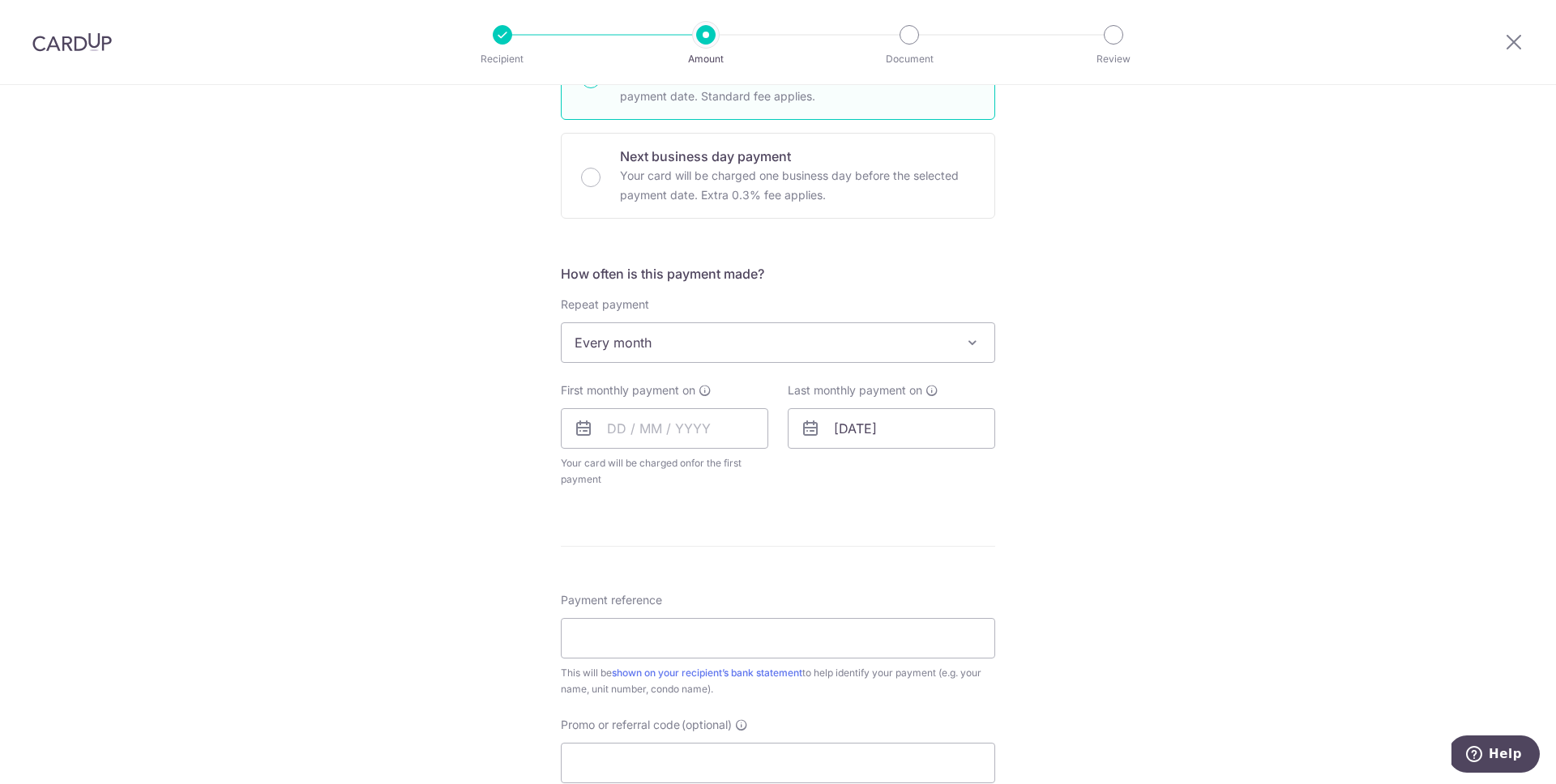
scroll to position [541, 0]
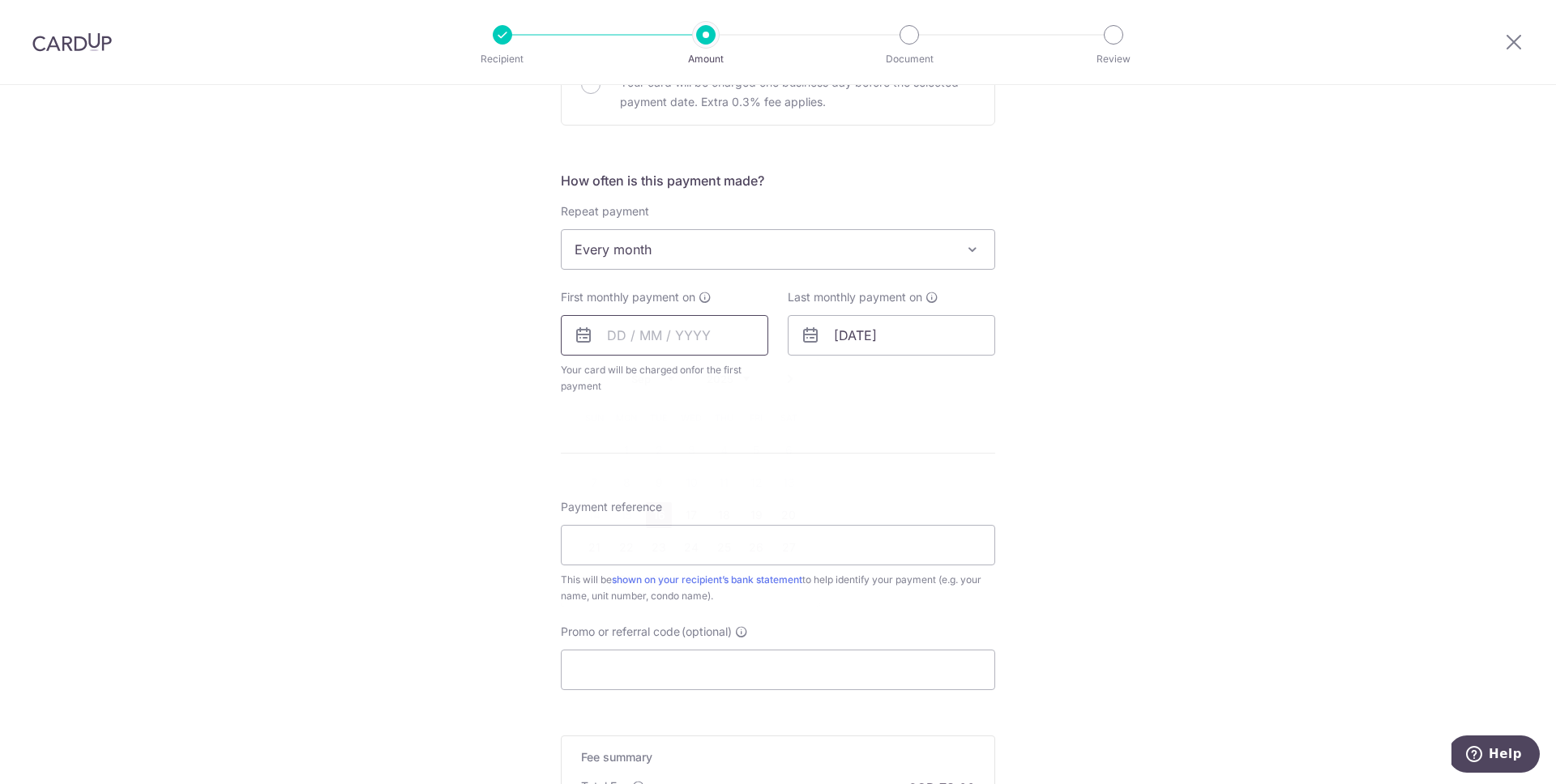
click at [613, 332] on input "text" at bounding box center [665, 335] width 208 height 40
click at [783, 382] on link "Next" at bounding box center [790, 379] width 19 height 19
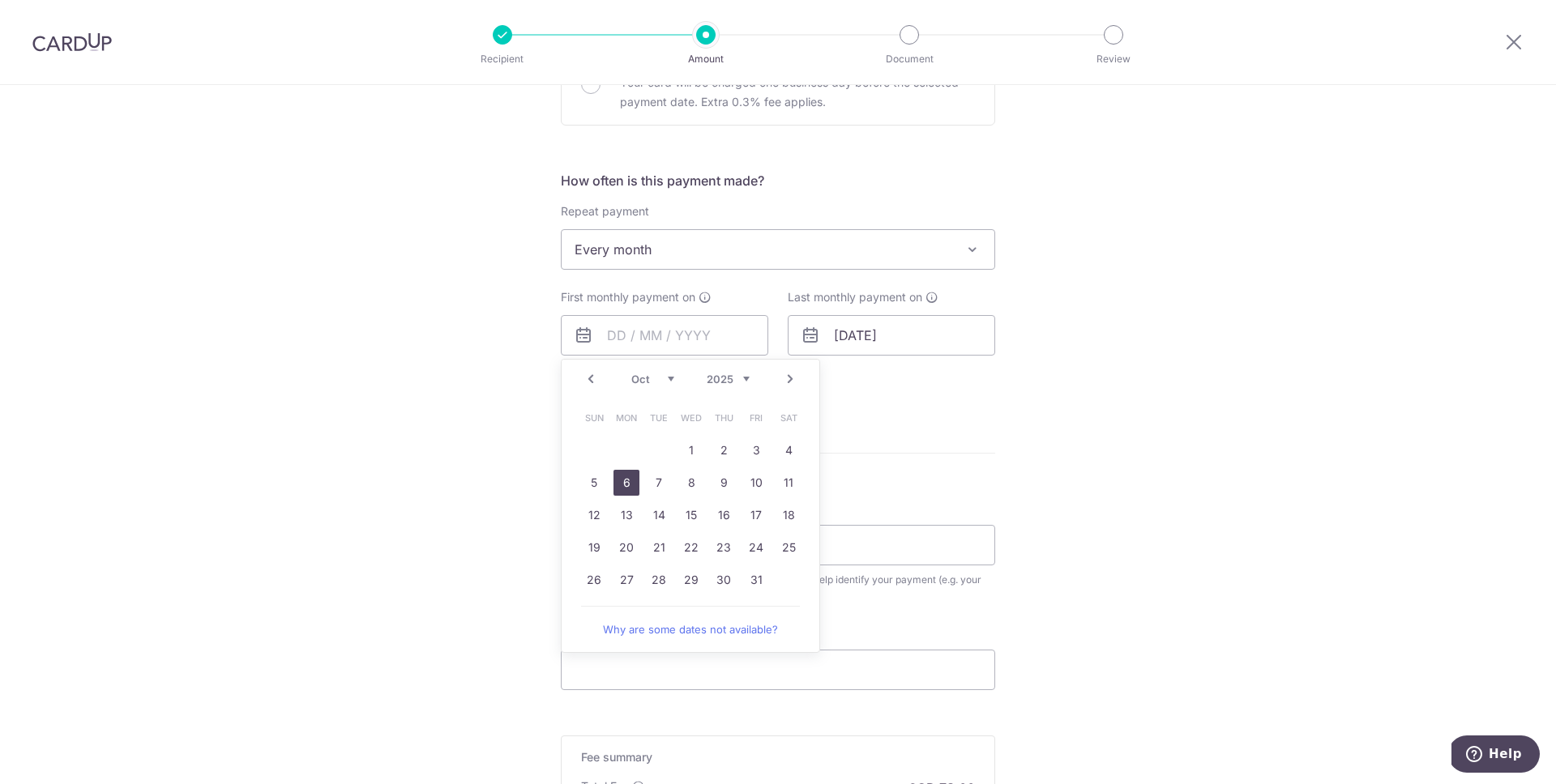
click at [622, 484] on link "6" at bounding box center [626, 483] width 26 height 26
type input "06/10/2025"
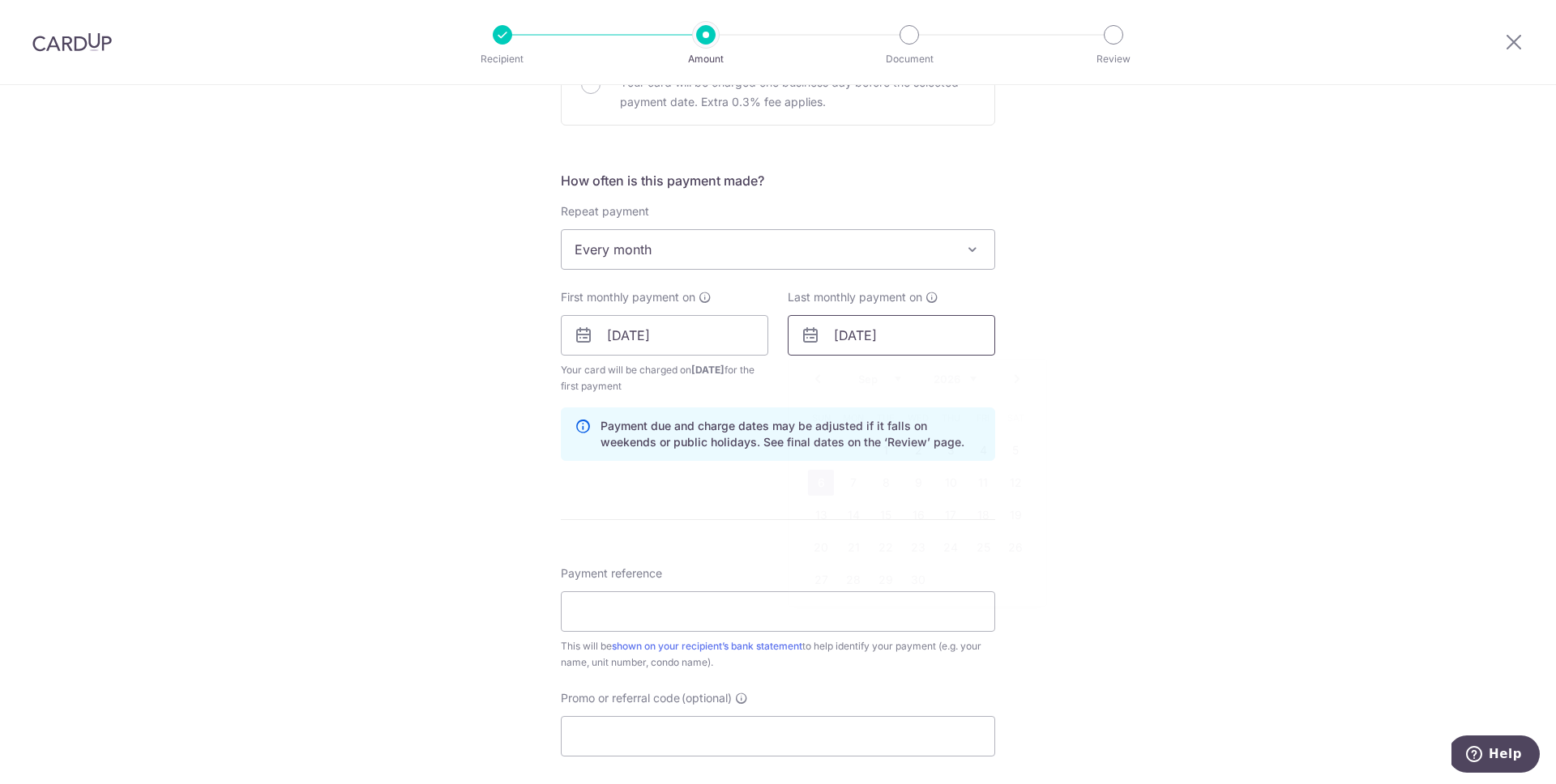
click at [882, 338] on input "06/09/2026" at bounding box center [892, 335] width 208 height 40
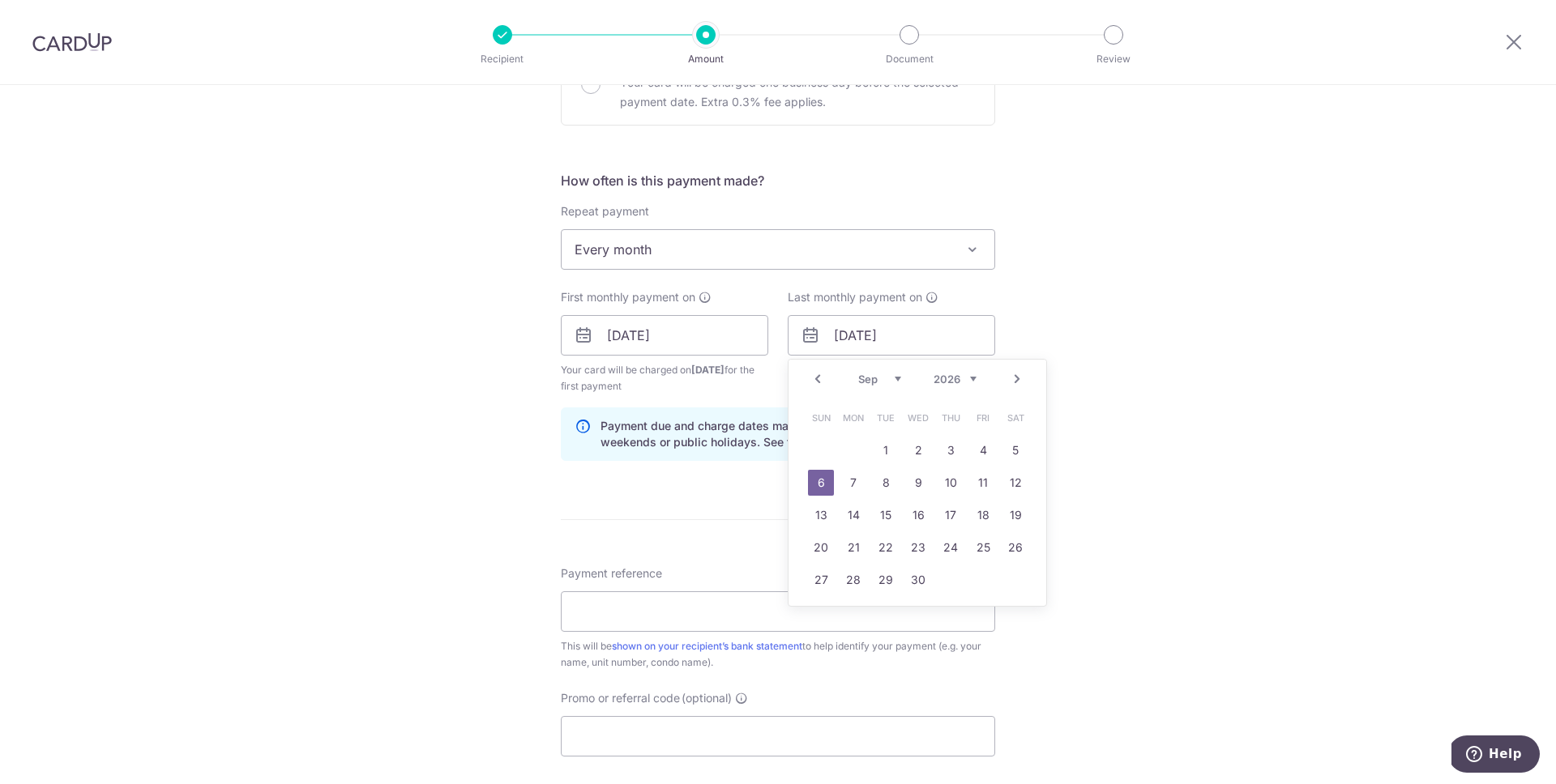
click at [817, 384] on link "Prev" at bounding box center [818, 379] width 19 height 19
click at [948, 489] on link "6" at bounding box center [951, 483] width 26 height 26
type input "06/08/2026"
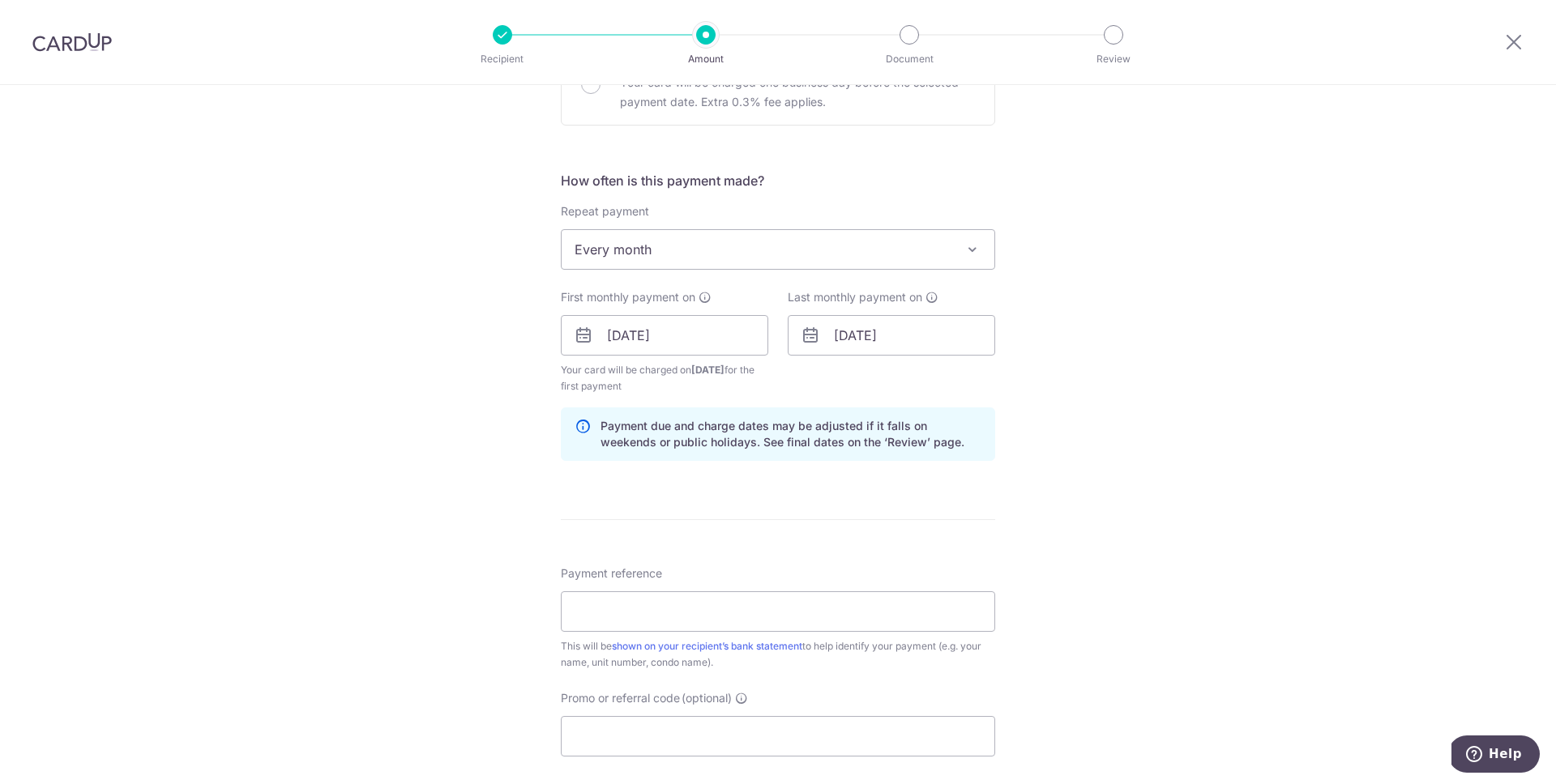
click at [1064, 394] on div "Tell us more about your payment Enter payment amount SGD 3,000.00 3000.00 Selec…" at bounding box center [778, 318] width 1556 height 1548
click at [755, 604] on input "Payment reference" at bounding box center [778, 611] width 434 height 40
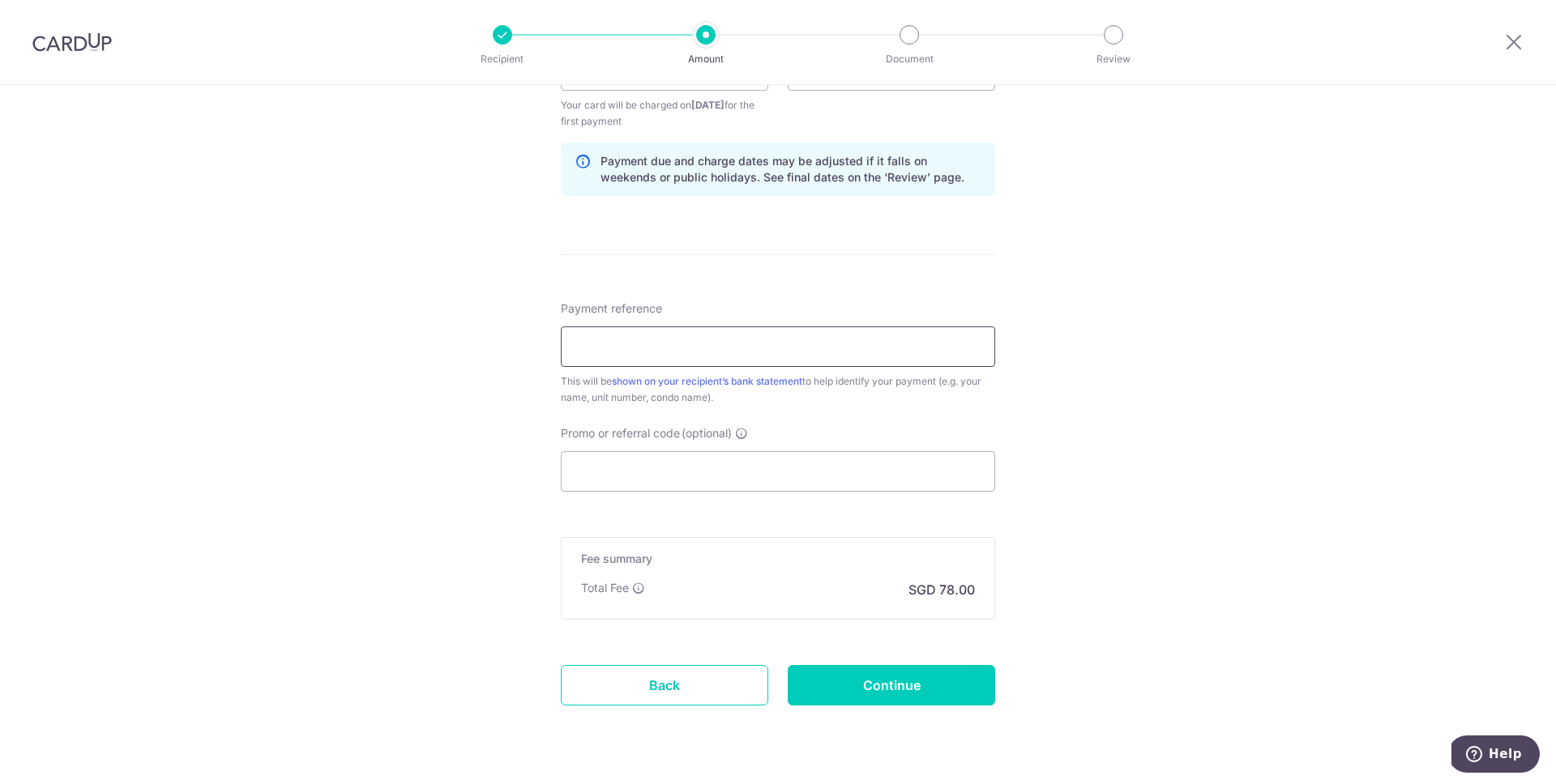
scroll to position [849, 0]
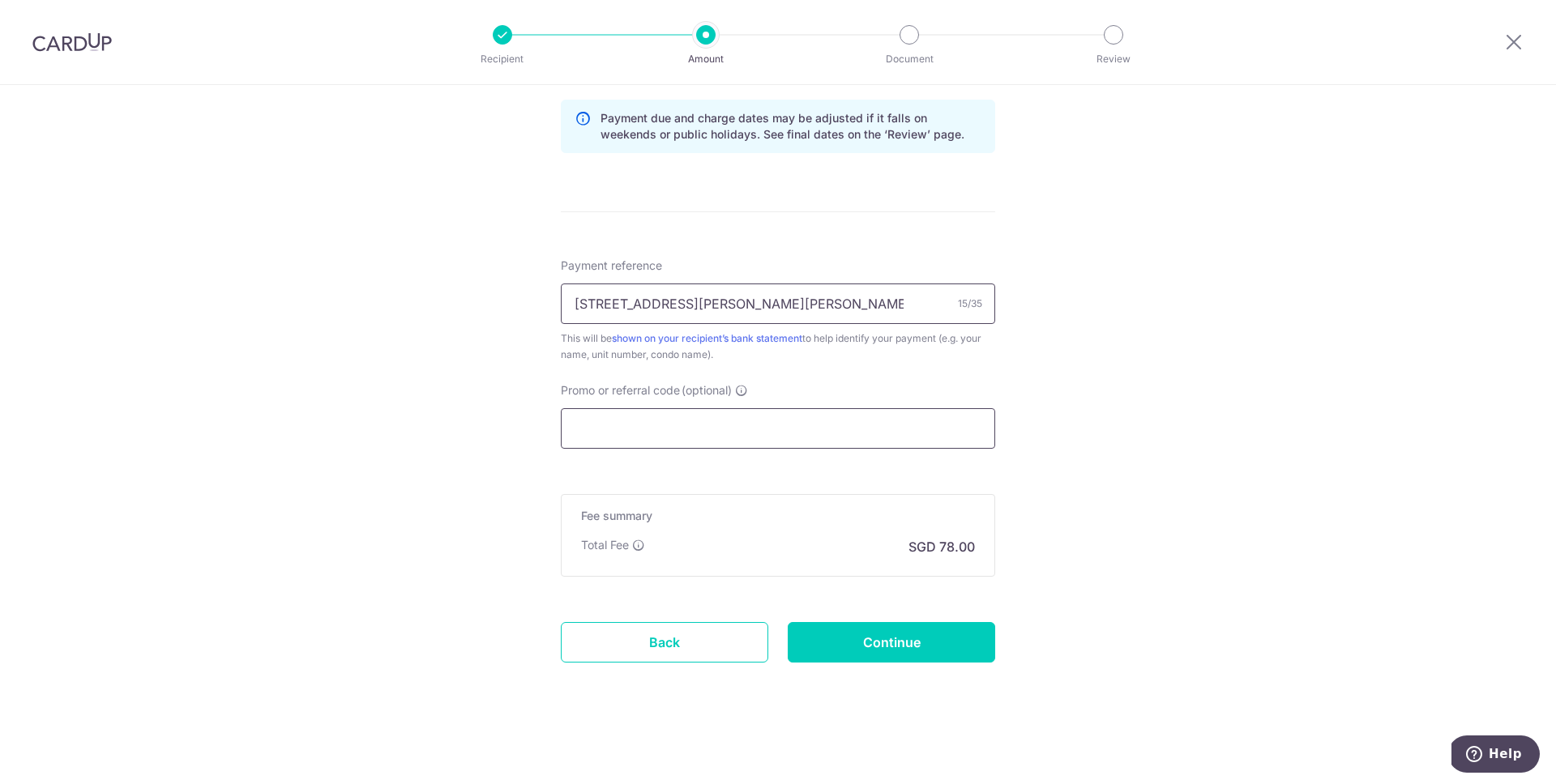
type input "43 Holl Dr Rent"
click at [778, 425] on input "Promo or referral code (optional)" at bounding box center [778, 428] width 434 height 40
paste input "SAVERENT179"
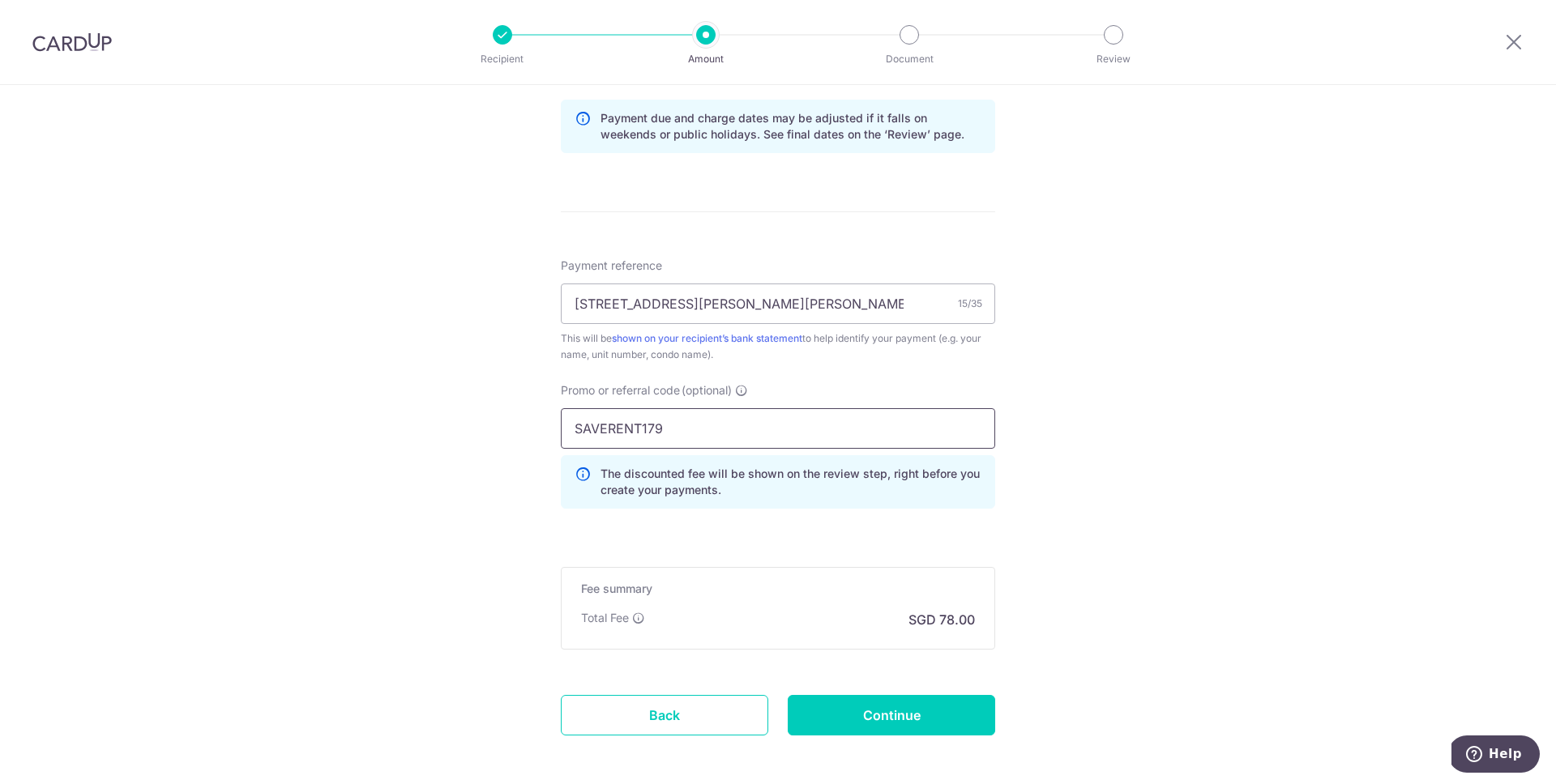
type input "SAVERENT179"
click at [1039, 455] on div "Tell us more about your payment Enter payment amount SGD 3,000.00 3000.00 Selec…" at bounding box center [778, 47] width 1556 height 1621
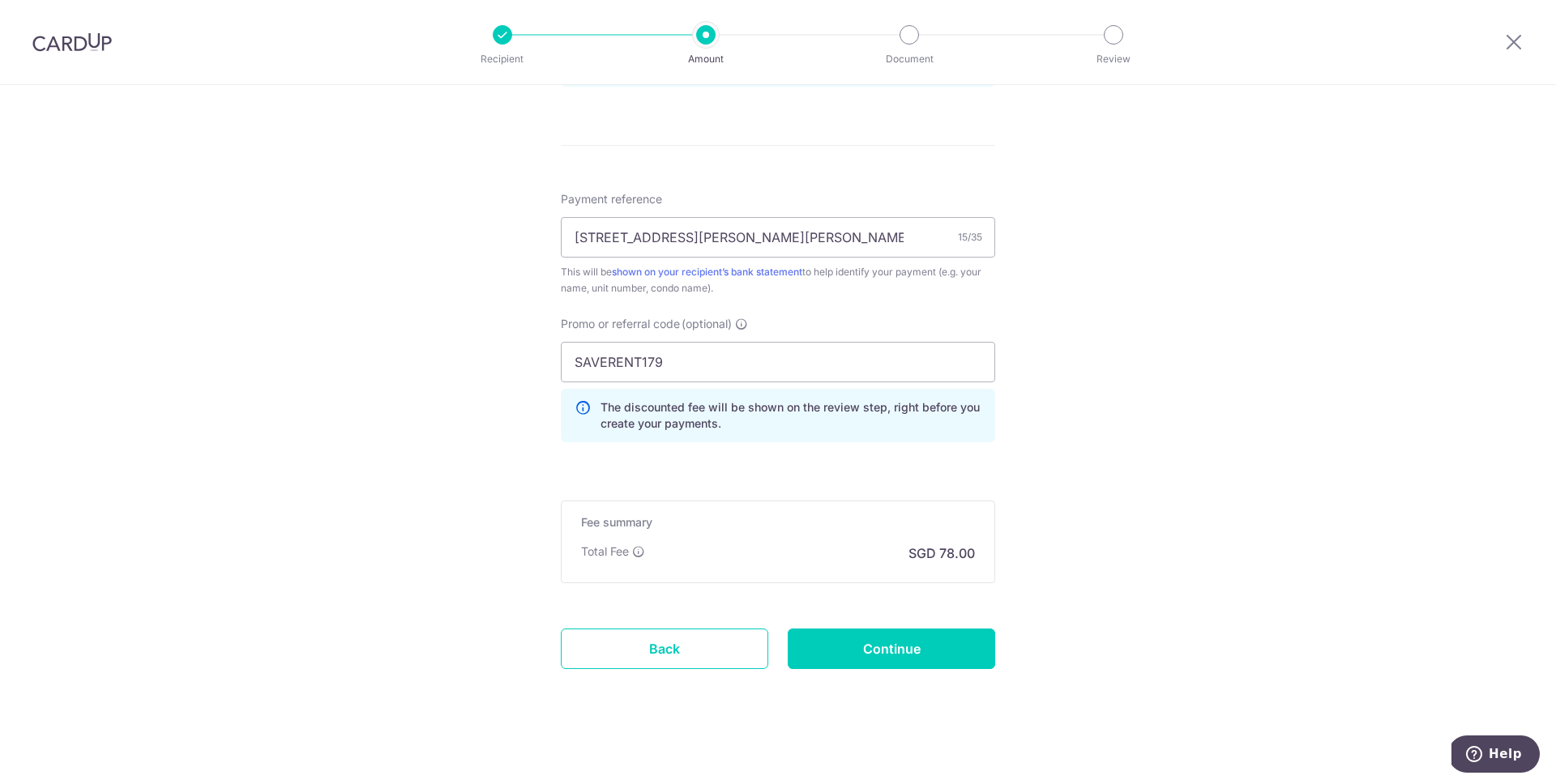
scroll to position [922, 0]
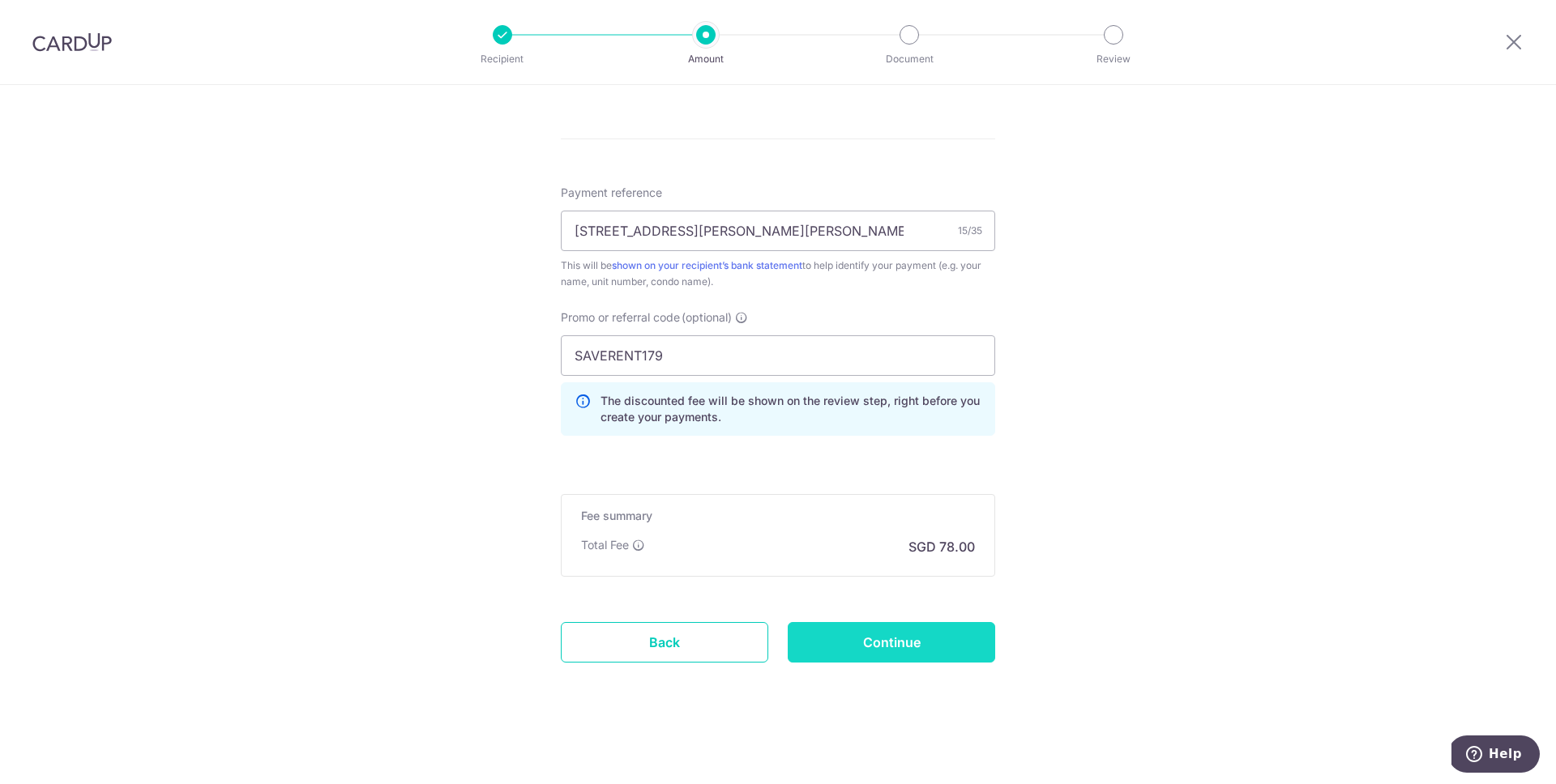
click at [885, 642] on input "Continue" at bounding box center [892, 642] width 208 height 40
type input "Create Schedule"
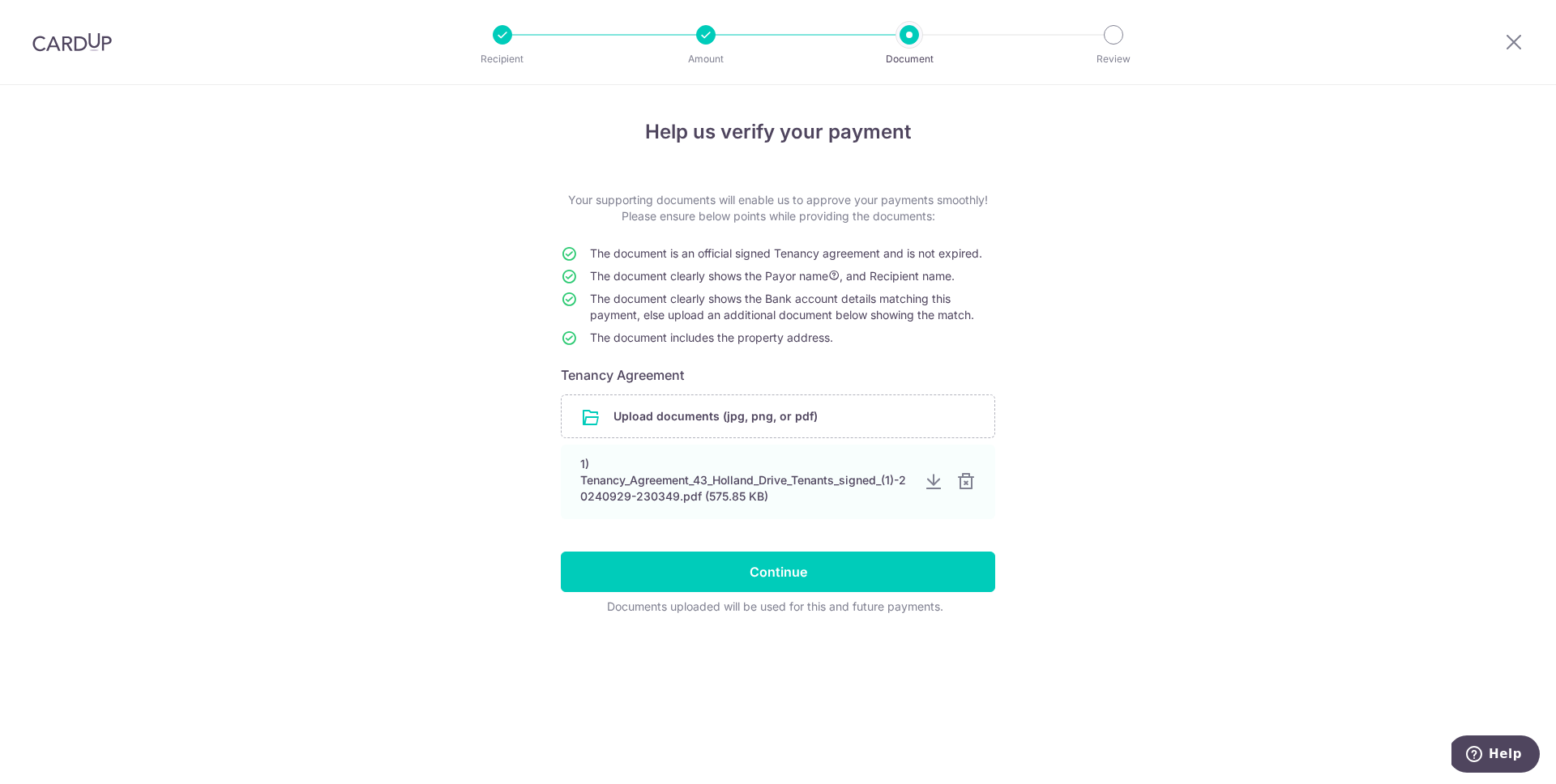
click at [497, 410] on div "Help us verify your payment Your supporting documents will enable us to approve…" at bounding box center [778, 435] width 1556 height 699
click at [714, 584] on input "Continue" at bounding box center [778, 572] width 434 height 40
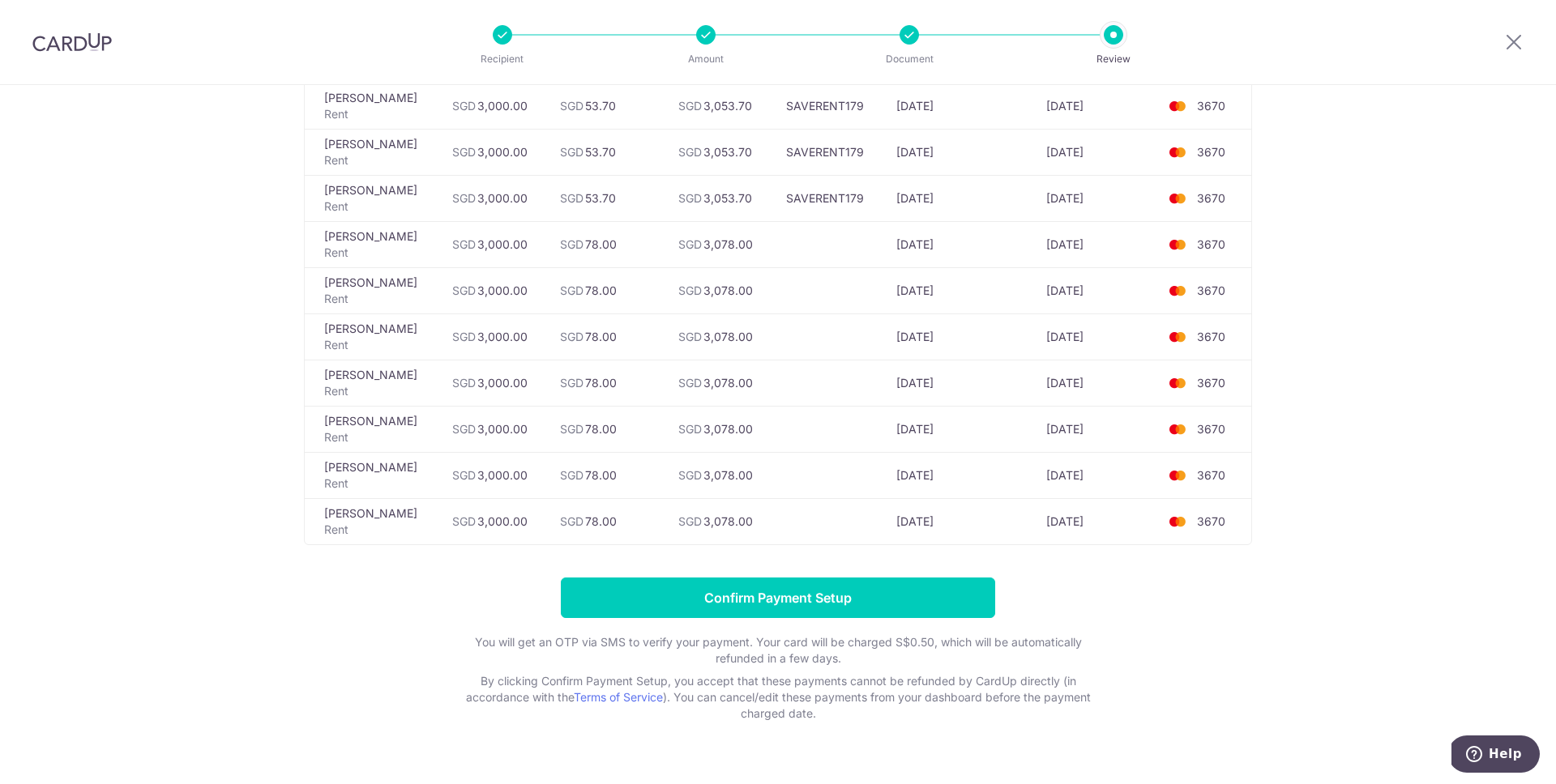
scroll to position [248, 0]
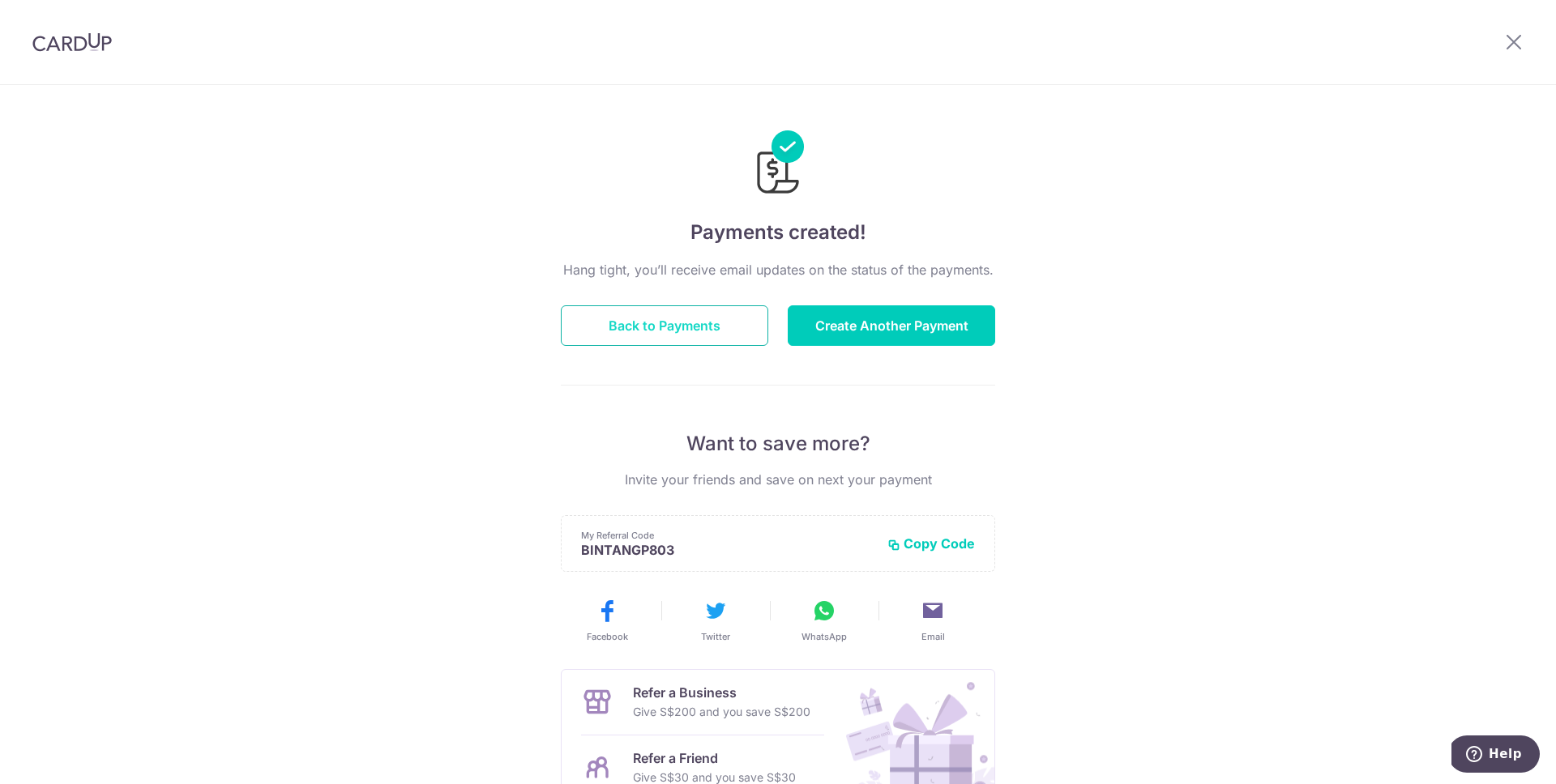
click at [658, 335] on button "Back to Payments" at bounding box center [665, 325] width 208 height 40
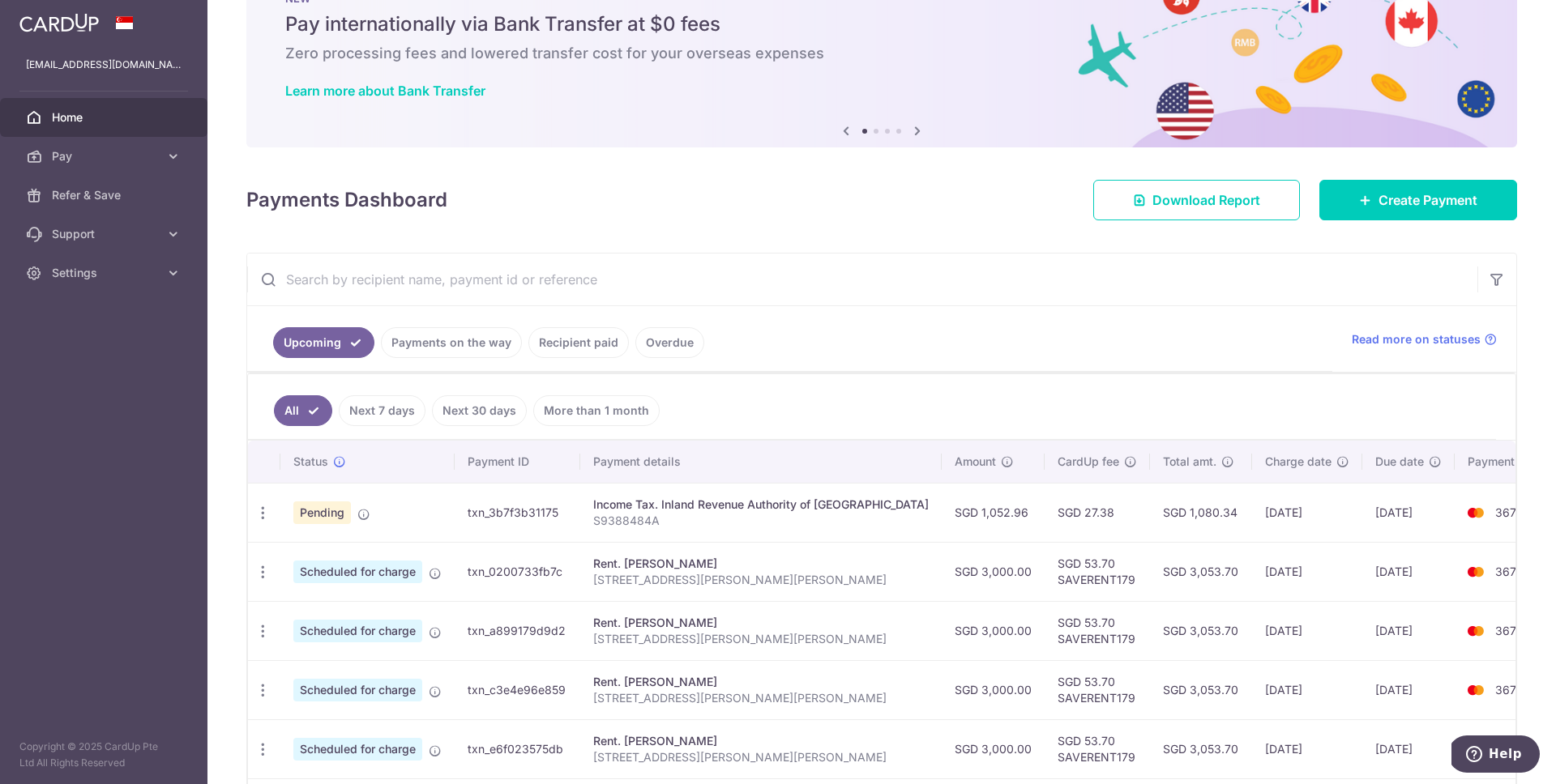
scroll to position [67, 0]
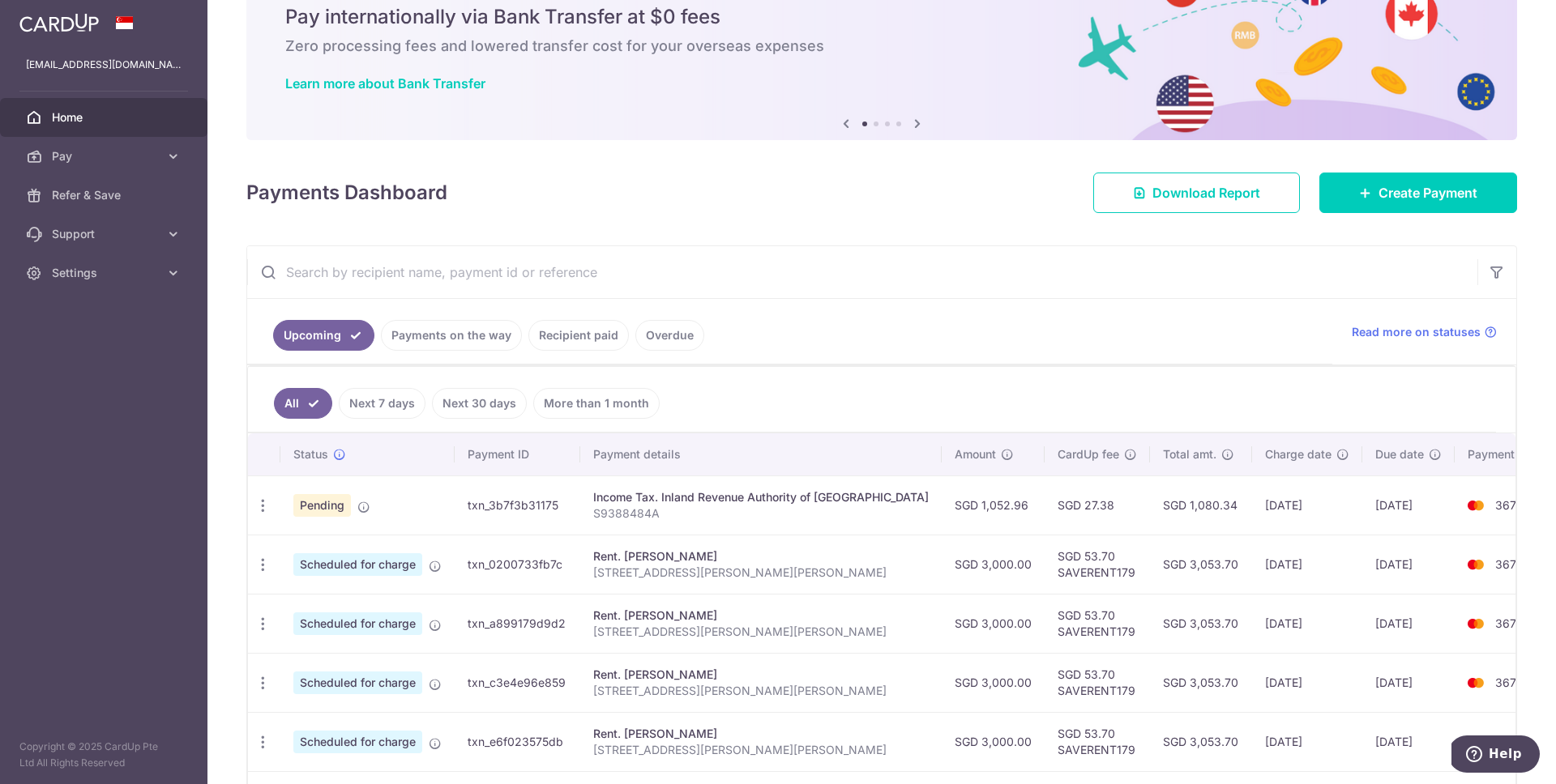
click at [564, 341] on link "Recipient paid" at bounding box center [578, 335] width 100 height 30
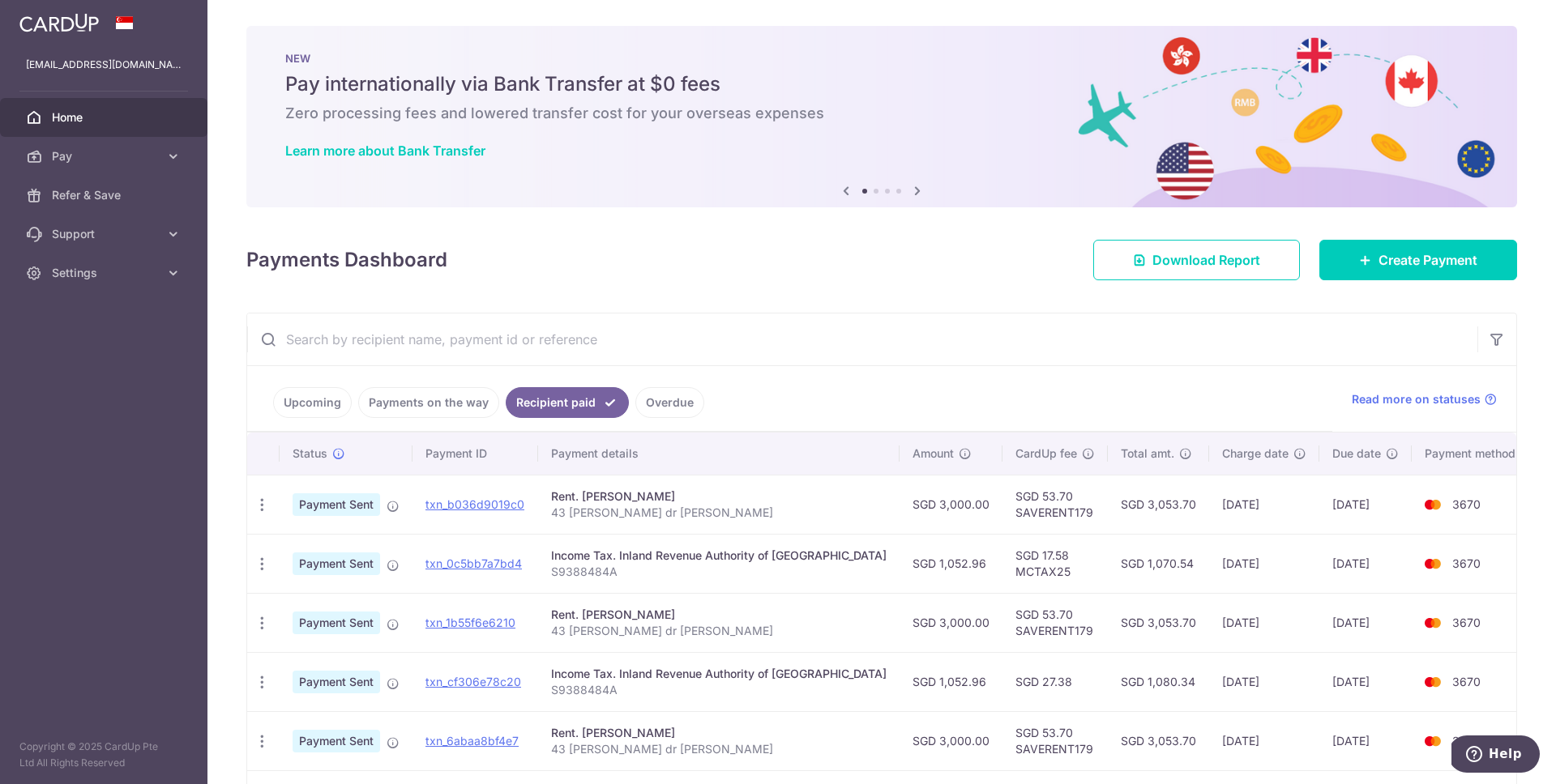
click at [316, 406] on link "Upcoming" at bounding box center [312, 402] width 78 height 30
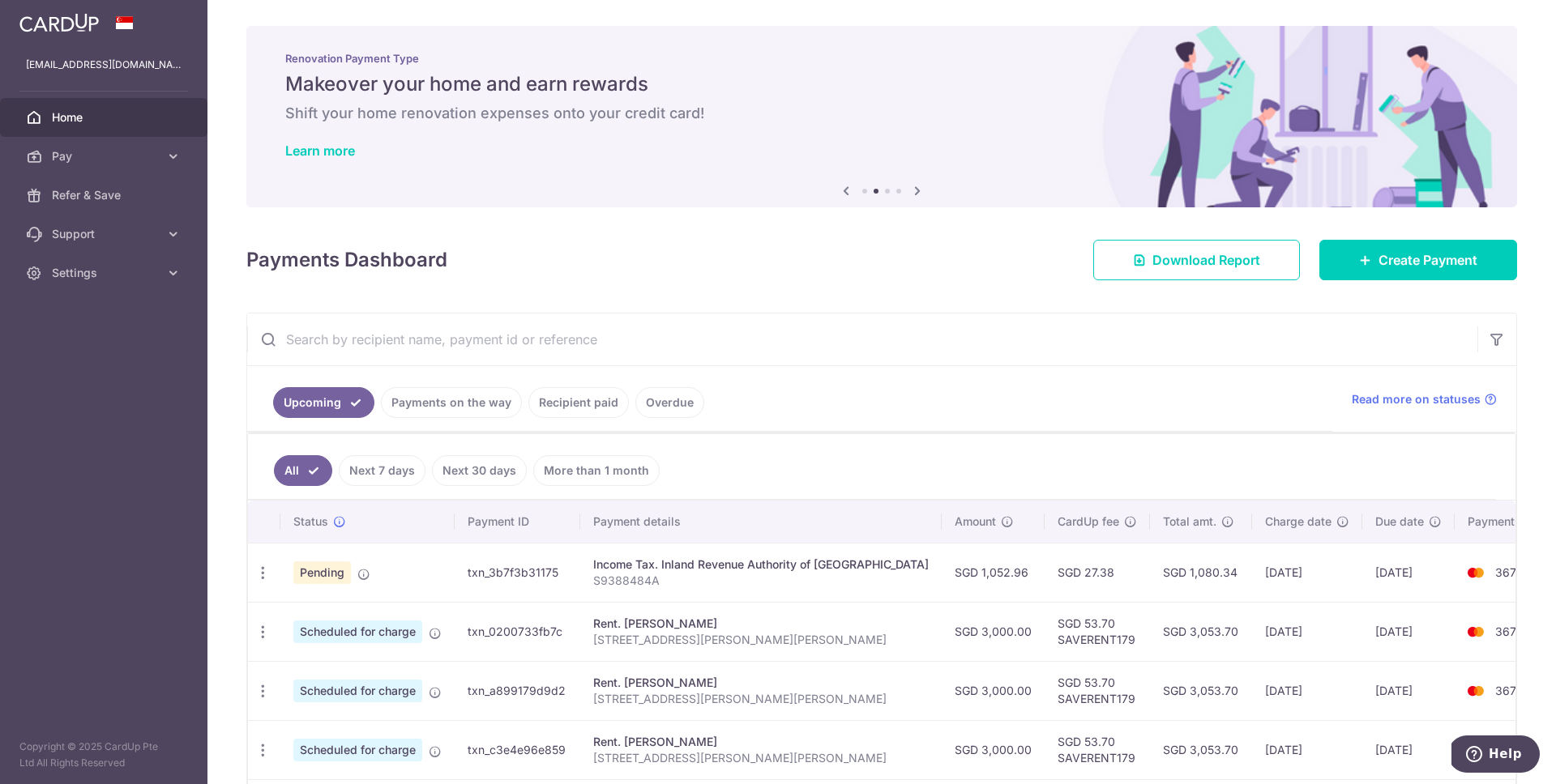
click at [555, 404] on link "Recipient paid" at bounding box center [578, 402] width 100 height 30
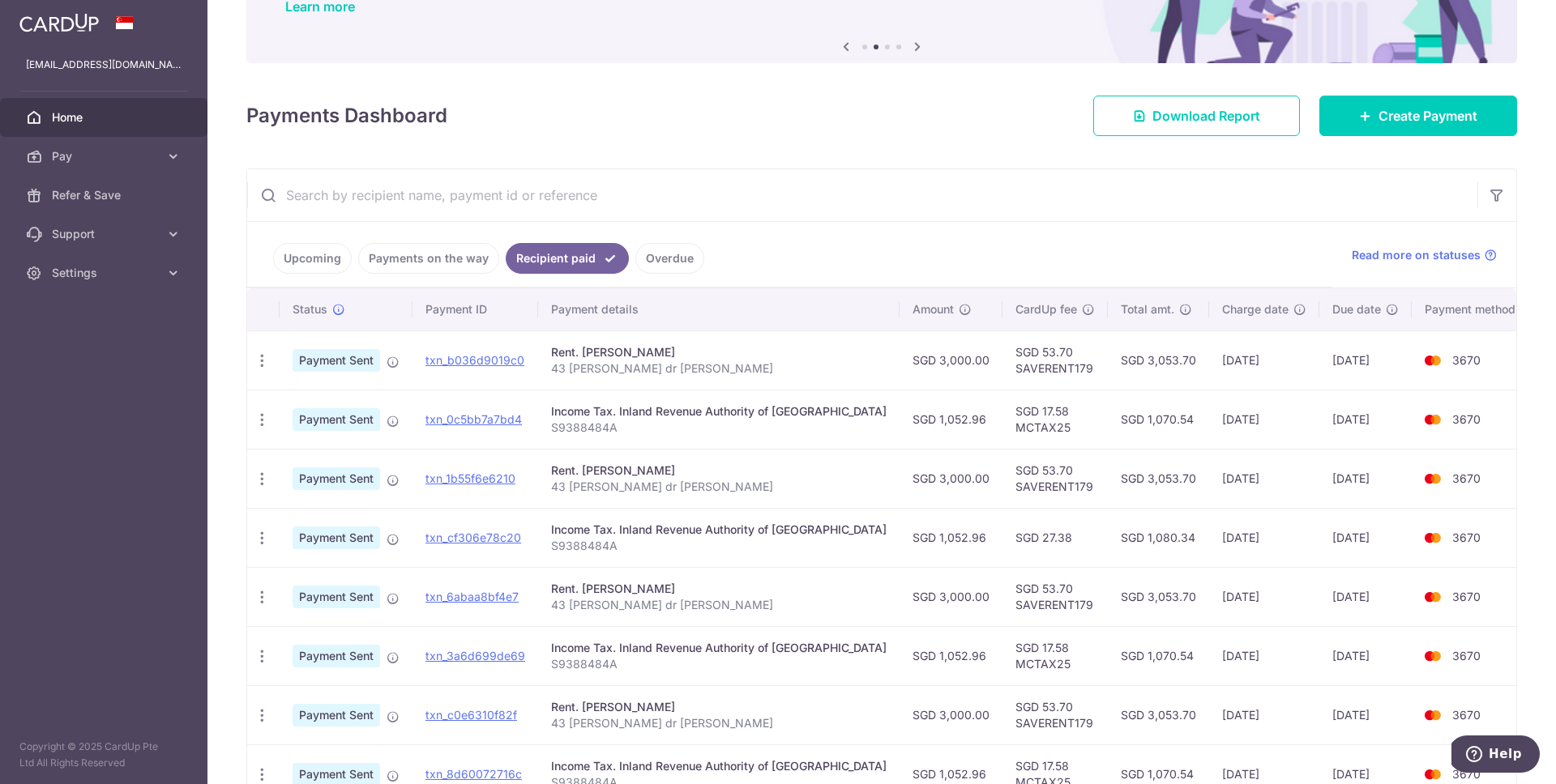
scroll to position [145, 0]
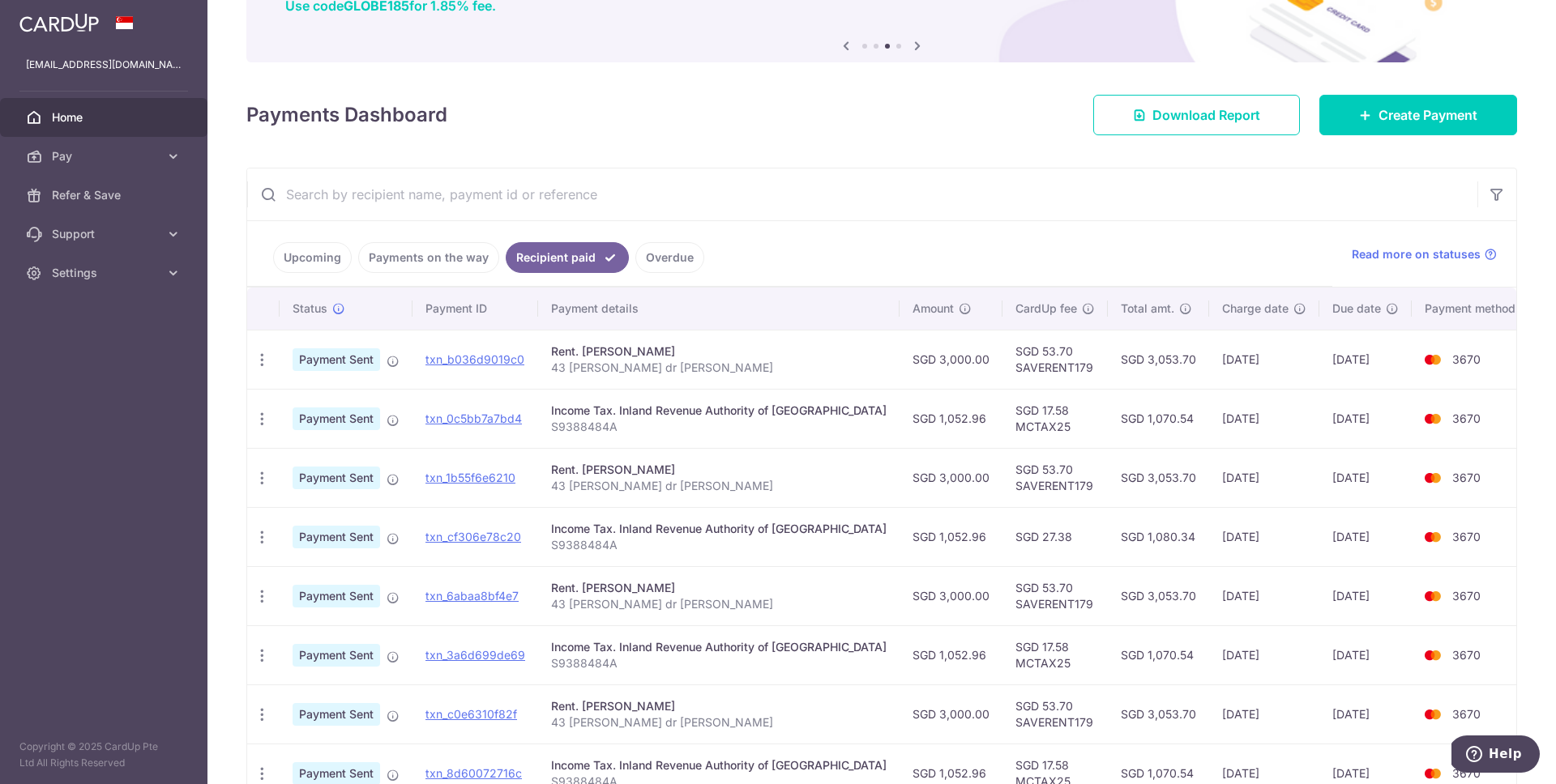
click at [316, 261] on link "Upcoming" at bounding box center [312, 257] width 78 height 30
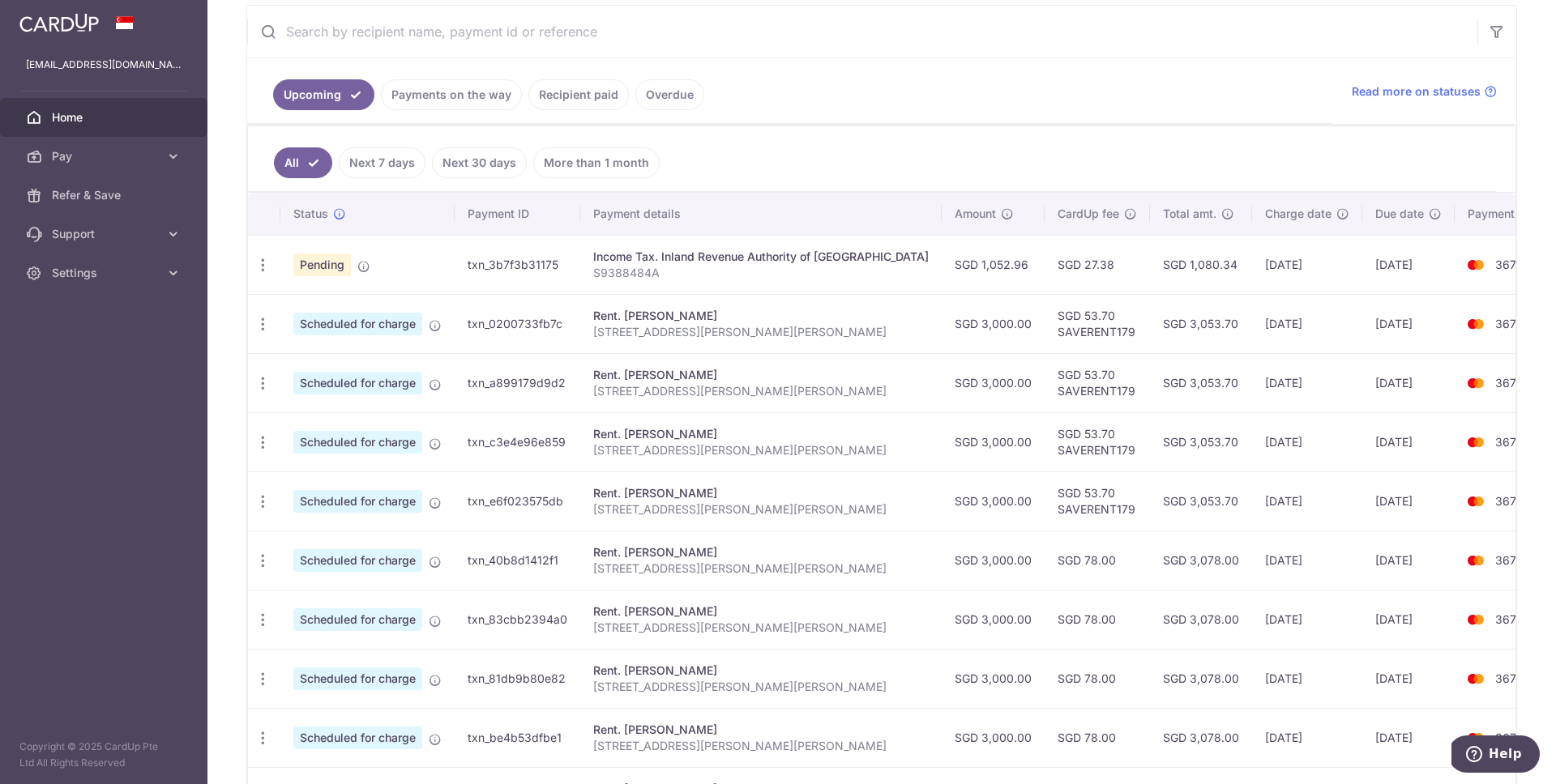
scroll to position [318, 0]
